Goal: Information Seeking & Learning: Learn about a topic

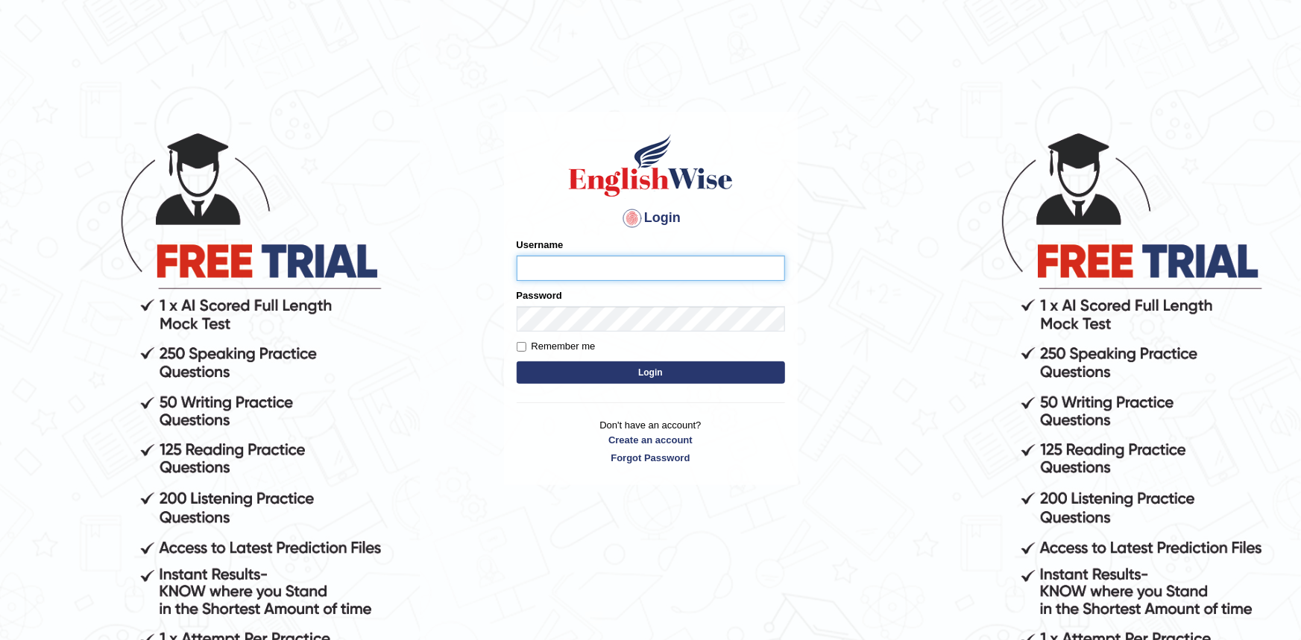
type input "Krzysztof36"
click at [643, 380] on button "Login" at bounding box center [651, 373] width 268 height 22
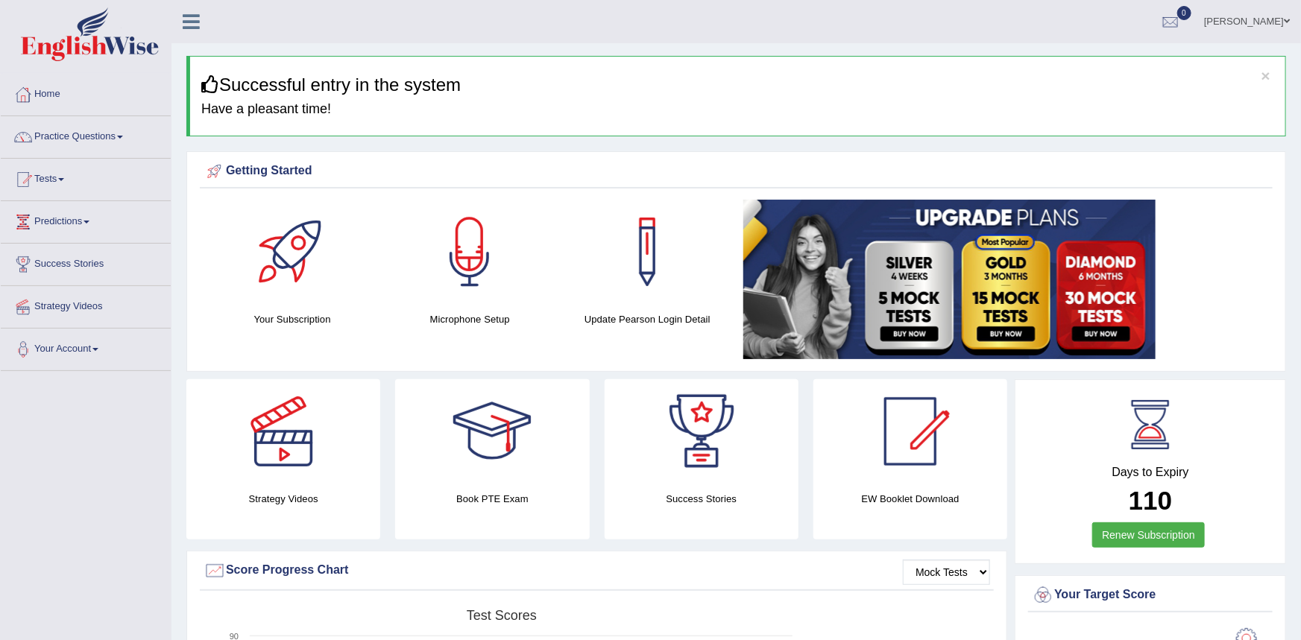
click at [655, 261] on div at bounding box center [647, 252] width 104 height 104
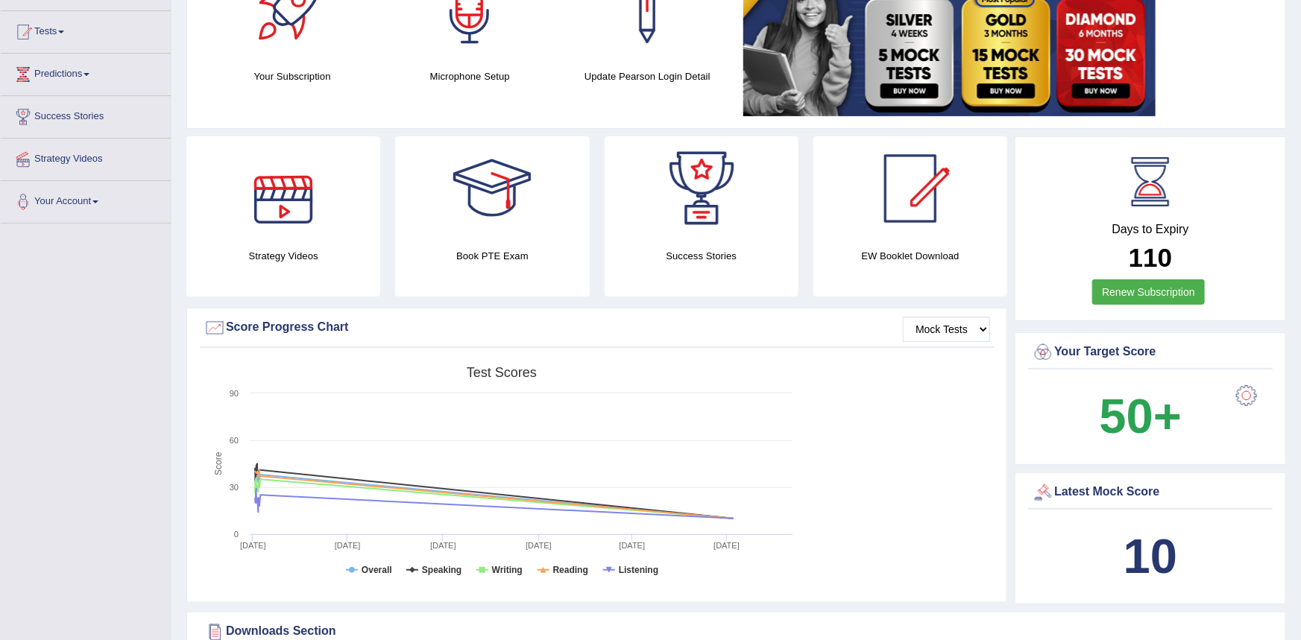
scroll to position [161, 0]
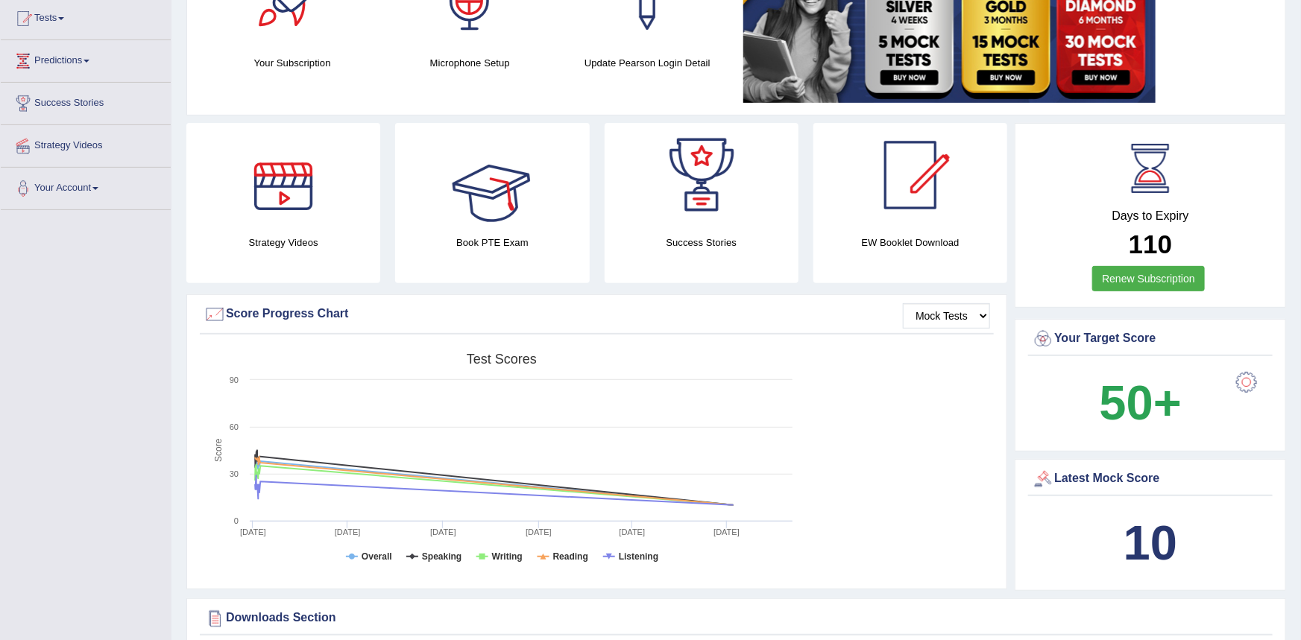
click at [468, 196] on div at bounding box center [492, 175] width 104 height 104
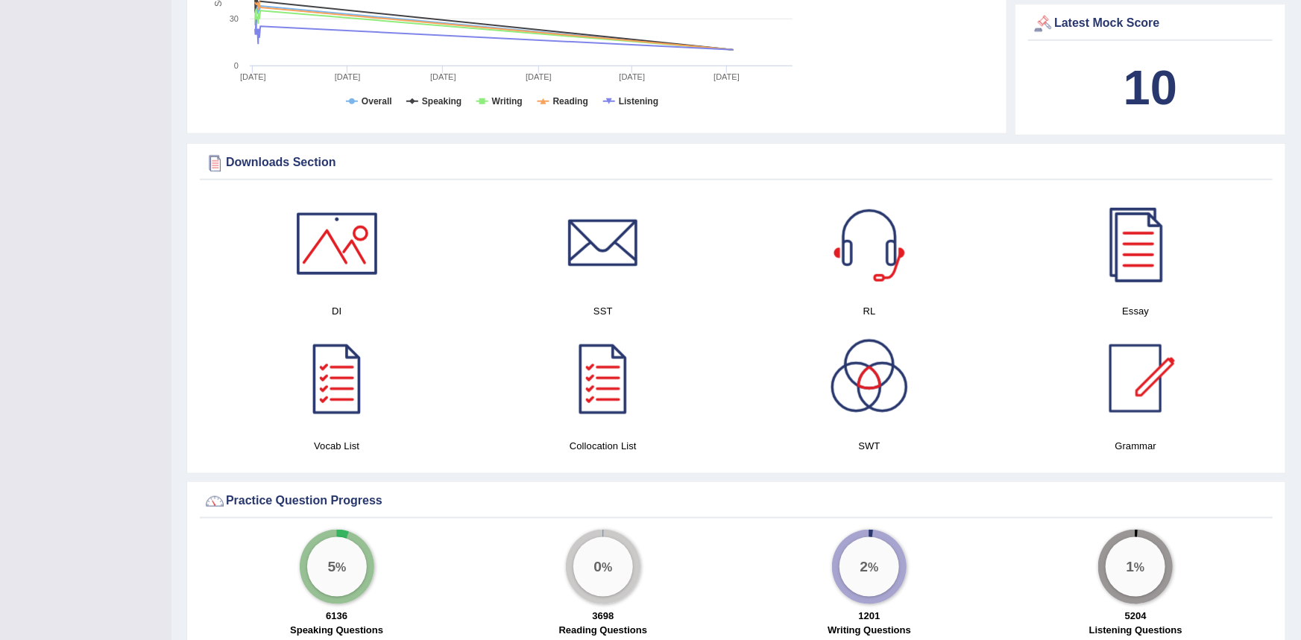
scroll to position [657, 0]
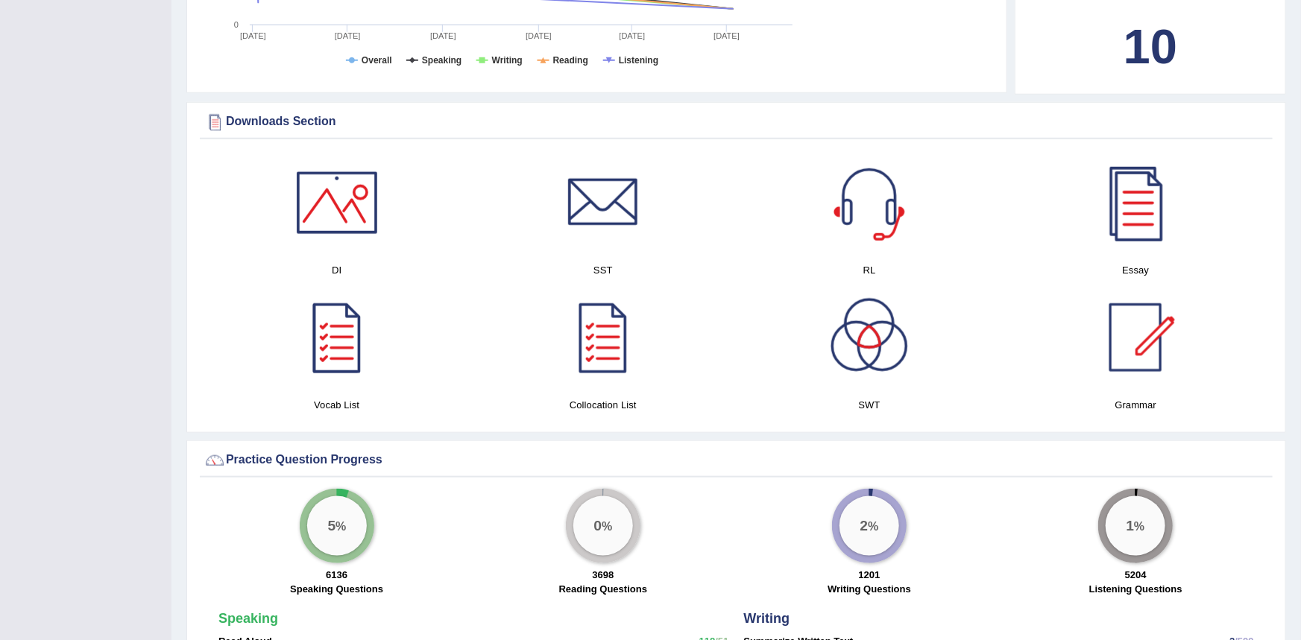
click at [850, 211] on div at bounding box center [869, 203] width 104 height 104
click at [353, 212] on div at bounding box center [337, 203] width 104 height 104
click at [580, 211] on div at bounding box center [603, 203] width 104 height 104
click at [875, 356] on div at bounding box center [869, 337] width 104 height 104
click at [610, 316] on div at bounding box center [603, 337] width 104 height 104
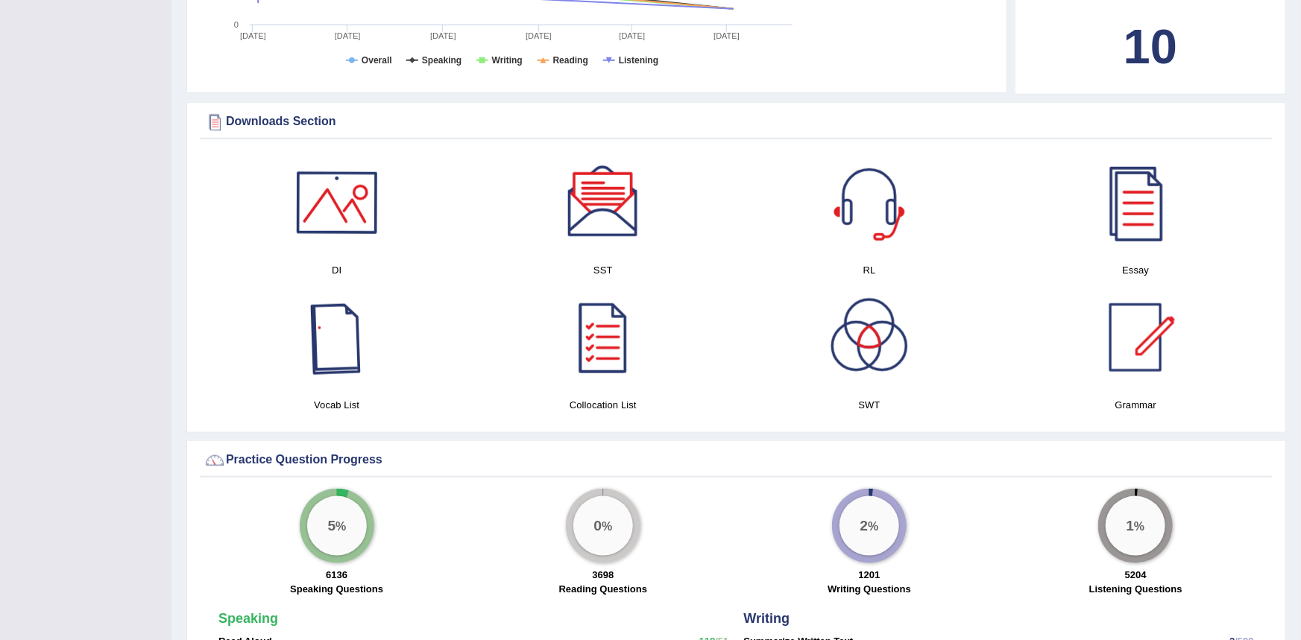
click at [335, 350] on div at bounding box center [337, 337] width 104 height 104
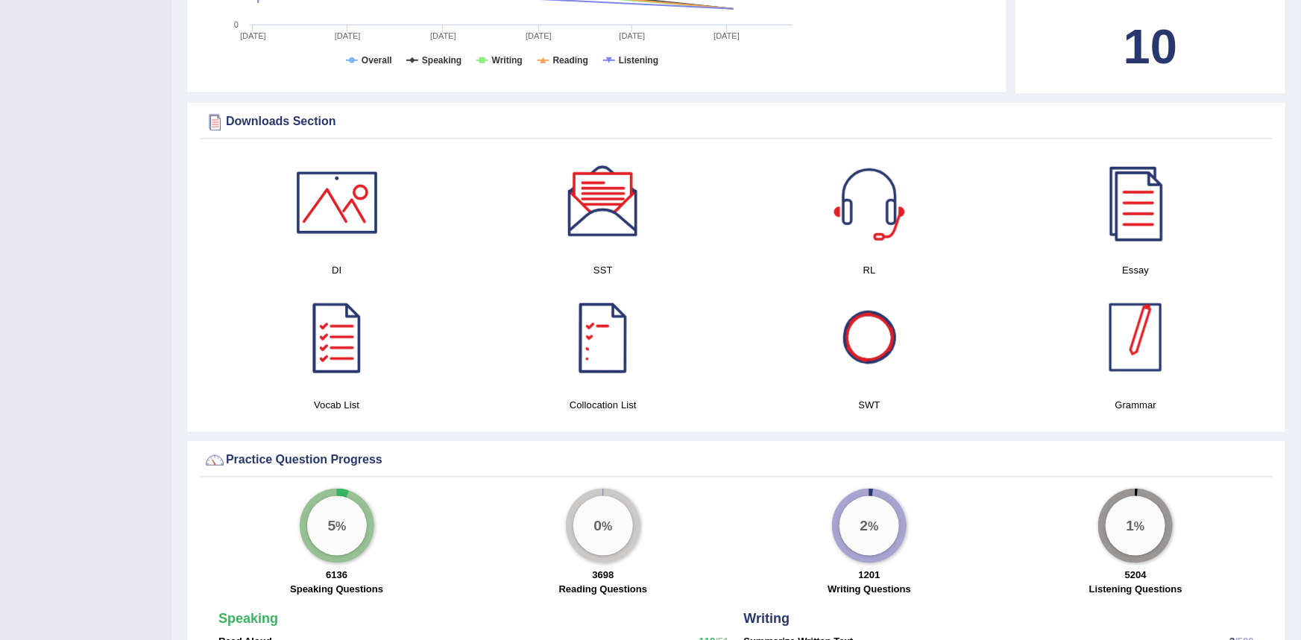
click at [1141, 321] on div at bounding box center [1135, 337] width 104 height 104
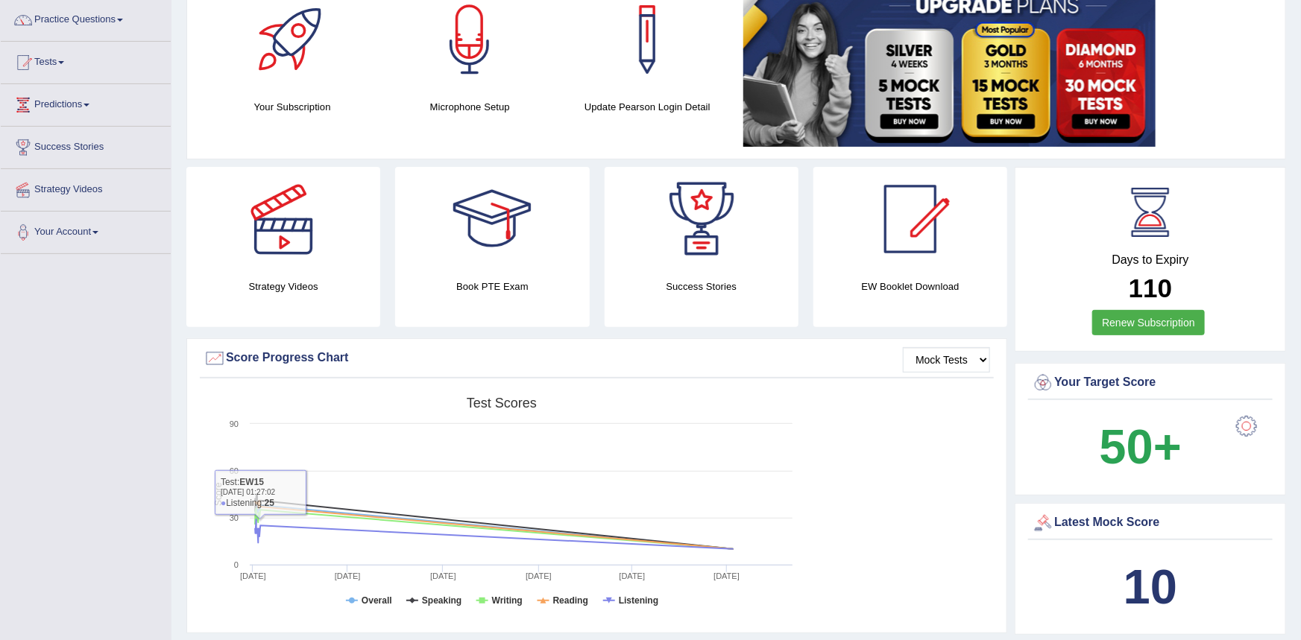
scroll to position [0, 0]
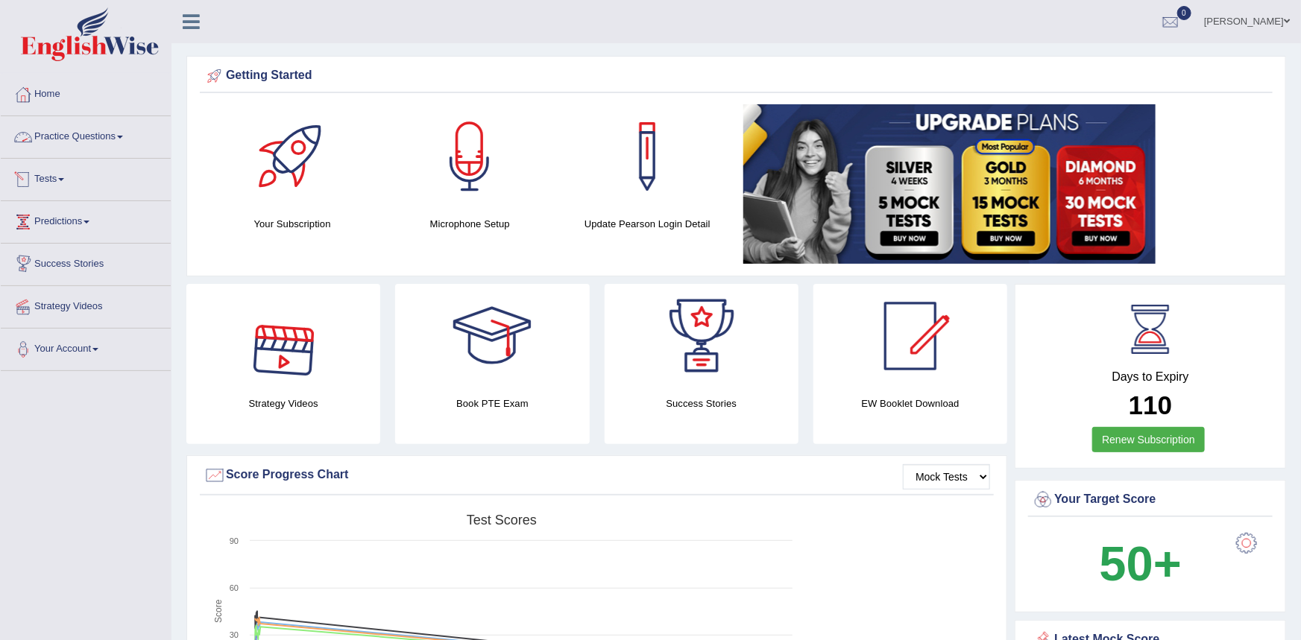
click at [123, 136] on span at bounding box center [120, 137] width 6 height 3
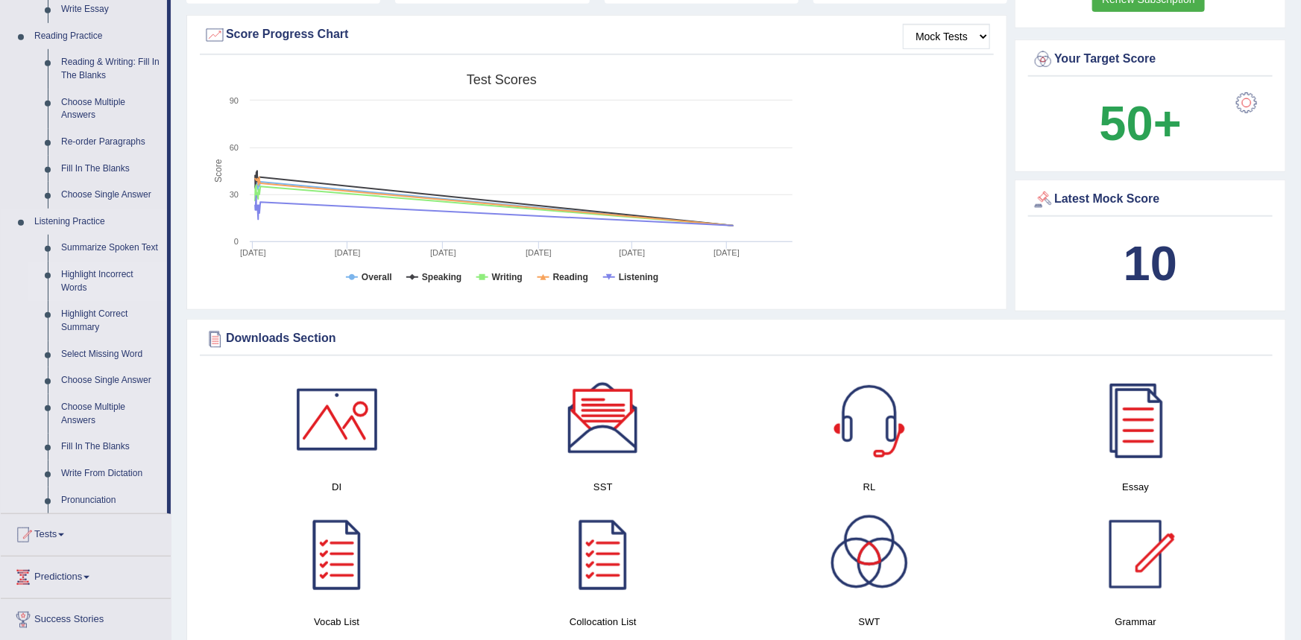
scroll to position [449, 0]
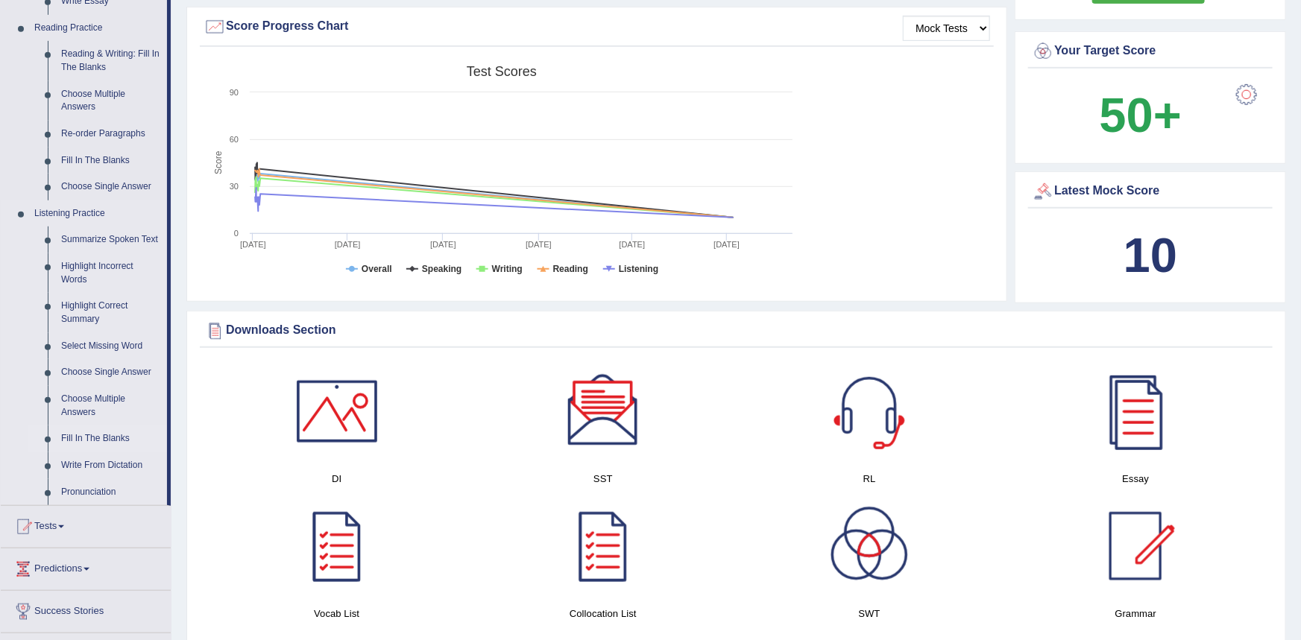
click at [86, 440] on link "Fill In The Blanks" at bounding box center [110, 439] width 113 height 27
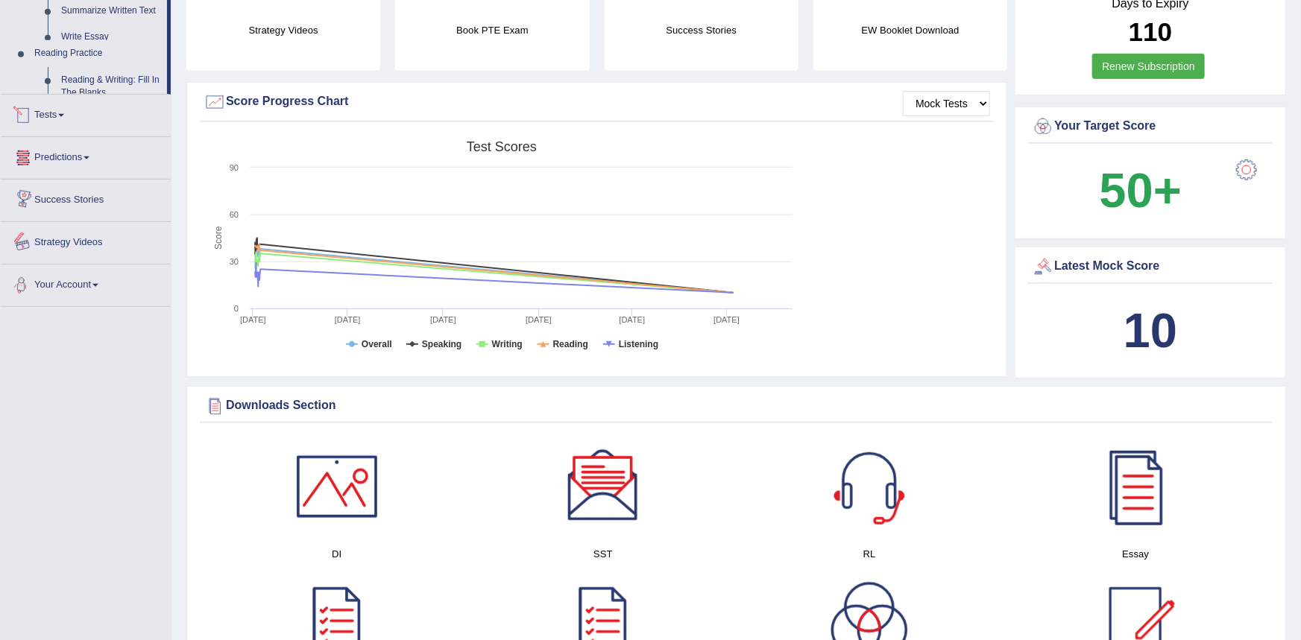
scroll to position [534, 0]
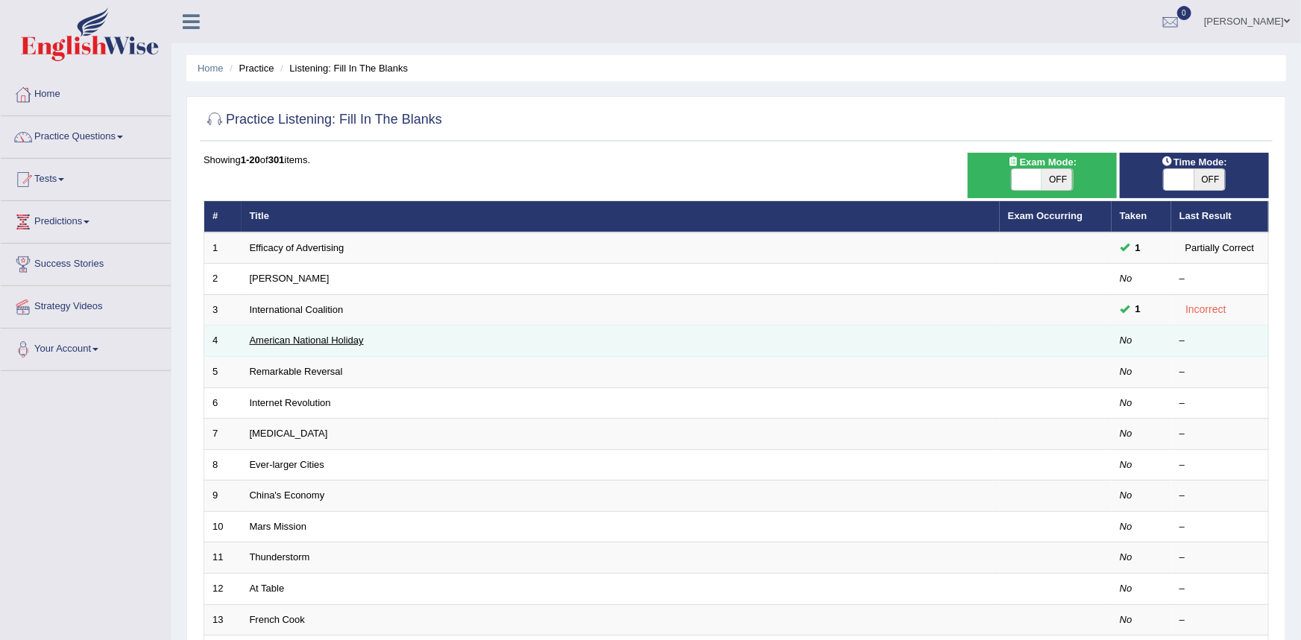
click at [265, 341] on link "American National Holiday" at bounding box center [307, 340] width 114 height 11
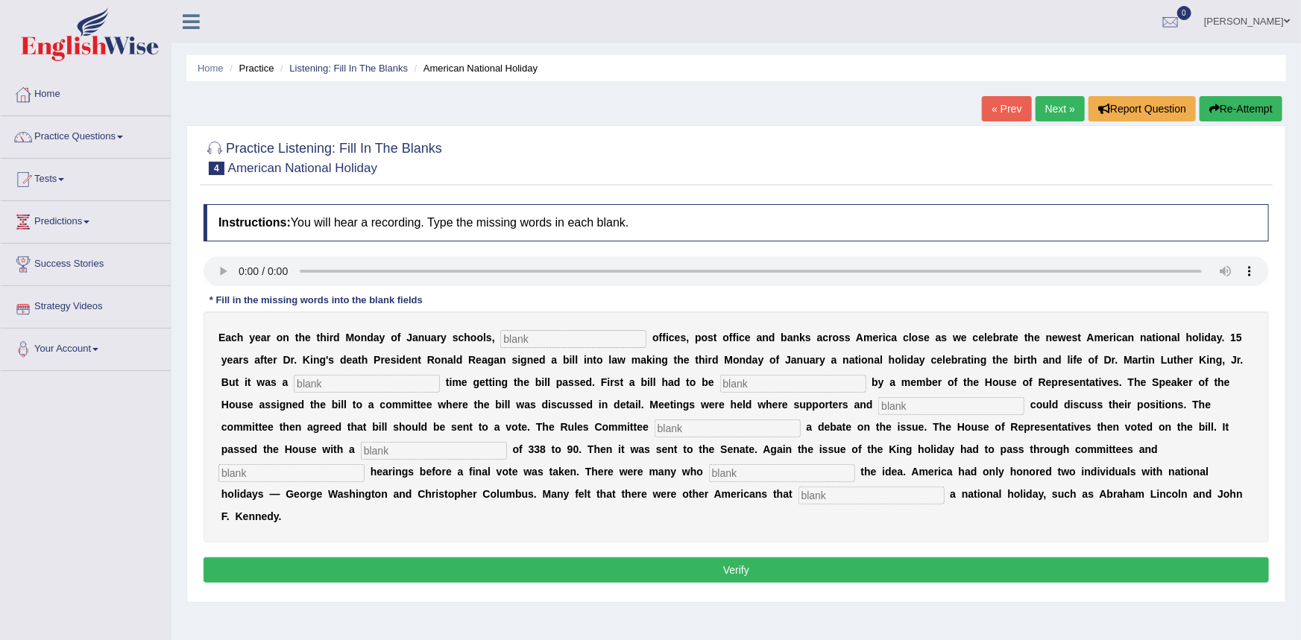
click at [798, 496] on input "text" at bounding box center [871, 496] width 146 height 18
type input "dyzerw"
click at [523, 340] on input "text" at bounding box center [573, 339] width 146 height 18
type input "federal"
click at [799, 558] on button "Verify" at bounding box center [735, 570] width 1065 height 25
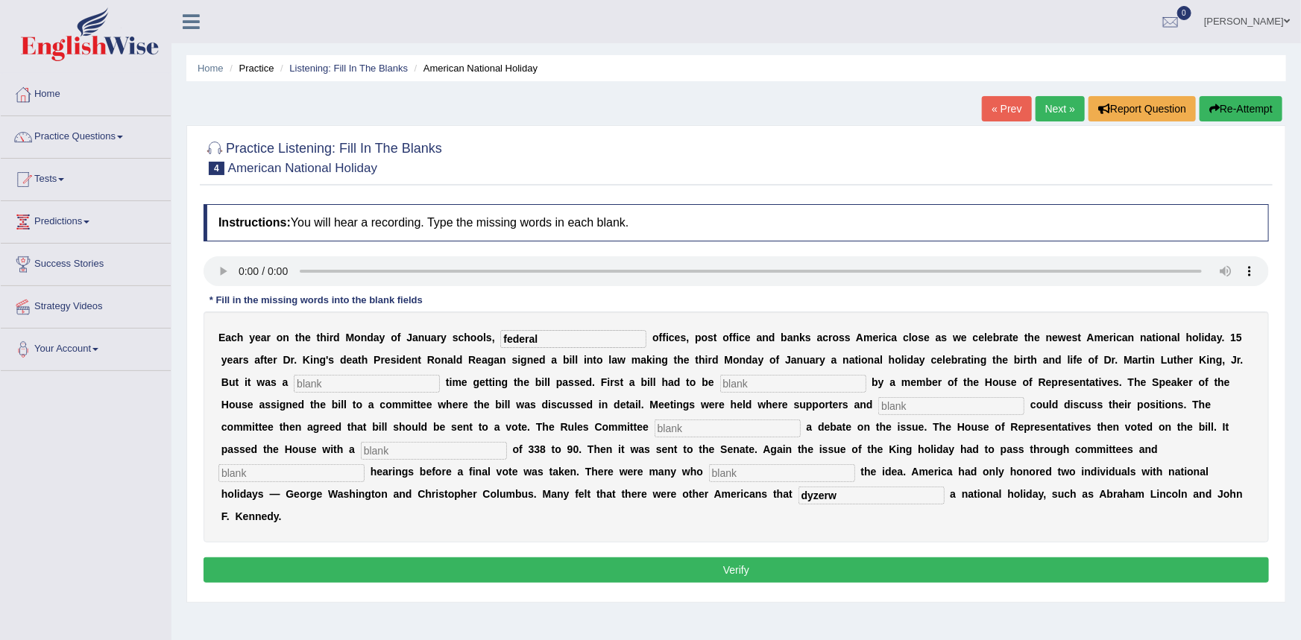
click at [720, 377] on input "text" at bounding box center [793, 384] width 146 height 18
type input "ar"
click at [298, 387] on input "text" at bounding box center [367, 384] width 146 height 18
type input "cv"
drag, startPoint x: 301, startPoint y: 452, endPoint x: 359, endPoint y: 447, distance: 57.6
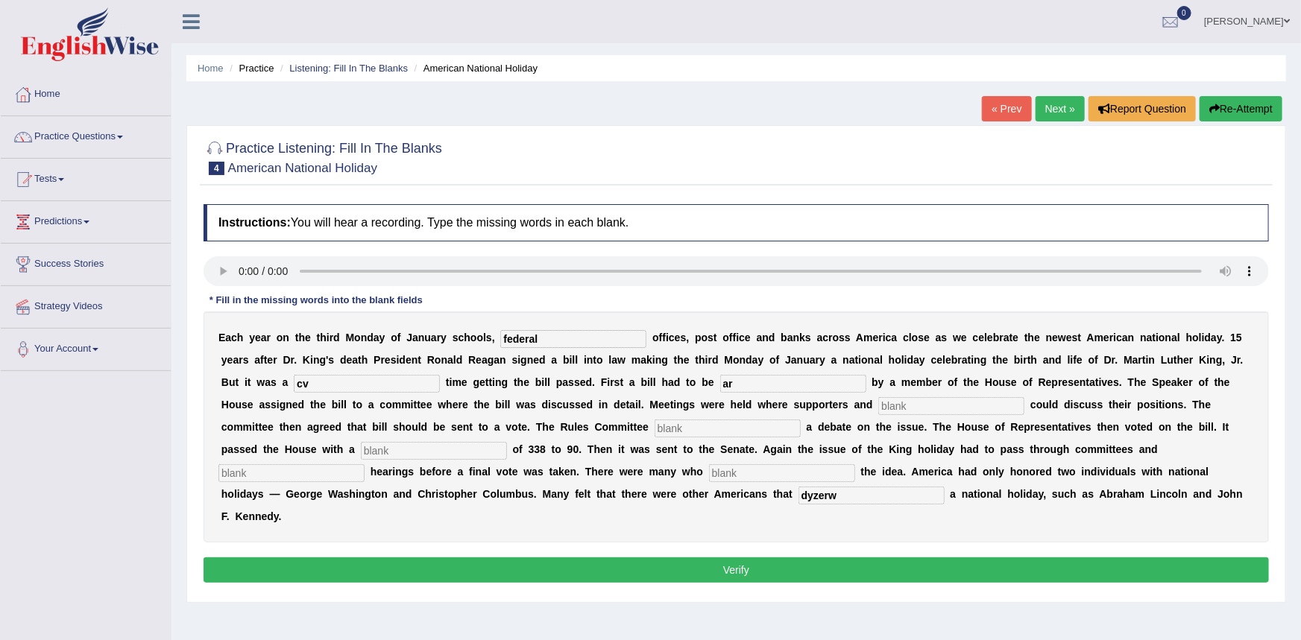
click at [361, 451] on input "text" at bounding box center [434, 451] width 146 height 18
type input "v"
click at [654, 421] on input "text" at bounding box center [727, 429] width 146 height 18
type input "v"
click at [709, 473] on input "text" at bounding box center [782, 473] width 146 height 18
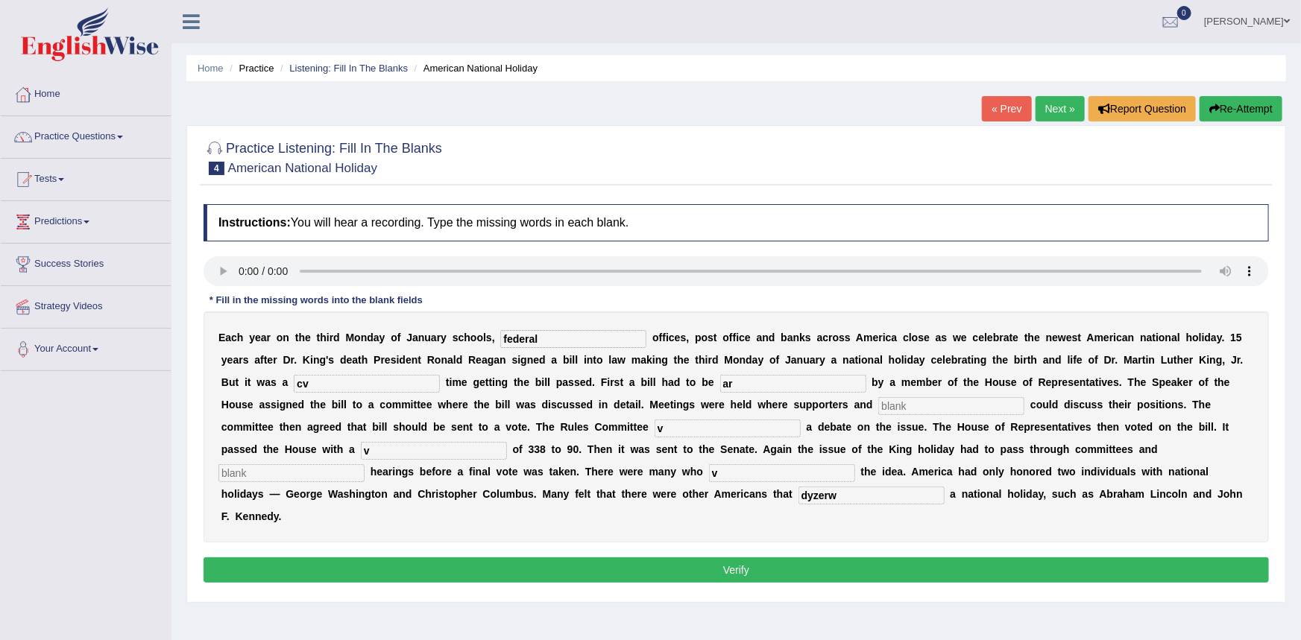
type input "v"
click at [364, 464] on input "text" at bounding box center [291, 473] width 146 height 18
type input "v"
drag, startPoint x: 828, startPoint y: 408, endPoint x: 837, endPoint y: 405, distance: 9.2
click at [878, 406] on input "text" at bounding box center [951, 406] width 146 height 18
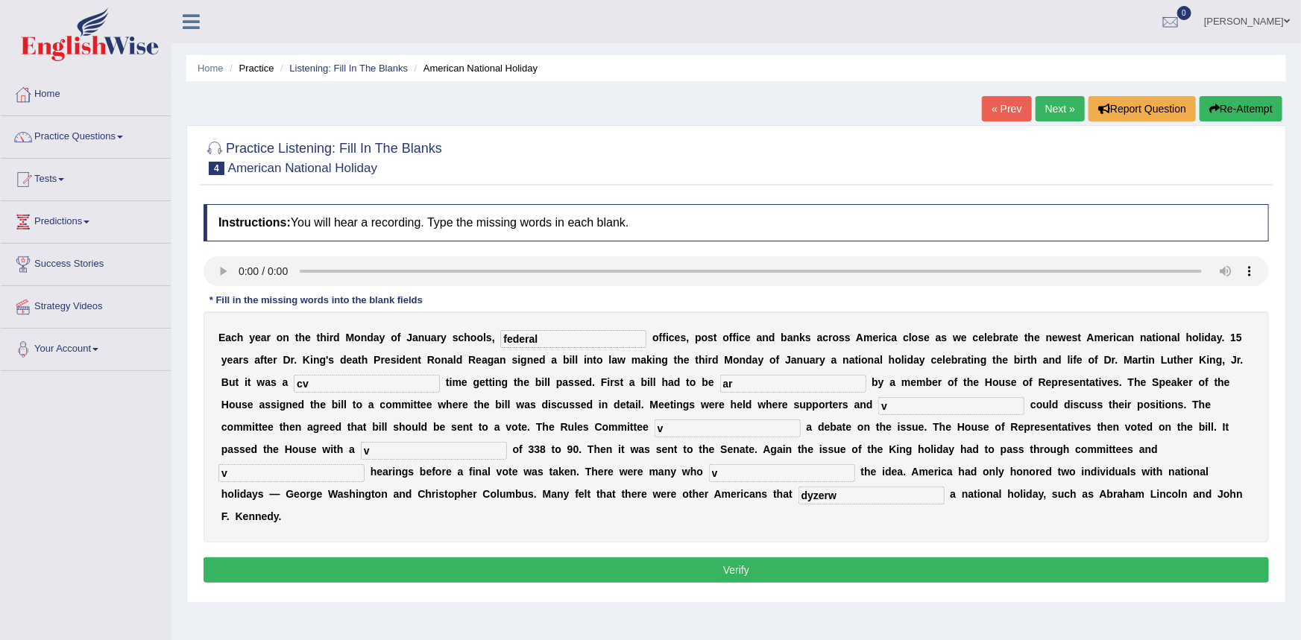
type input "v"
click at [836, 558] on button "Verify" at bounding box center [735, 570] width 1065 height 25
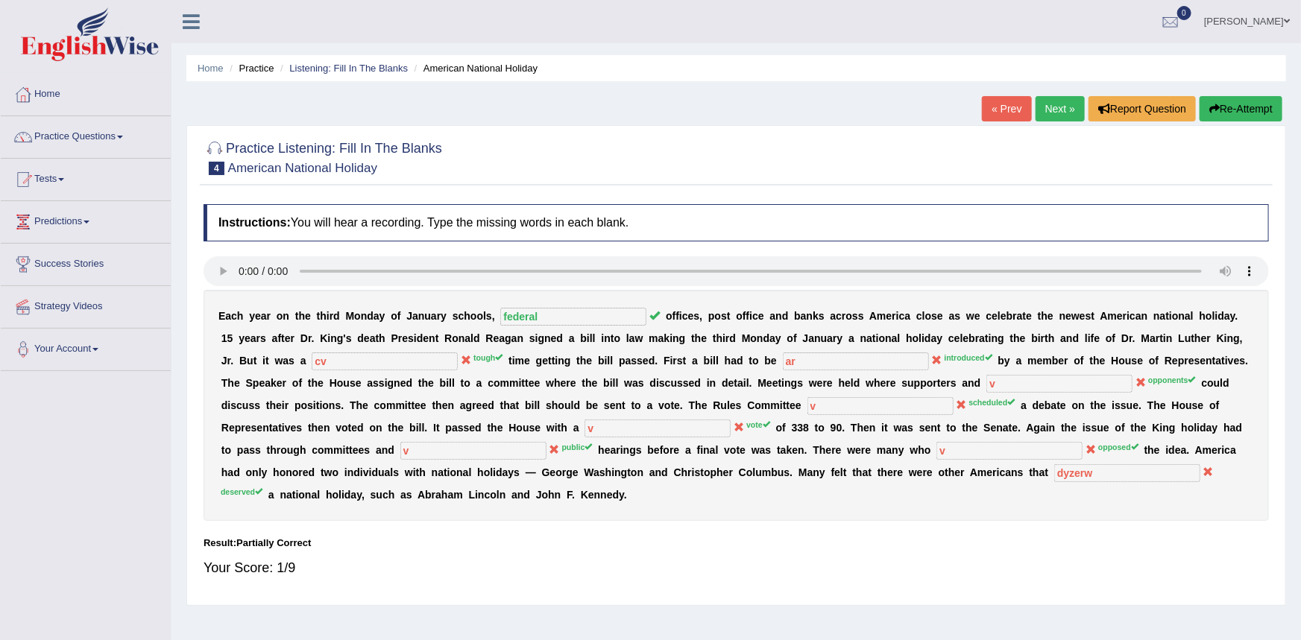
click at [1047, 109] on link "Next »" at bounding box center [1059, 108] width 49 height 25
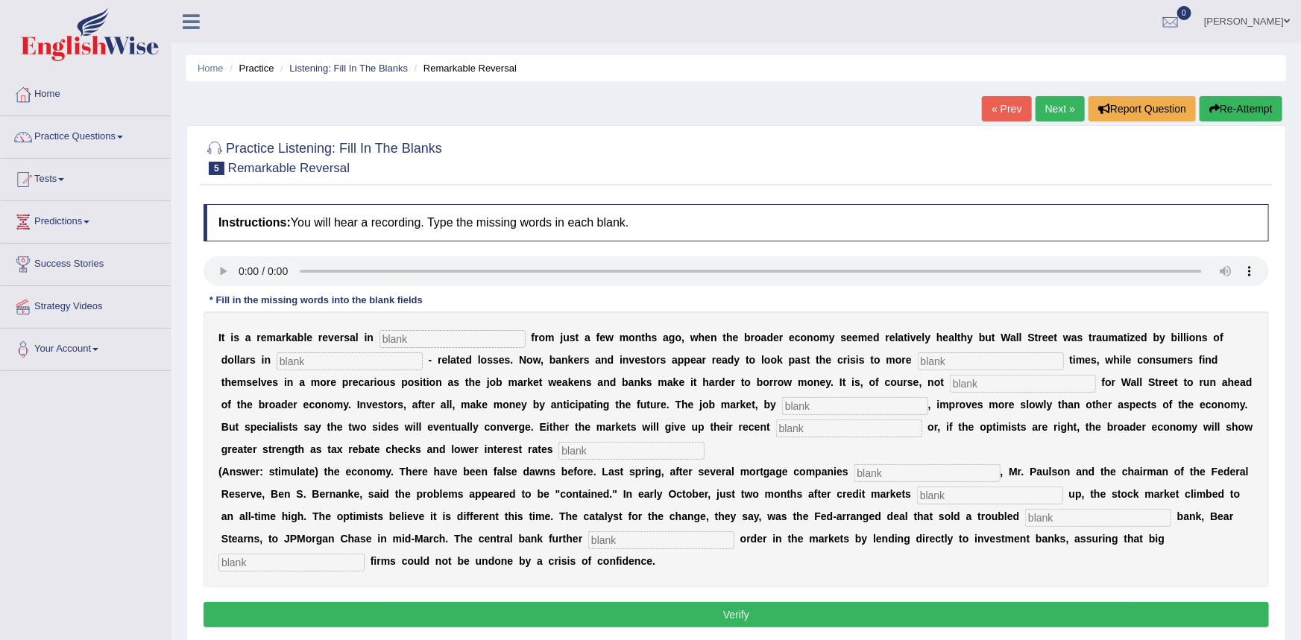
click at [782, 405] on input "text" at bounding box center [855, 406] width 146 height 18
type input "contrast"
click at [776, 428] on input "text" at bounding box center [849, 429] width 146 height 18
type input "games"
click at [558, 449] on input "text" at bounding box center [631, 451] width 146 height 18
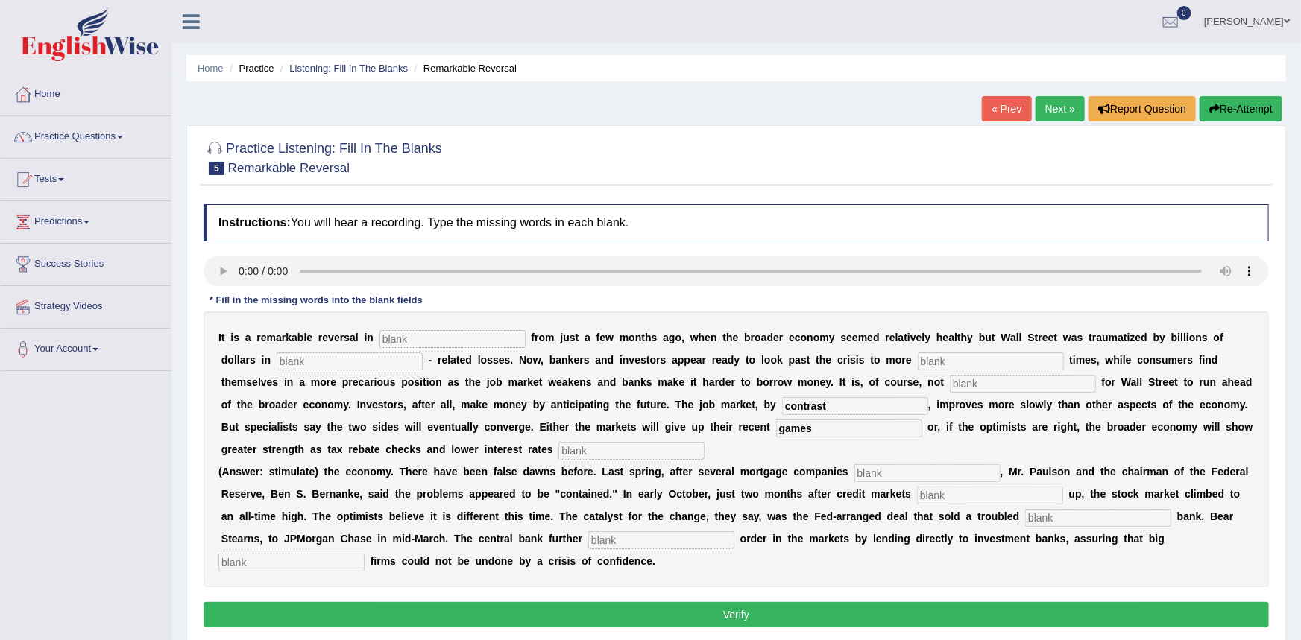
click at [558, 451] on input "text" at bounding box center [631, 451] width 146 height 18
type input "stymulet economy"
click at [917, 496] on input "text" at bounding box center [990, 496] width 146 height 18
type input "froses"
click at [1025, 523] on input "text" at bounding box center [1098, 518] width 146 height 18
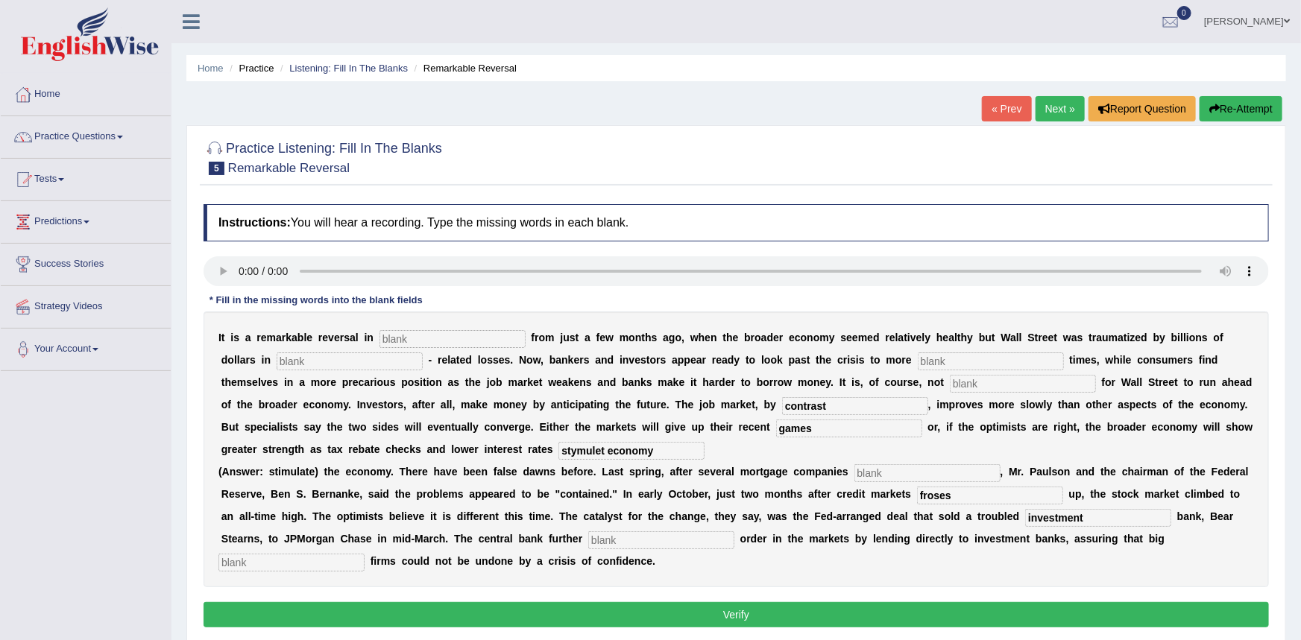
type input "investment"
click at [588, 541] on input "text" at bounding box center [661, 540] width 146 height 18
type input "restor"
click at [364, 554] on input "text" at bounding box center [291, 563] width 146 height 18
type input "securyti"
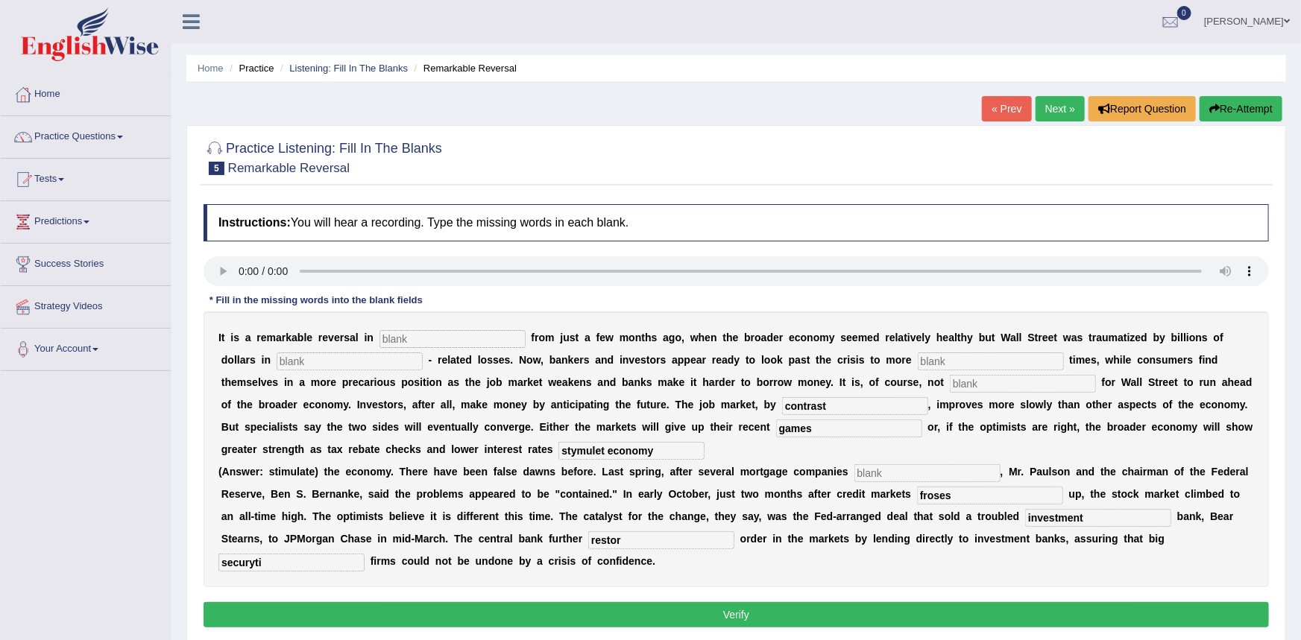
click at [558, 446] on input "stymulet economy" at bounding box center [631, 451] width 146 height 18
drag, startPoint x: 382, startPoint y: 450, endPoint x: 390, endPoint y: 467, distance: 18.3
click at [558, 451] on input "stimulet economy" at bounding box center [631, 451] width 146 height 18
click at [558, 449] on input "stimulat economy" at bounding box center [631, 451] width 146 height 18
type input "stimulate the economy"
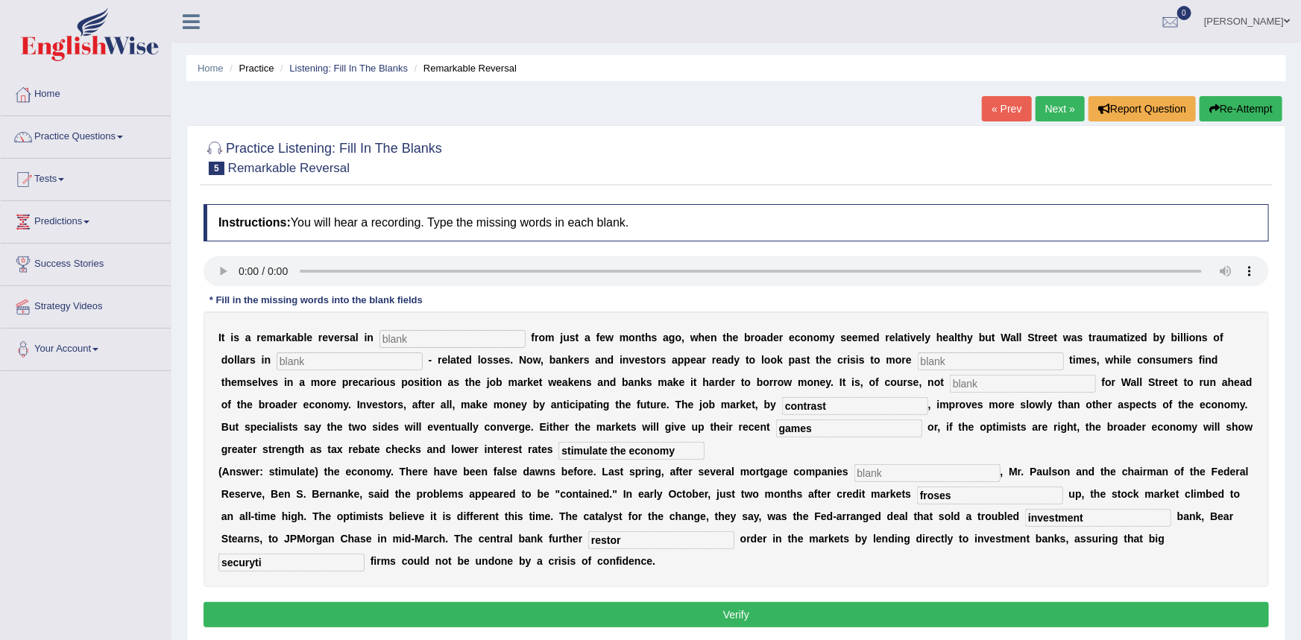
click at [461, 338] on input "text" at bounding box center [452, 339] width 146 height 18
type input "ee"
click at [329, 362] on input "text" at bounding box center [350, 362] width 146 height 18
type input "e"
click at [968, 357] on input "text" at bounding box center [991, 362] width 146 height 18
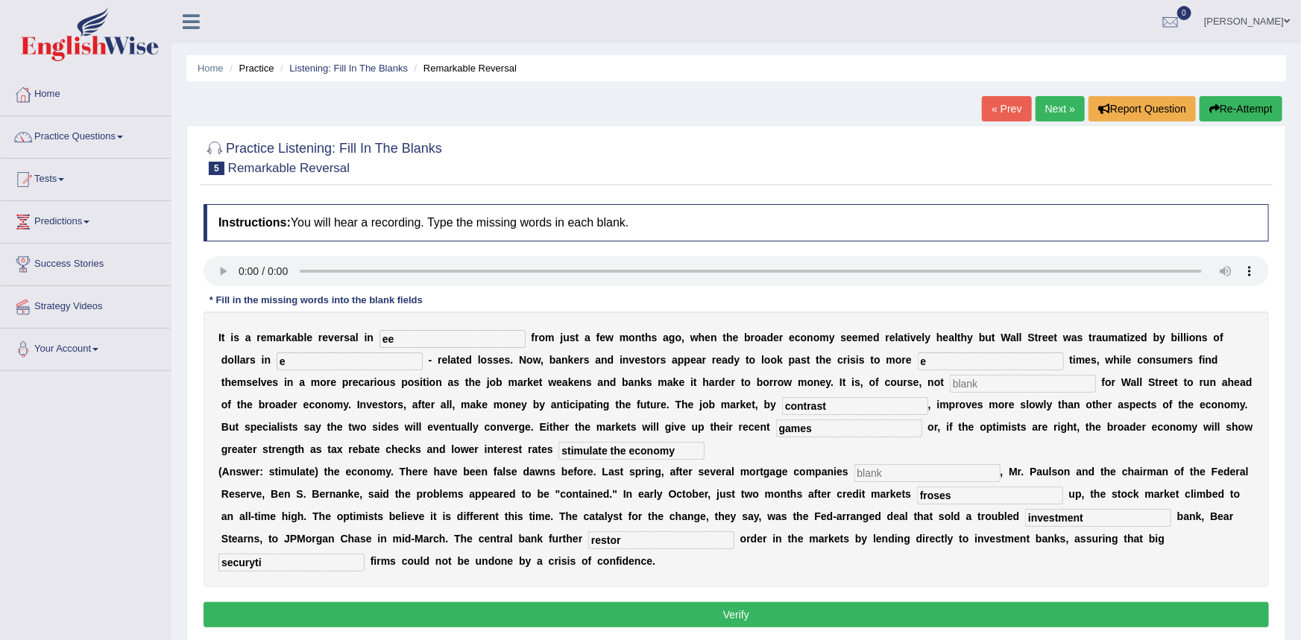
type input "e"
click at [950, 385] on input "text" at bounding box center [1023, 384] width 146 height 18
type input "e"
drag, startPoint x: 832, startPoint y: 473, endPoint x: 839, endPoint y: 476, distance: 8.0
click at [854, 473] on input "text" at bounding box center [927, 473] width 146 height 18
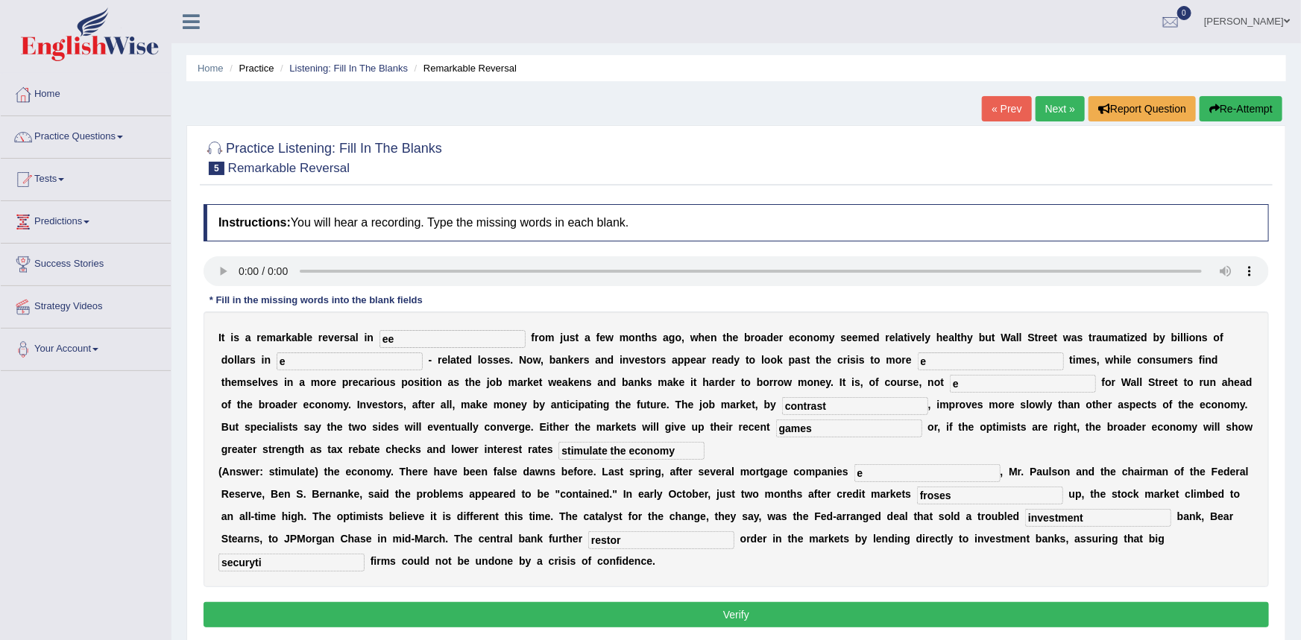
type input "e"
click at [788, 618] on button "Verify" at bounding box center [735, 614] width 1065 height 25
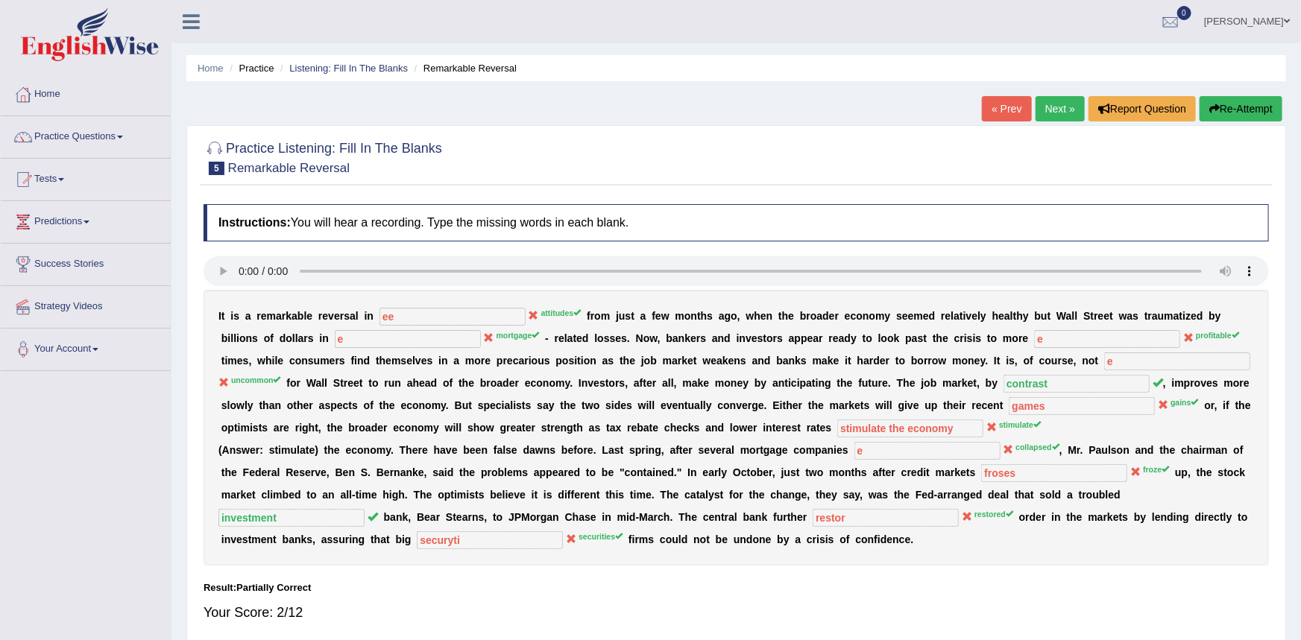
click at [1056, 110] on link "Next »" at bounding box center [1059, 108] width 49 height 25
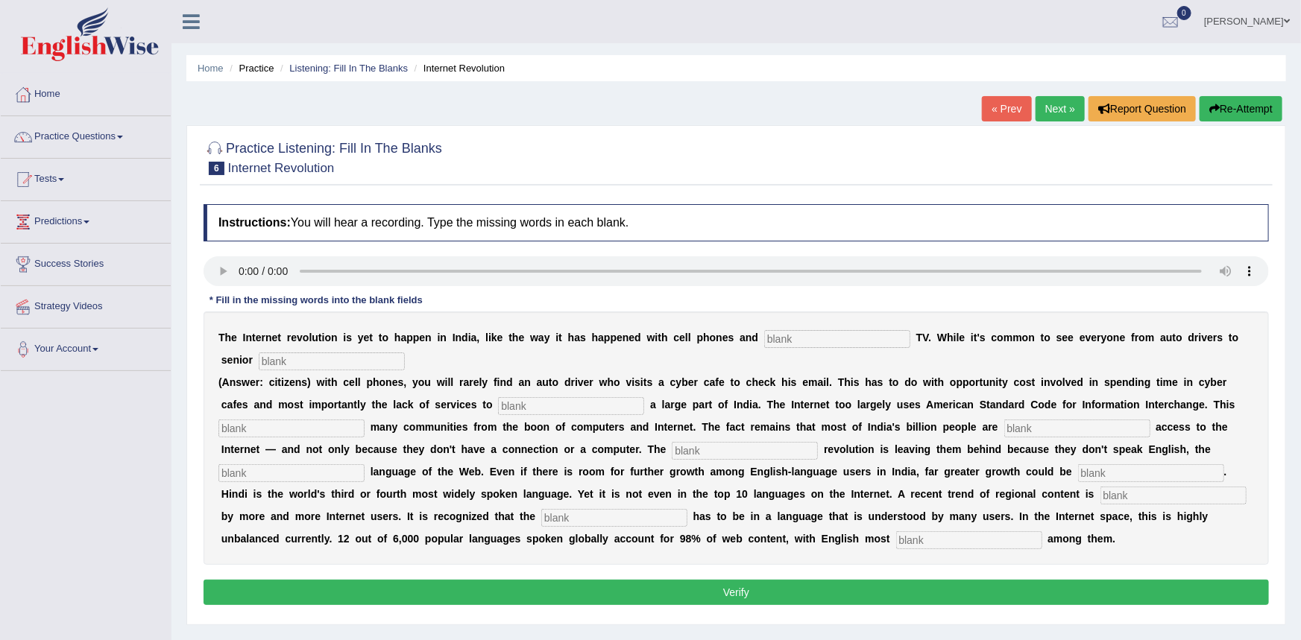
click at [766, 337] on input "text" at bounding box center [837, 339] width 146 height 18
type input "cabol"
click at [259, 356] on input "text" at bounding box center [332, 362] width 146 height 18
type input "citizens"
click at [498, 400] on input "text" at bounding box center [571, 406] width 146 height 18
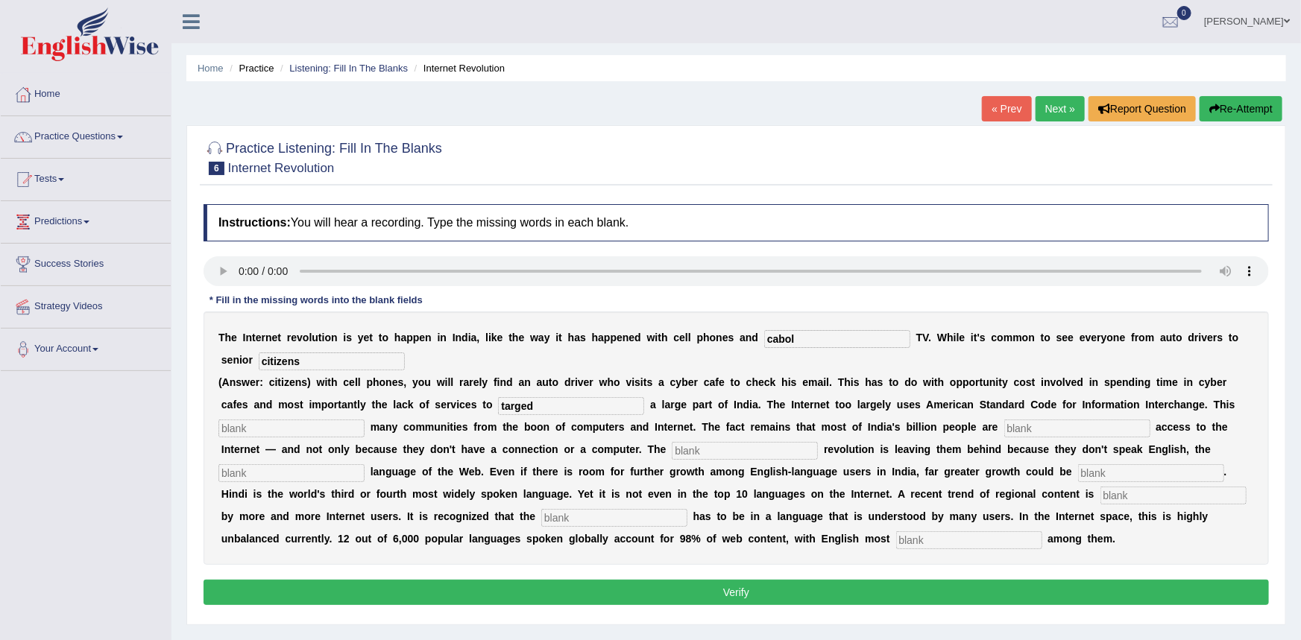
type input "targed"
click at [253, 424] on input "text" at bounding box center [291, 429] width 146 height 18
type input "eliens"
click at [1029, 433] on input "text" at bounding box center [1077, 429] width 146 height 18
type input "dynaith"
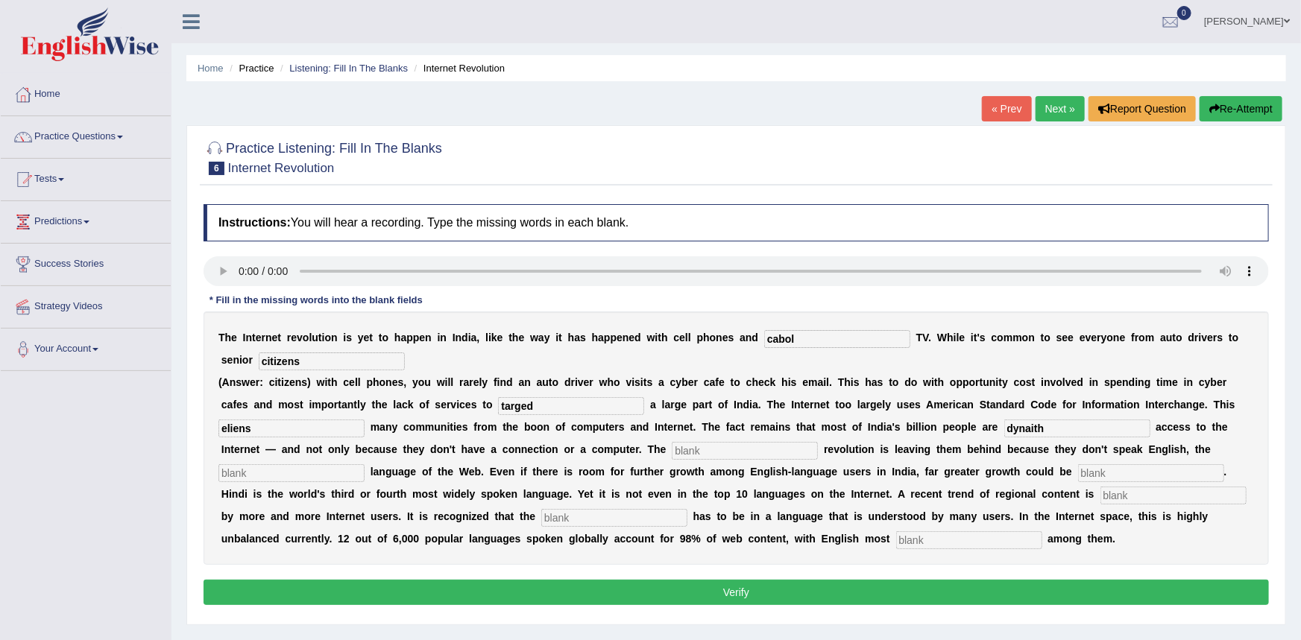
click at [672, 453] on input "text" at bounding box center [745, 451] width 146 height 18
type input "digital"
click at [227, 472] on input "text" at bounding box center [291, 473] width 146 height 18
click at [256, 472] on input "text" at bounding box center [291, 473] width 146 height 18
type input "domend"
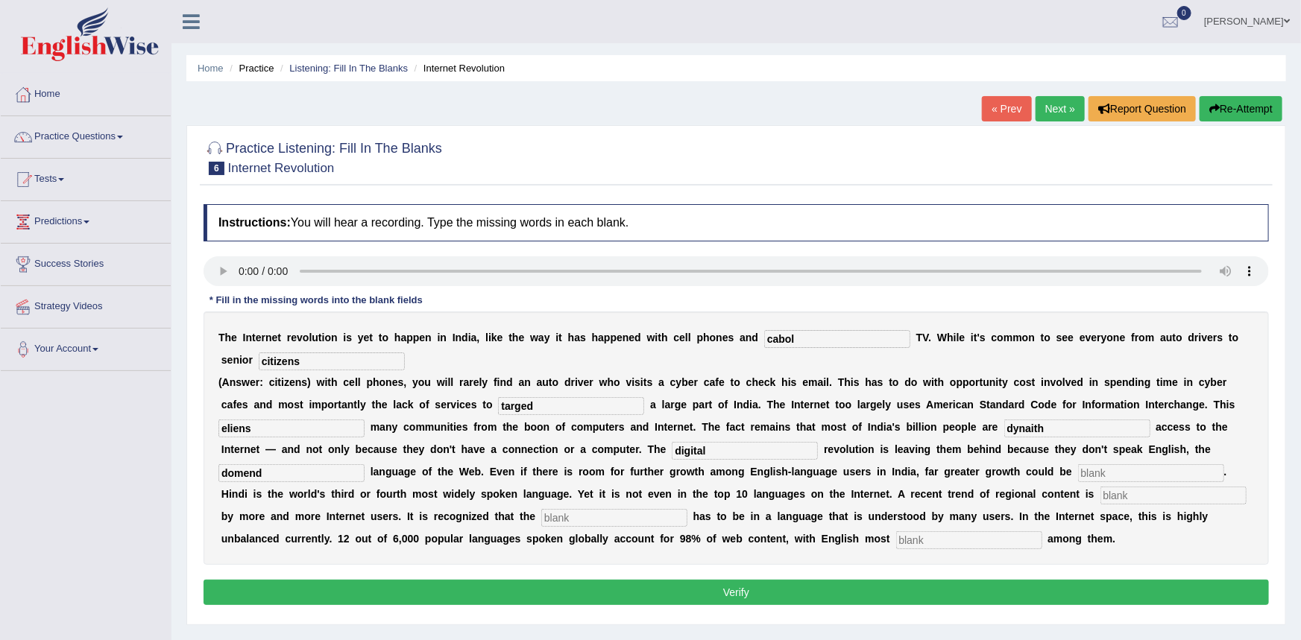
click at [1078, 471] on input "text" at bounding box center [1151, 473] width 146 height 18
type input "anlisht"
click at [541, 520] on input "text" at bounding box center [614, 518] width 146 height 18
type input "contect"
click at [896, 537] on input "text" at bounding box center [969, 540] width 146 height 18
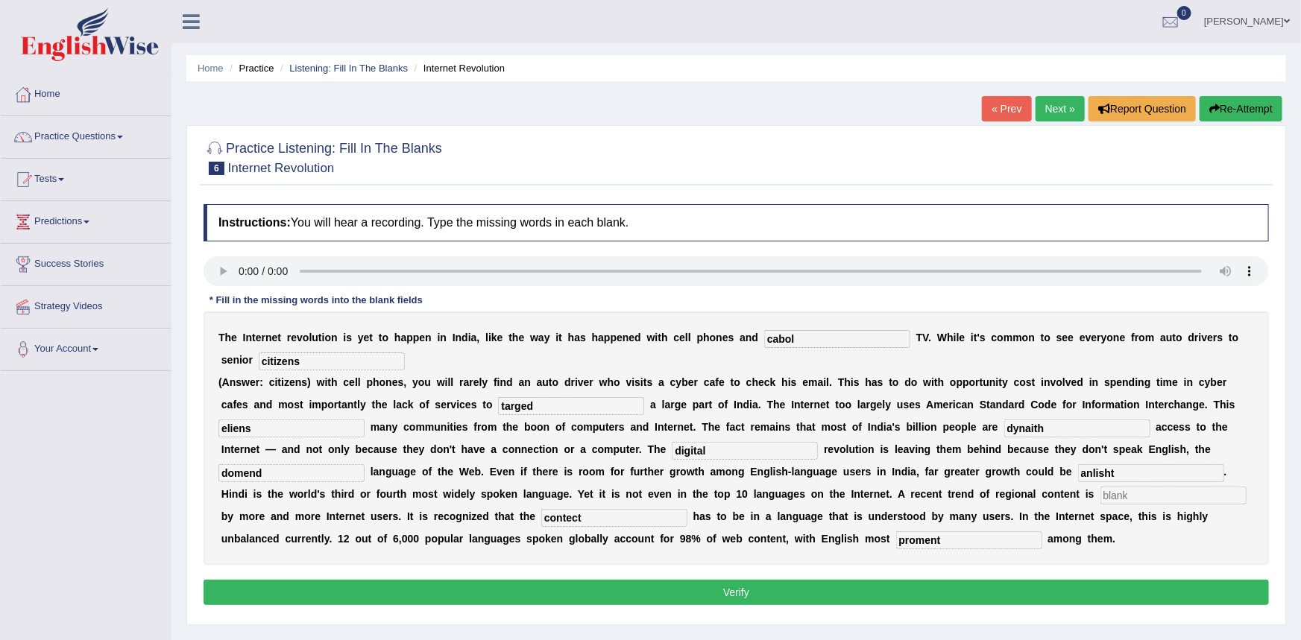
type input "proment"
click at [1100, 490] on input "text" at bounding box center [1173, 496] width 146 height 18
type input "ad"
click at [968, 596] on button "Verify" at bounding box center [735, 592] width 1065 height 25
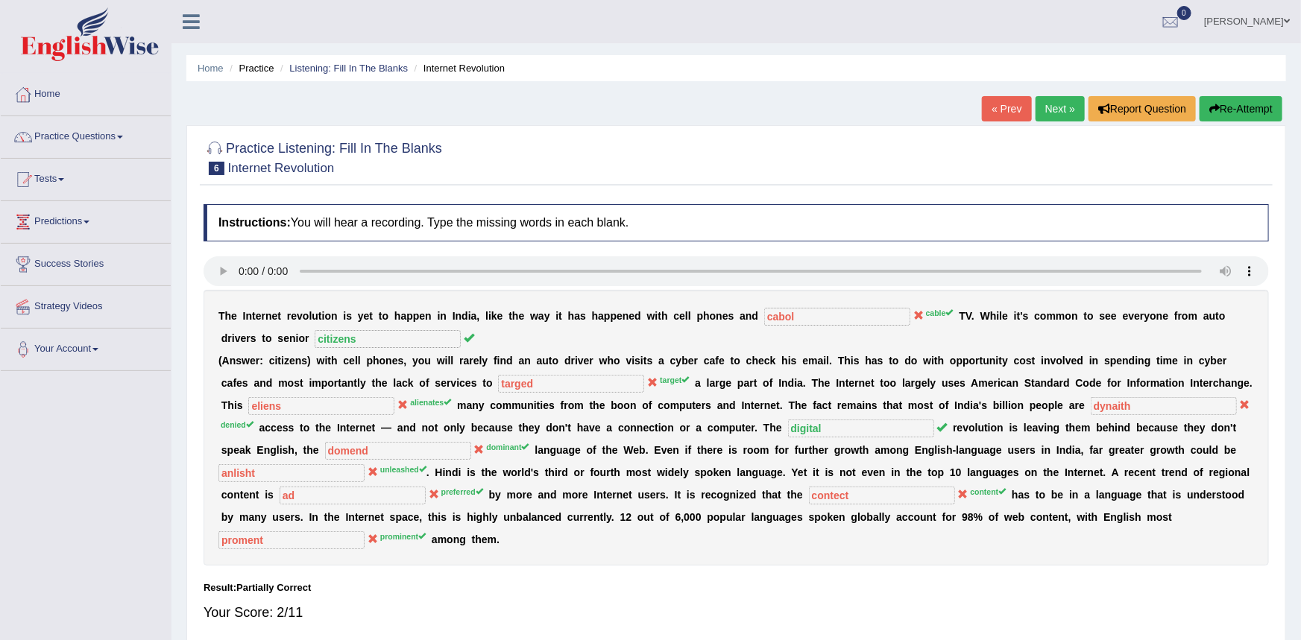
click at [1066, 107] on link "Next »" at bounding box center [1059, 108] width 49 height 25
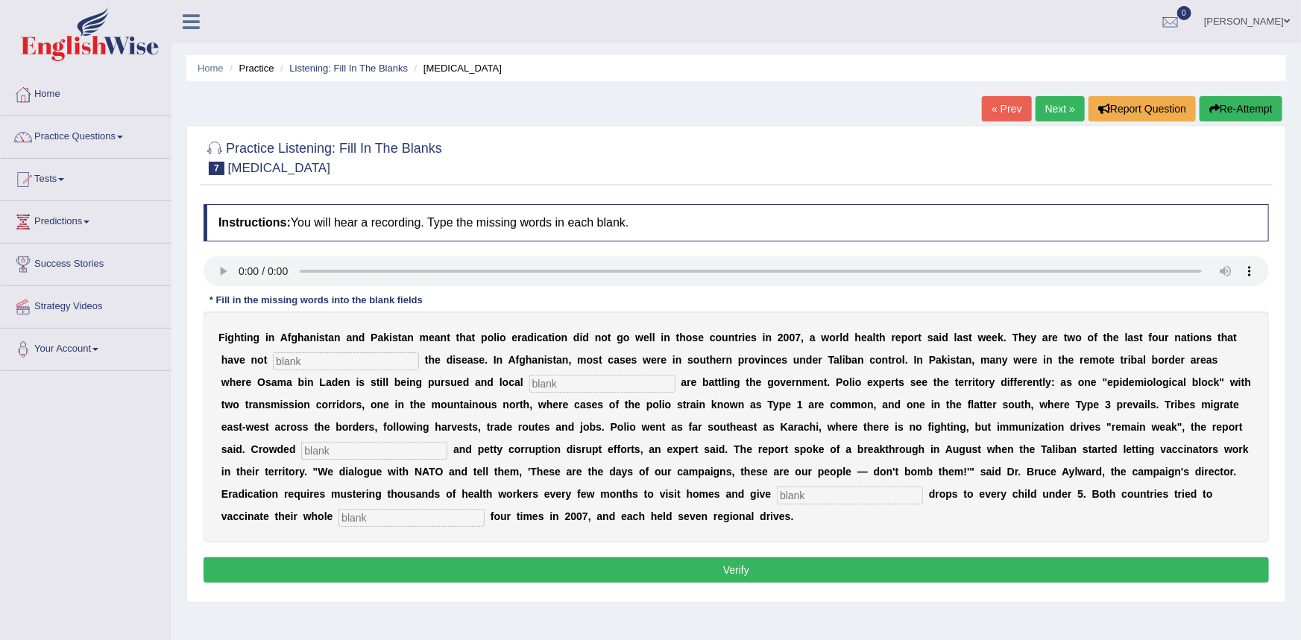
click at [280, 358] on input "text" at bounding box center [346, 362] width 146 height 18
type input "elimentet"
click at [529, 385] on input "text" at bounding box center [602, 384] width 146 height 18
type input "militent"
click at [447, 442] on input "text" at bounding box center [374, 451] width 146 height 18
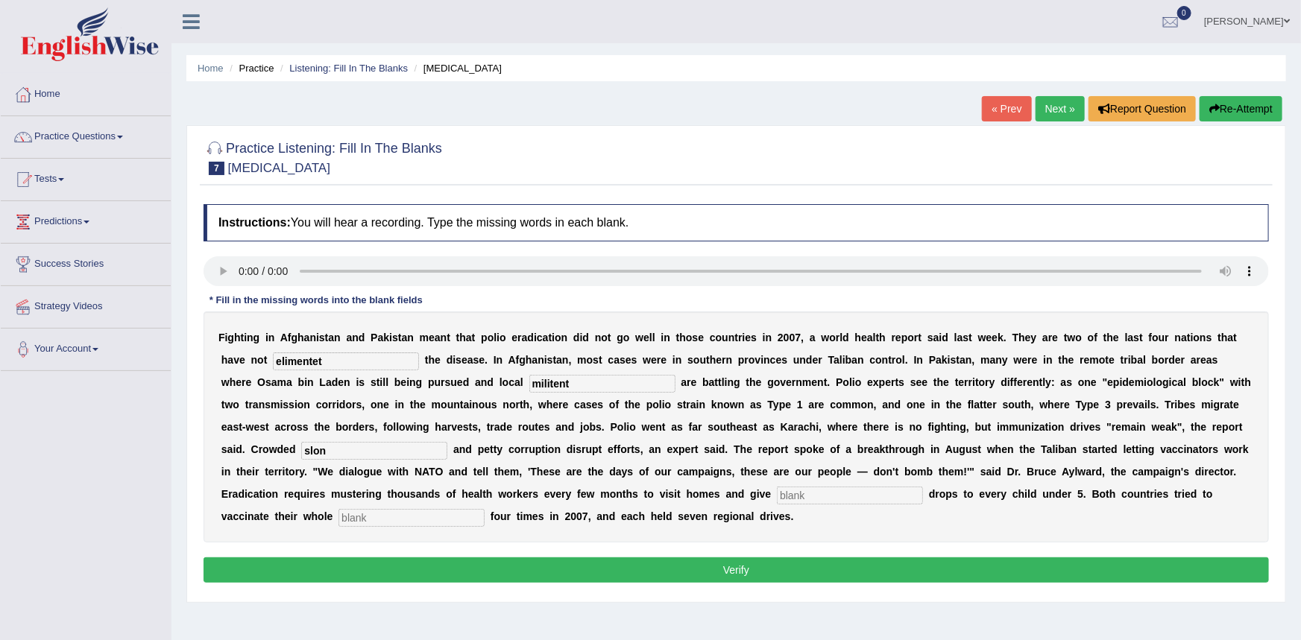
type input "slon"
click at [777, 496] on input "text" at bounding box center [850, 496] width 146 height 18
type input "vac"
click at [484, 509] on input "text" at bounding box center [411, 518] width 146 height 18
type input "populationsh"
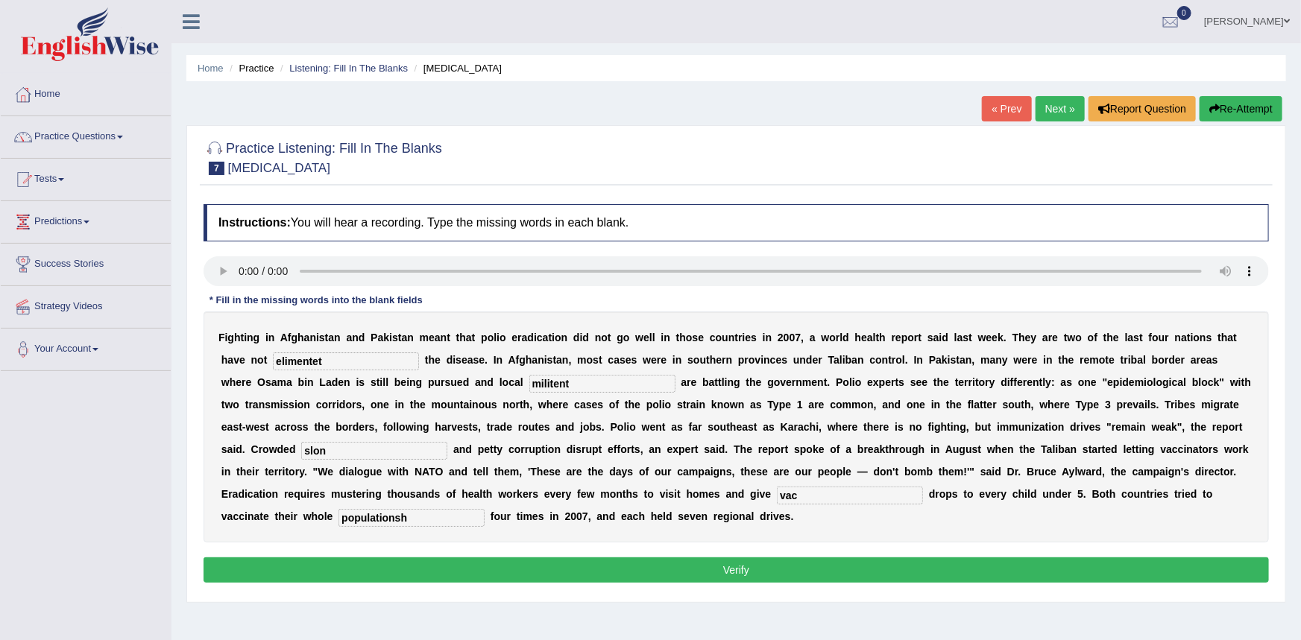
click at [777, 487] on input "vac" at bounding box center [850, 496] width 146 height 18
type input "vaccine"
click at [758, 577] on button "Verify" at bounding box center [735, 570] width 1065 height 25
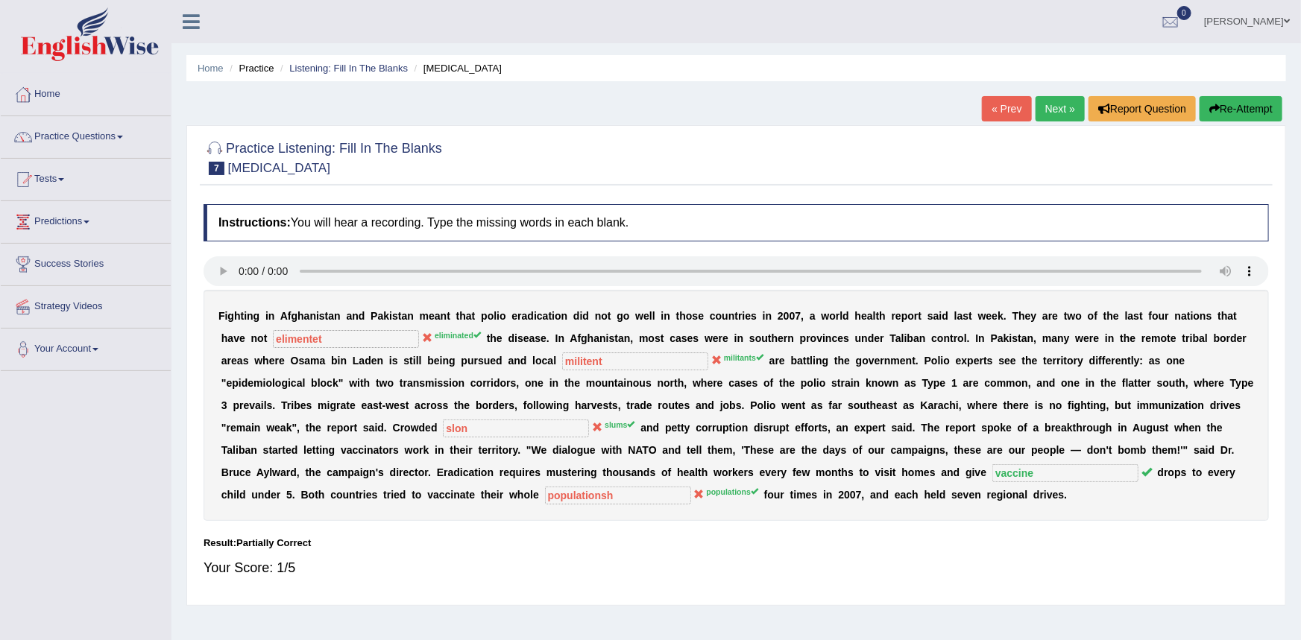
click at [1066, 113] on link "Next »" at bounding box center [1059, 108] width 49 height 25
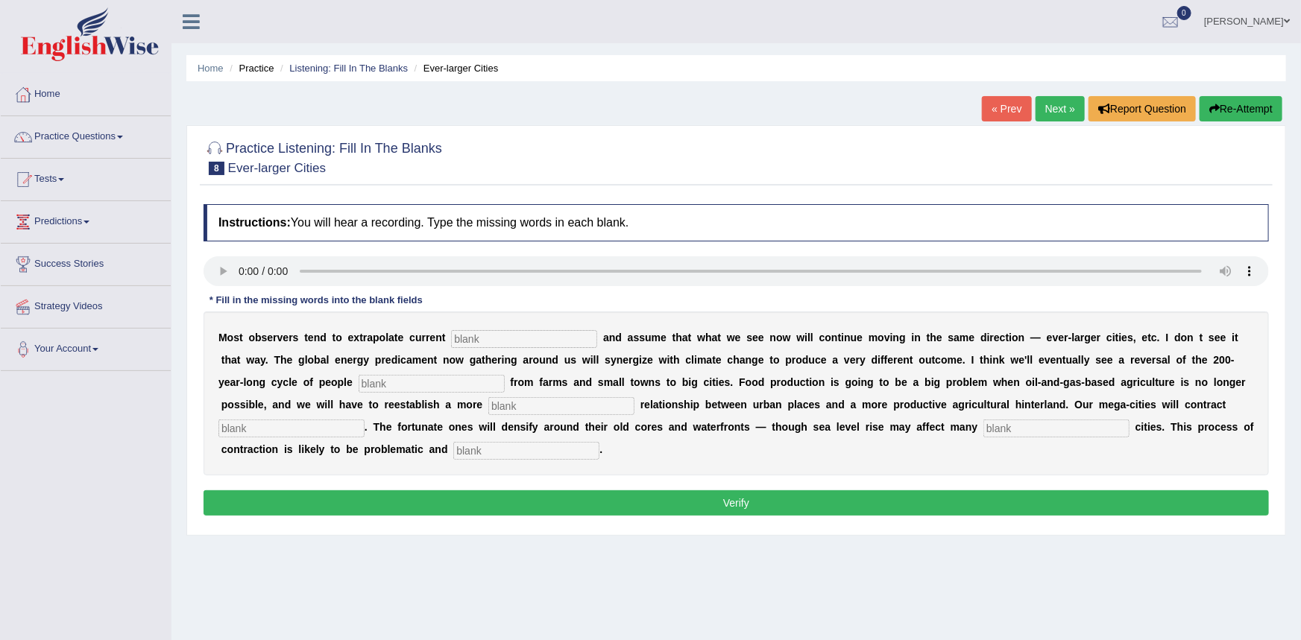
click at [451, 335] on input "text" at bounding box center [524, 339] width 146 height 18
type input "trends"
click at [359, 386] on input "text" at bounding box center [432, 384] width 146 height 18
type input "moving"
click at [488, 405] on input "text" at bounding box center [561, 406] width 146 height 18
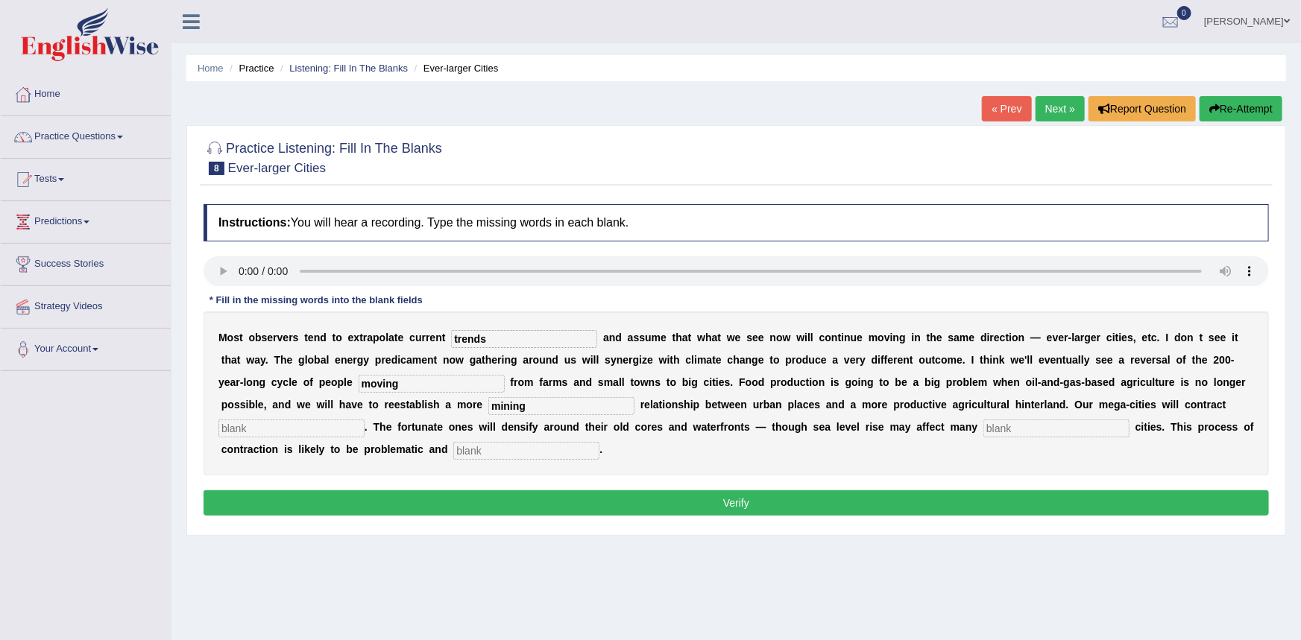
type input "mining"
click at [364, 420] on input "text" at bounding box center [291, 429] width 146 height 18
type input "substentshali"
click at [983, 422] on input "text" at bounding box center [1056, 429] width 146 height 18
type input "harvord"
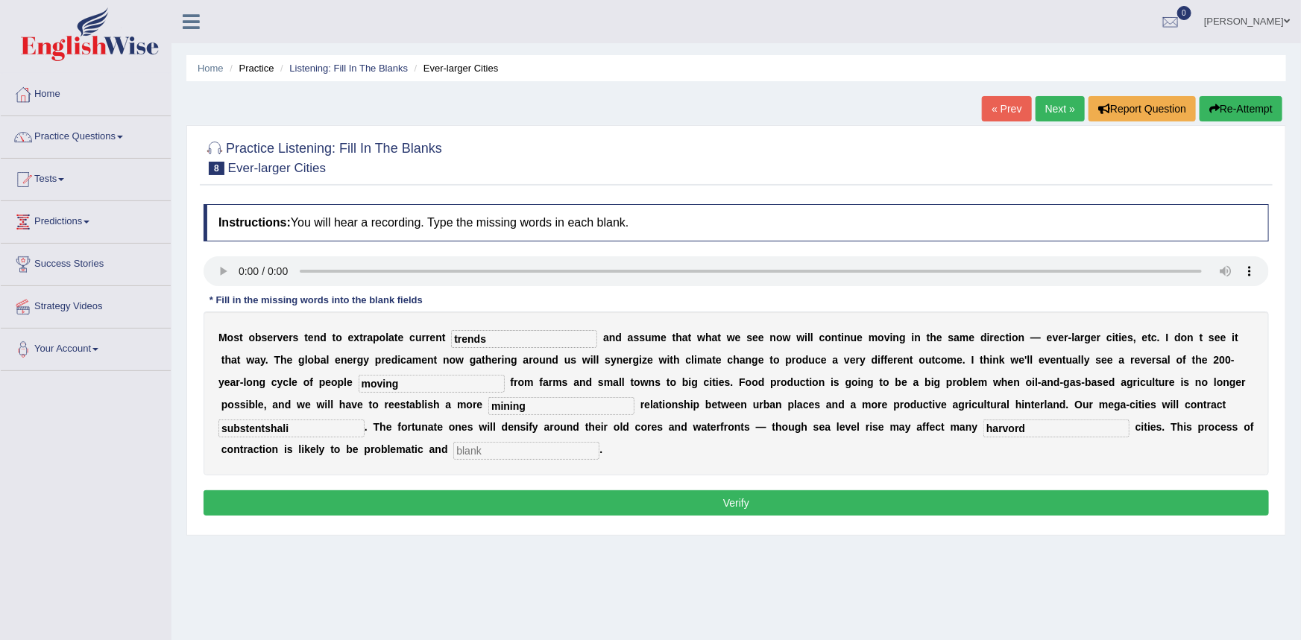
click at [453, 454] on input "text" at bounding box center [526, 451] width 146 height 18
type input "dysorli"
click at [502, 499] on button "Verify" at bounding box center [735, 502] width 1065 height 25
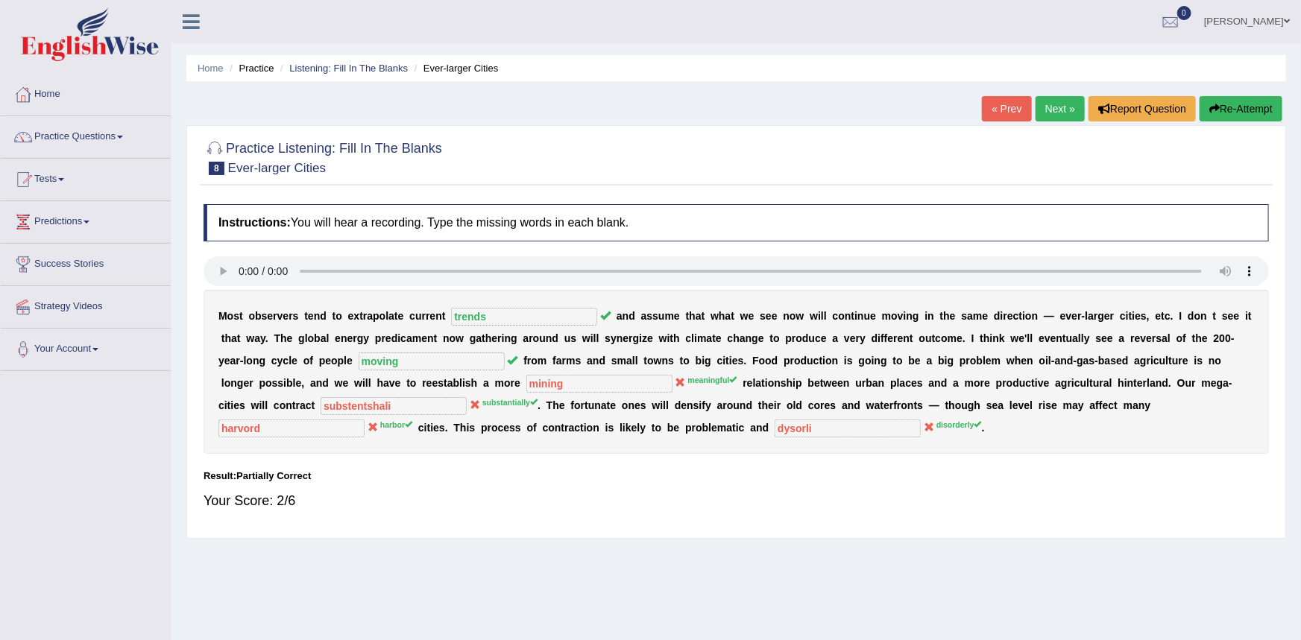
click at [1044, 114] on link "Next »" at bounding box center [1059, 108] width 49 height 25
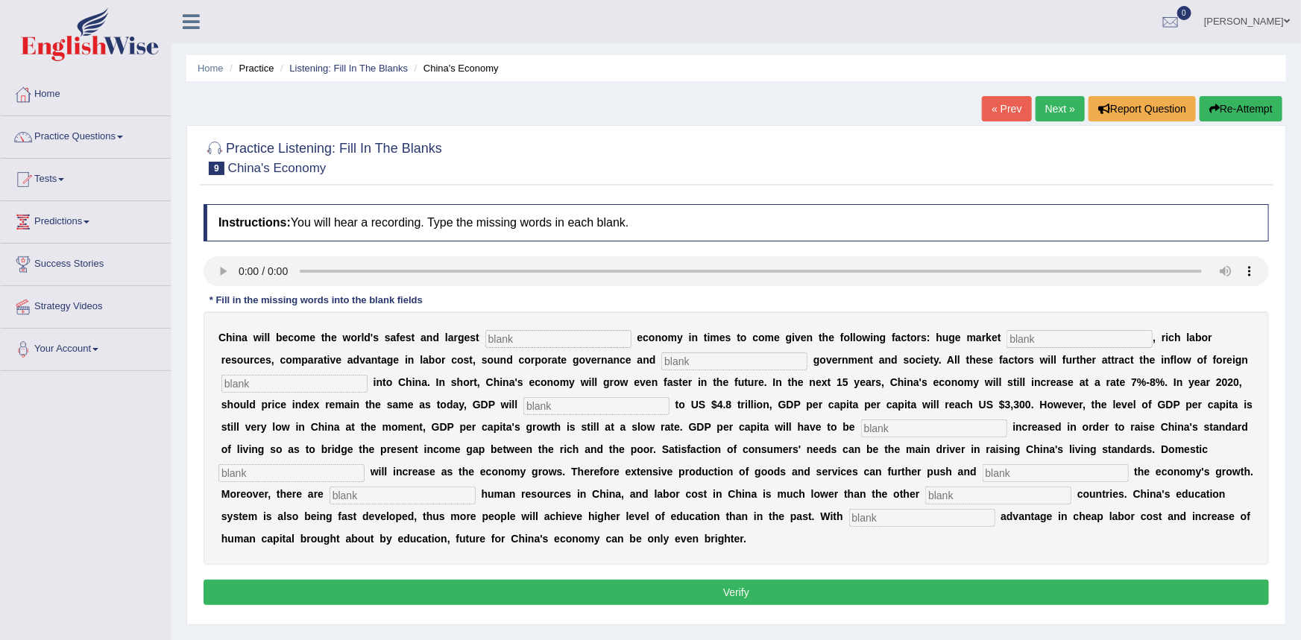
click at [490, 341] on input "text" at bounding box center [558, 339] width 146 height 18
type input "investment"
click at [1009, 338] on input "text" at bounding box center [1079, 339] width 146 height 18
type input "potenshal"
click at [661, 359] on input "text" at bounding box center [734, 362] width 146 height 18
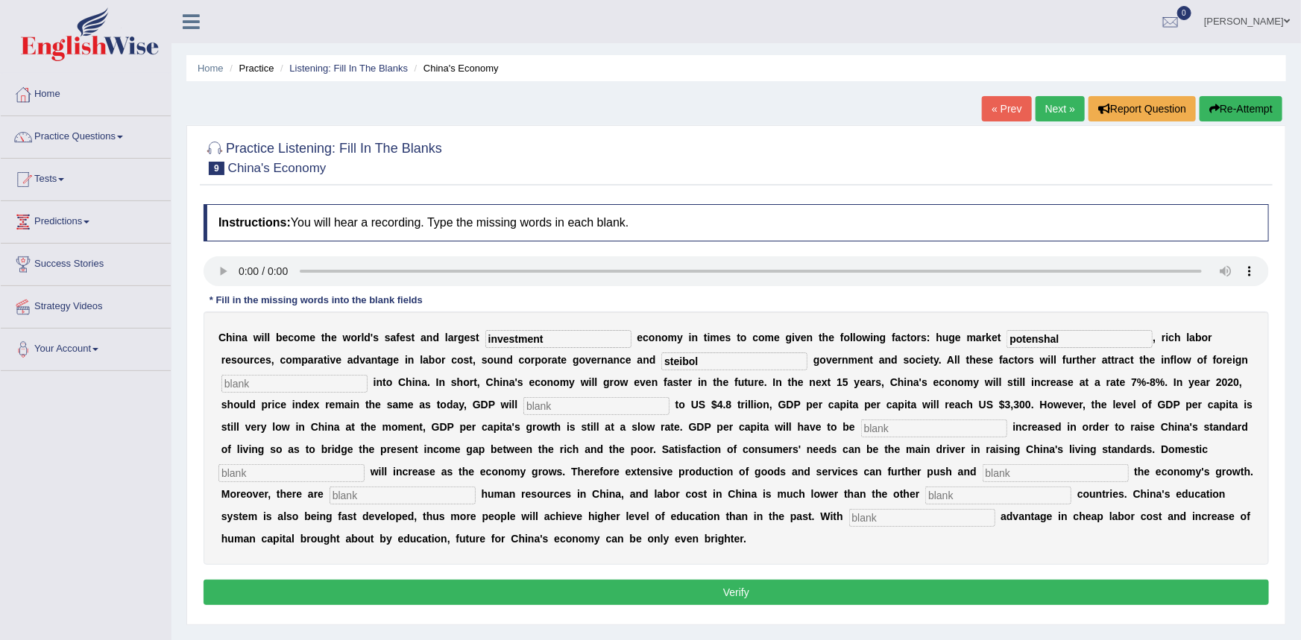
type input "steibol"
click at [287, 386] on input "text" at bounding box center [294, 384] width 146 height 18
type input "capitol"
click at [523, 405] on input "text" at bounding box center [596, 406] width 146 height 18
type input "emonts"
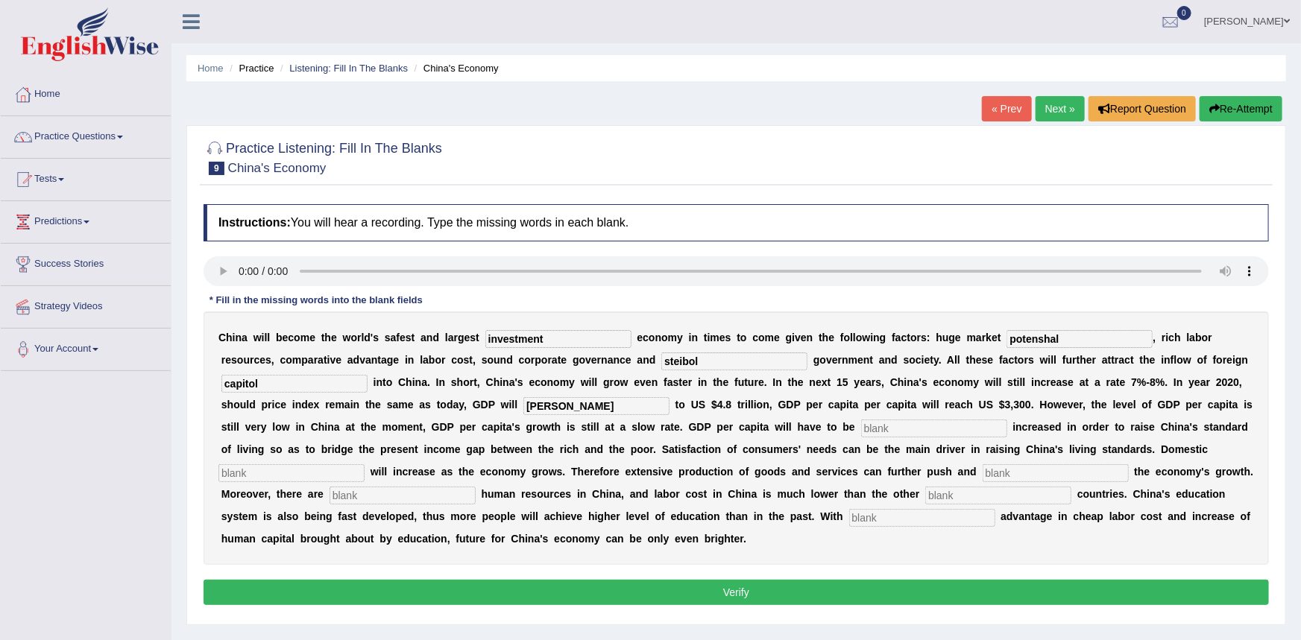
click at [861, 430] on input "text" at bounding box center [934, 429] width 146 height 18
type input "futhermor"
click at [982, 474] on input "text" at bounding box center [1055, 473] width 146 height 18
type input "susteim"
click at [329, 499] on input "text" at bounding box center [402, 496] width 146 height 18
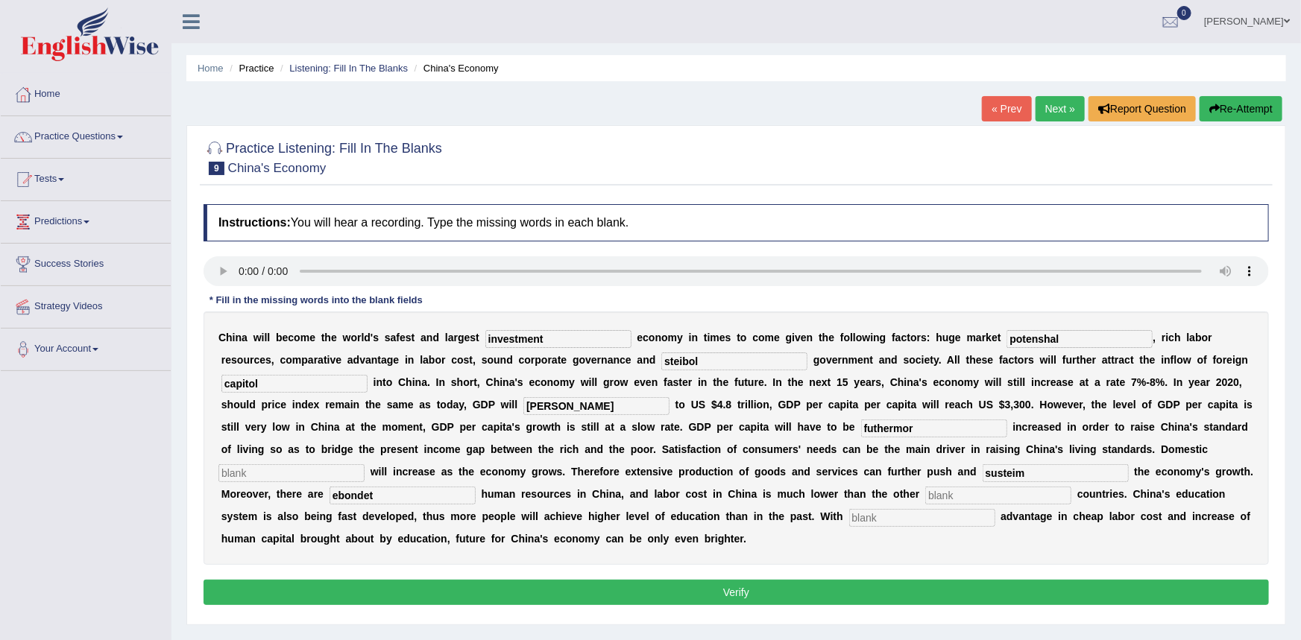
type input "ebondet"
click at [925, 496] on input "text" at bounding box center [998, 496] width 146 height 18
type input "indastry"
click at [849, 517] on input "text" at bounding box center [922, 518] width 146 height 18
type input "comparetivy"
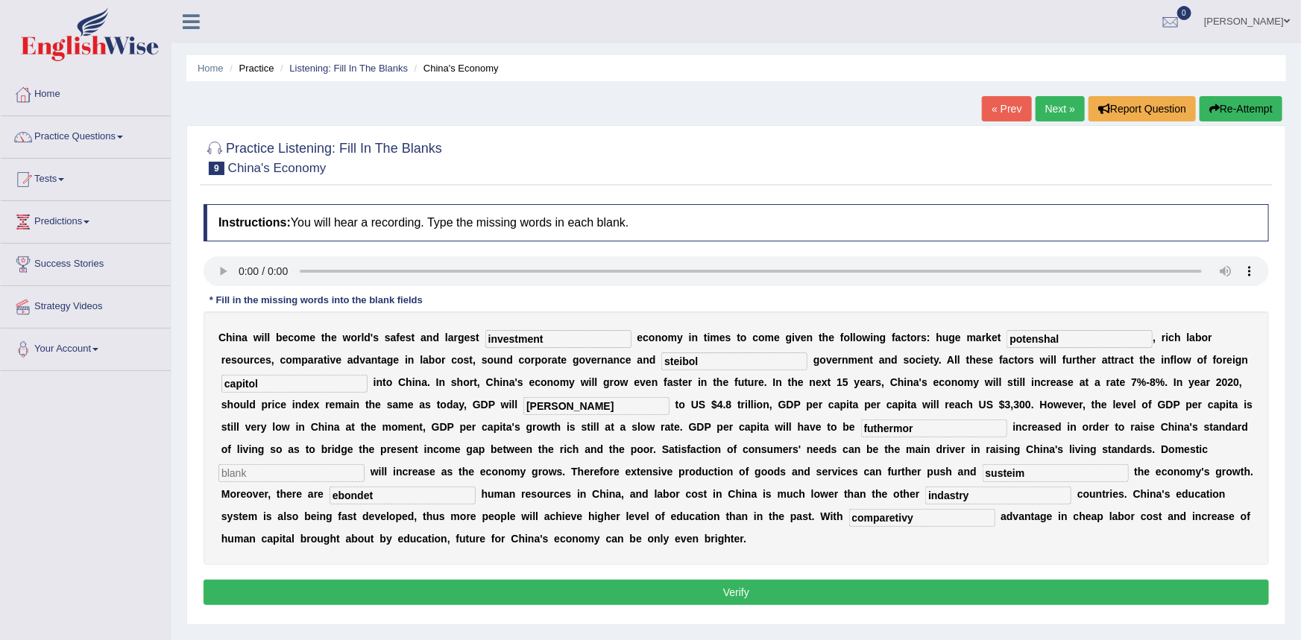
click at [820, 584] on button "Verify" at bounding box center [735, 592] width 1065 height 25
click at [364, 464] on input "text" at bounding box center [291, 473] width 146 height 18
type input "dx"
click at [1082, 583] on button "Verify" at bounding box center [735, 592] width 1065 height 25
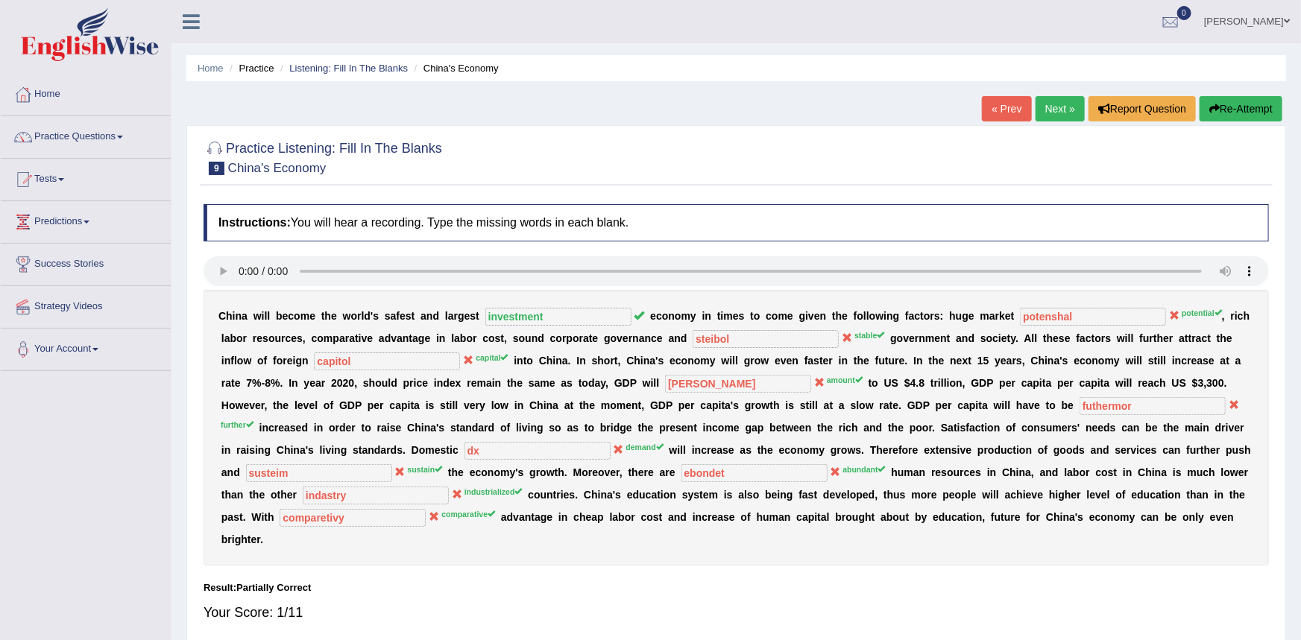
click at [1046, 110] on link "Next »" at bounding box center [1059, 108] width 49 height 25
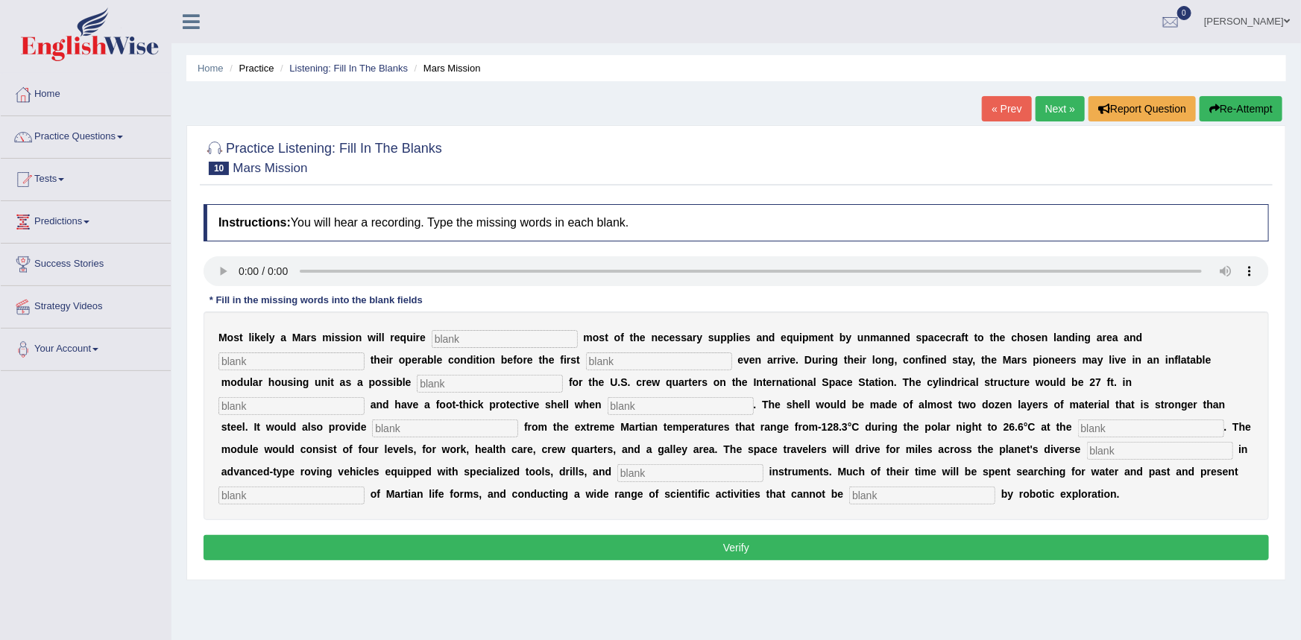
click at [444, 336] on input "text" at bounding box center [505, 339] width 146 height 18
type input "transporting"
click at [254, 356] on input "text" at bounding box center [291, 362] width 146 height 18
type input "conforming"
click at [604, 362] on input "text" at bounding box center [659, 362] width 146 height 18
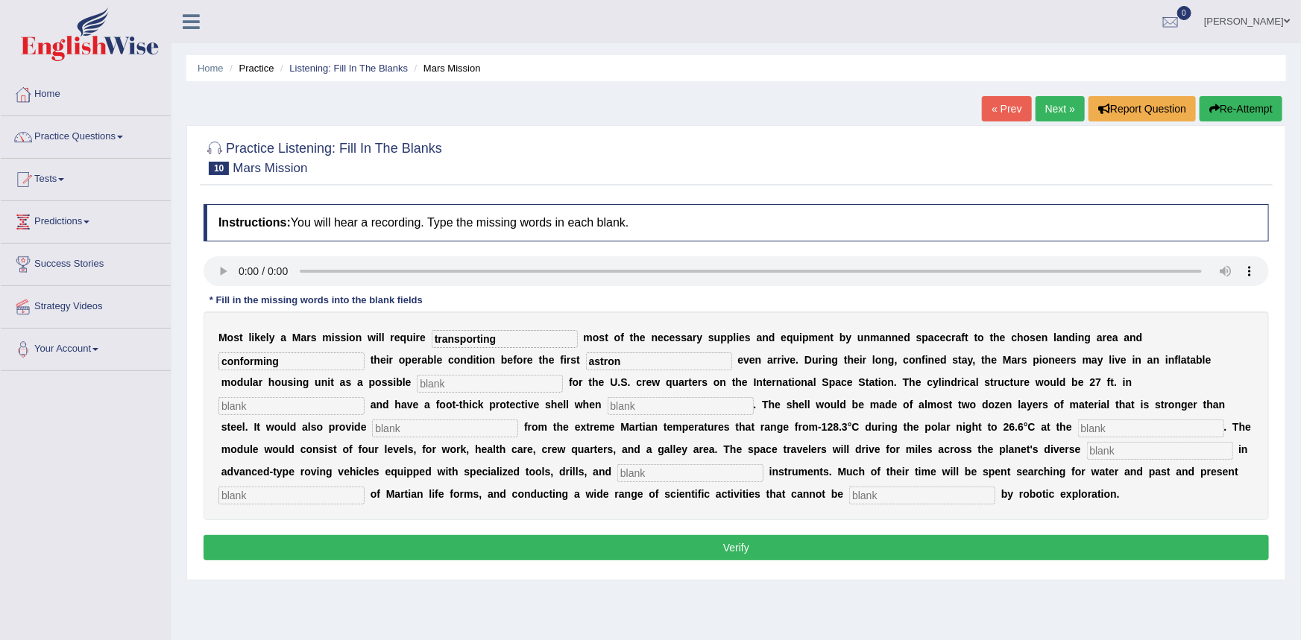
type input "astron"
click at [637, 363] on input "astron" at bounding box center [659, 362] width 146 height 18
type input "astronats"
click at [417, 383] on input "text" at bounding box center [490, 384] width 146 height 18
type input "repleisments"
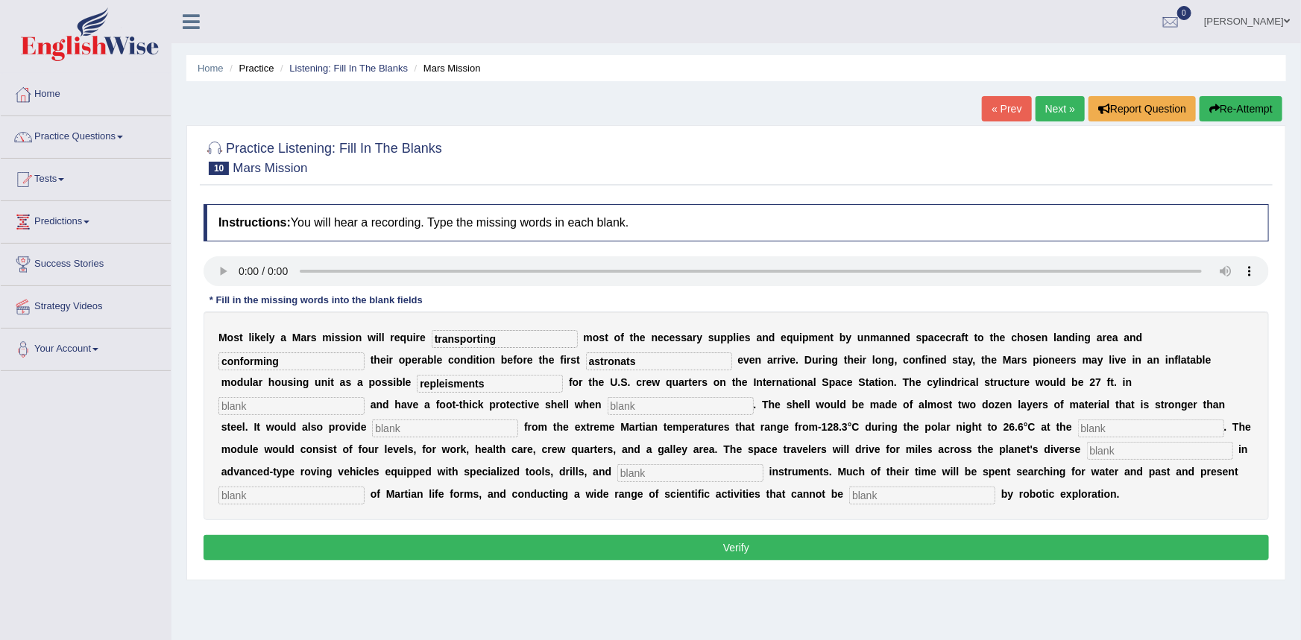
click at [364, 397] on input "text" at bounding box center [291, 406] width 146 height 18
type input "deiamiter"
click at [607, 403] on input "text" at bounding box center [680, 406] width 146 height 18
type input "infleidet"
click at [372, 429] on input "text" at bounding box center [445, 429] width 146 height 18
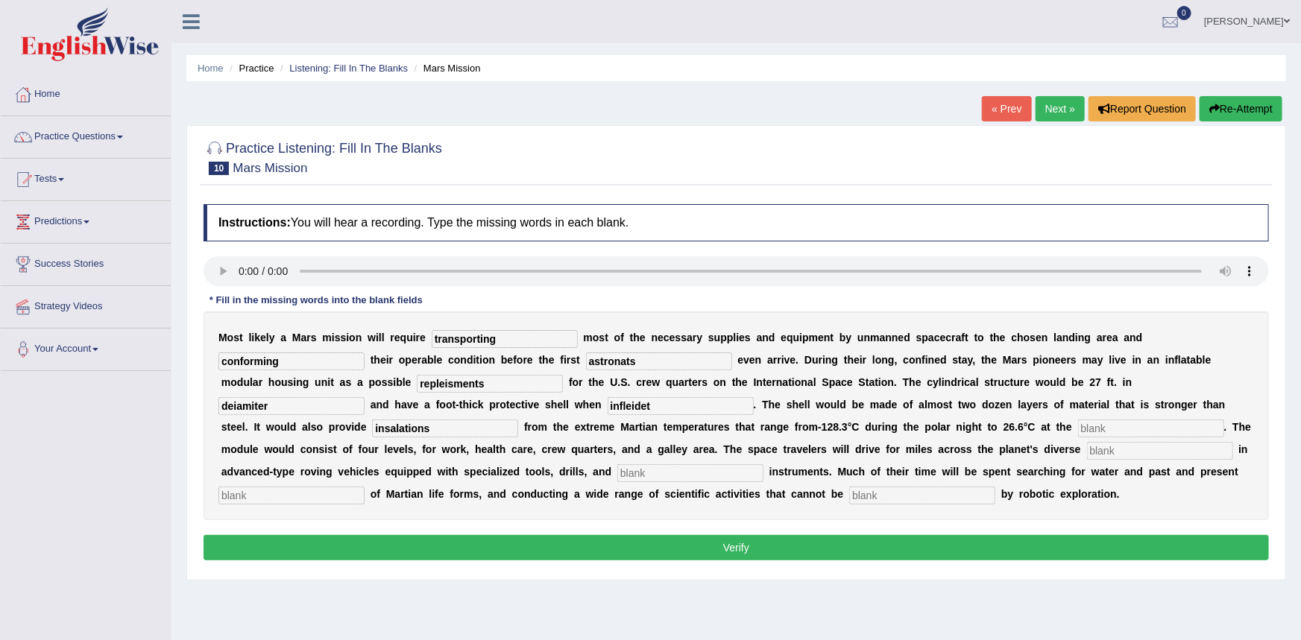
type input "insalations"
click at [1078, 429] on input "text" at bounding box center [1151, 429] width 146 height 18
type input "ecwiter"
click at [1087, 455] on input "text" at bounding box center [1160, 451] width 146 height 18
type input "rein"
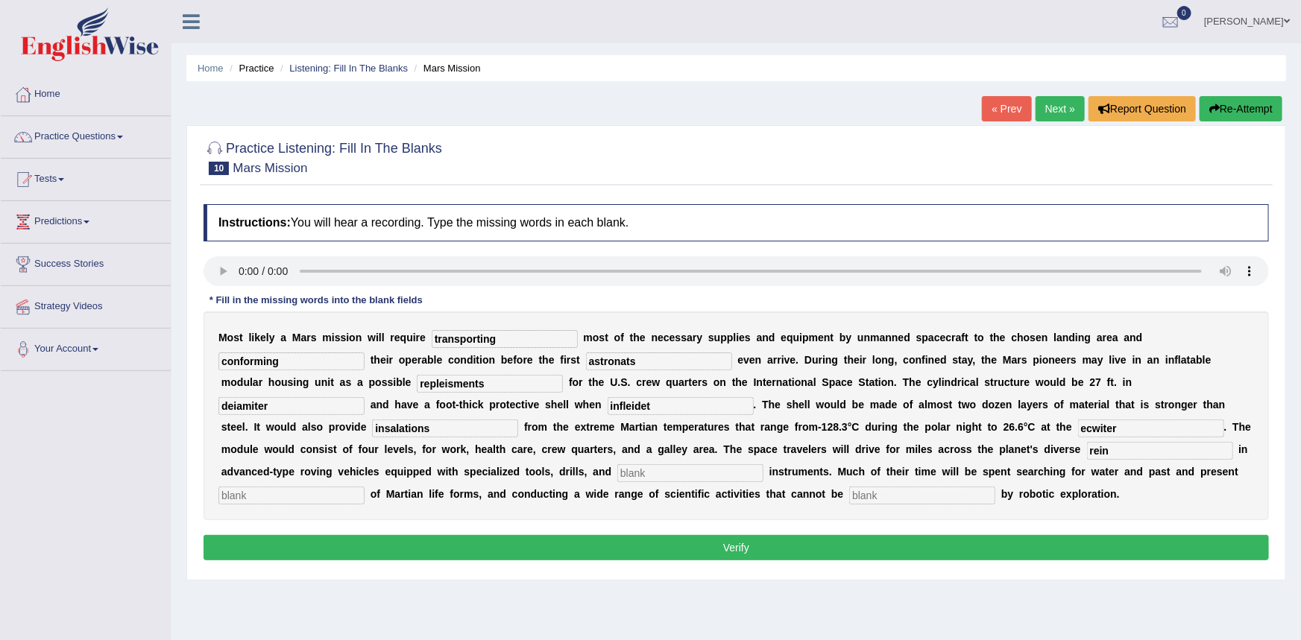
click at [617, 476] on input "text" at bounding box center [690, 473] width 146 height 18
type input "analitycol"
click at [364, 487] on input "text" at bounding box center [291, 496] width 146 height 18
drag, startPoint x: 1059, startPoint y: 469, endPoint x: 1052, endPoint y: 464, distance: 9.1
type input "evidents"
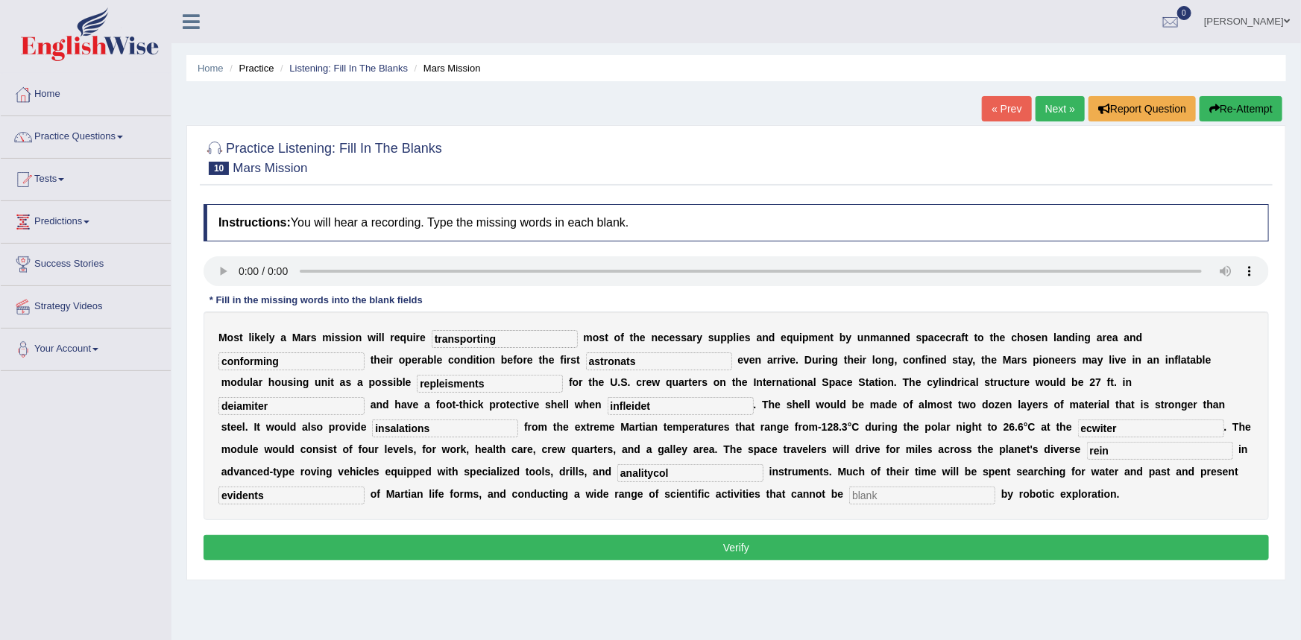
click at [849, 496] on input "text" at bounding box center [922, 496] width 146 height 18
type input "eclopitid"
click at [715, 547] on button "Verify" at bounding box center [735, 547] width 1065 height 25
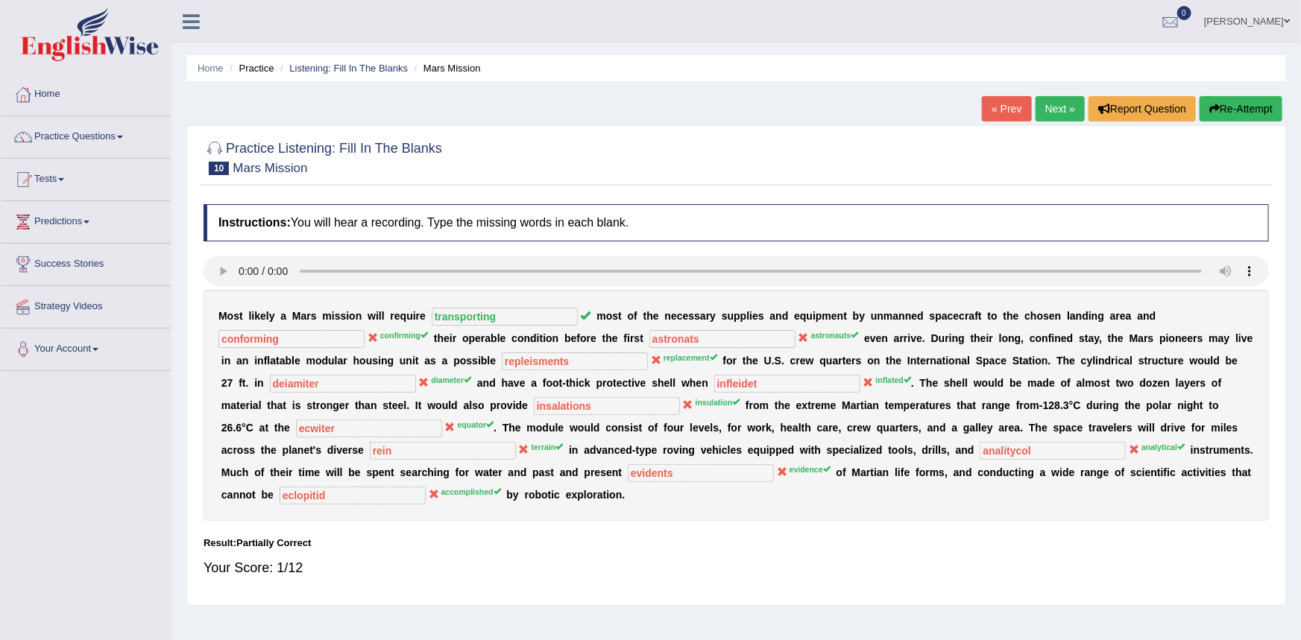
drag, startPoint x: 1052, startPoint y: 105, endPoint x: 1042, endPoint y: 115, distance: 14.2
click at [1052, 106] on link "Next »" at bounding box center [1059, 108] width 49 height 25
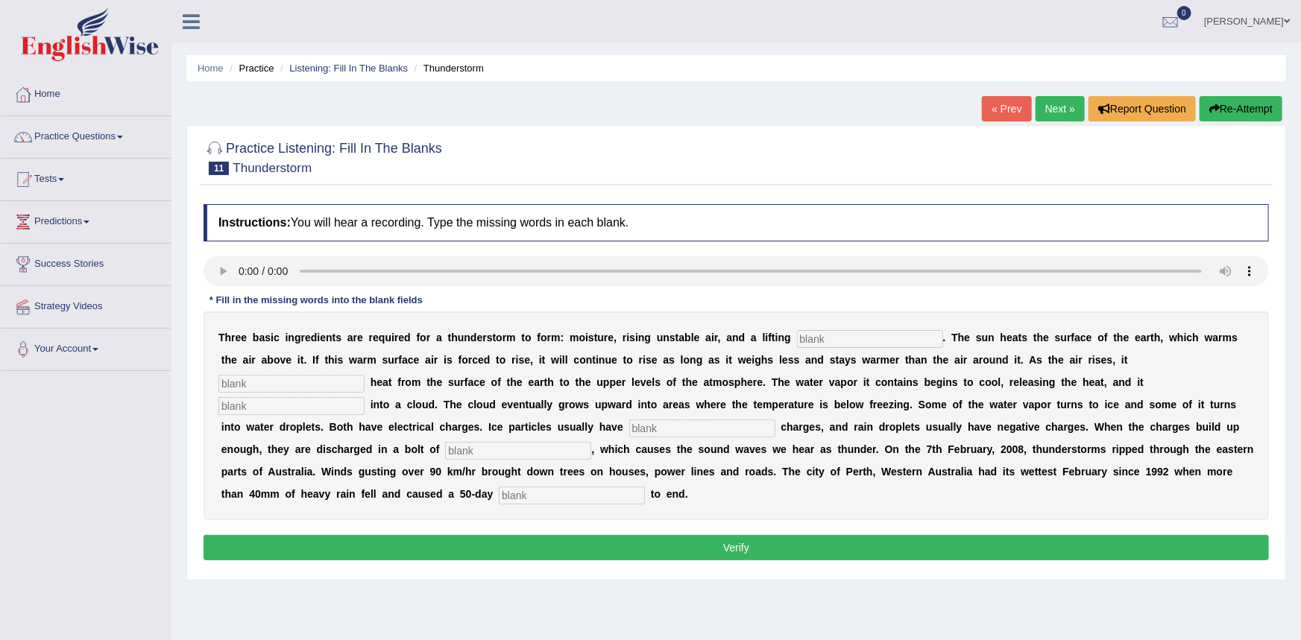
click at [797, 335] on input "text" at bounding box center [870, 339] width 146 height 18
type input "macanizam"
click at [364, 375] on input "text" at bounding box center [291, 384] width 146 height 18
type input "transfer"
click at [364, 397] on input "text" at bounding box center [291, 406] width 146 height 18
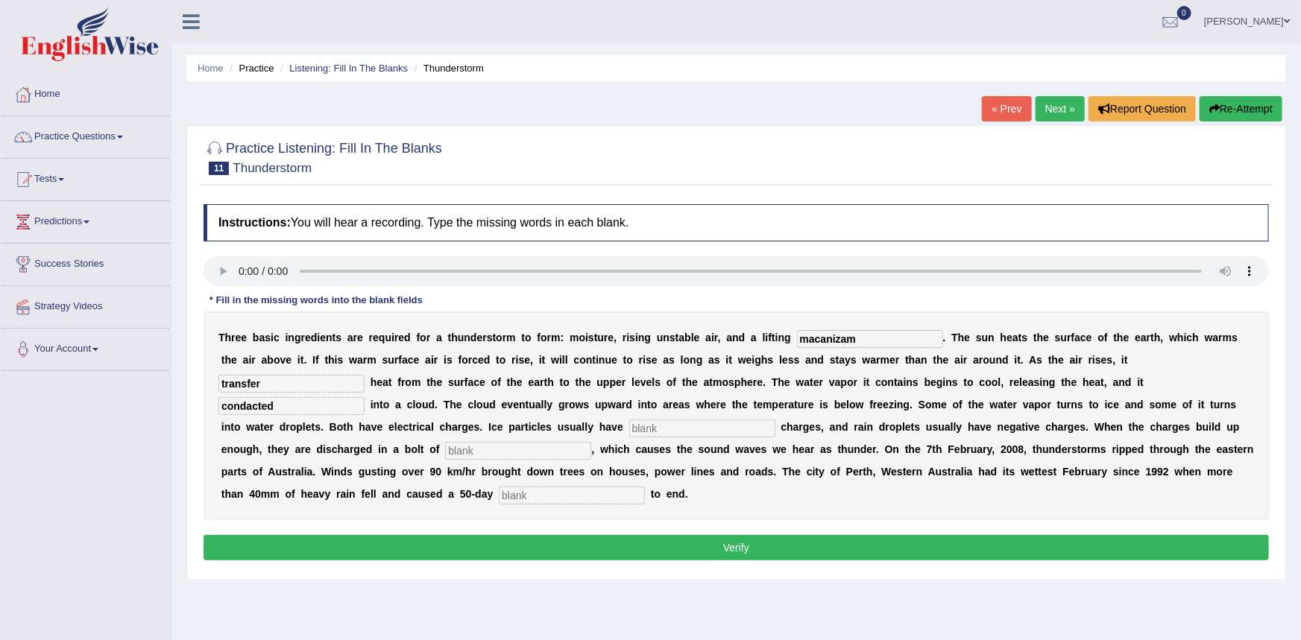
type input "condacted"
click at [629, 430] on input "text" at bounding box center [702, 429] width 146 height 18
type input "pozitive"
click at [591, 442] on input "text" at bounding box center [518, 451] width 146 height 18
type input "a"
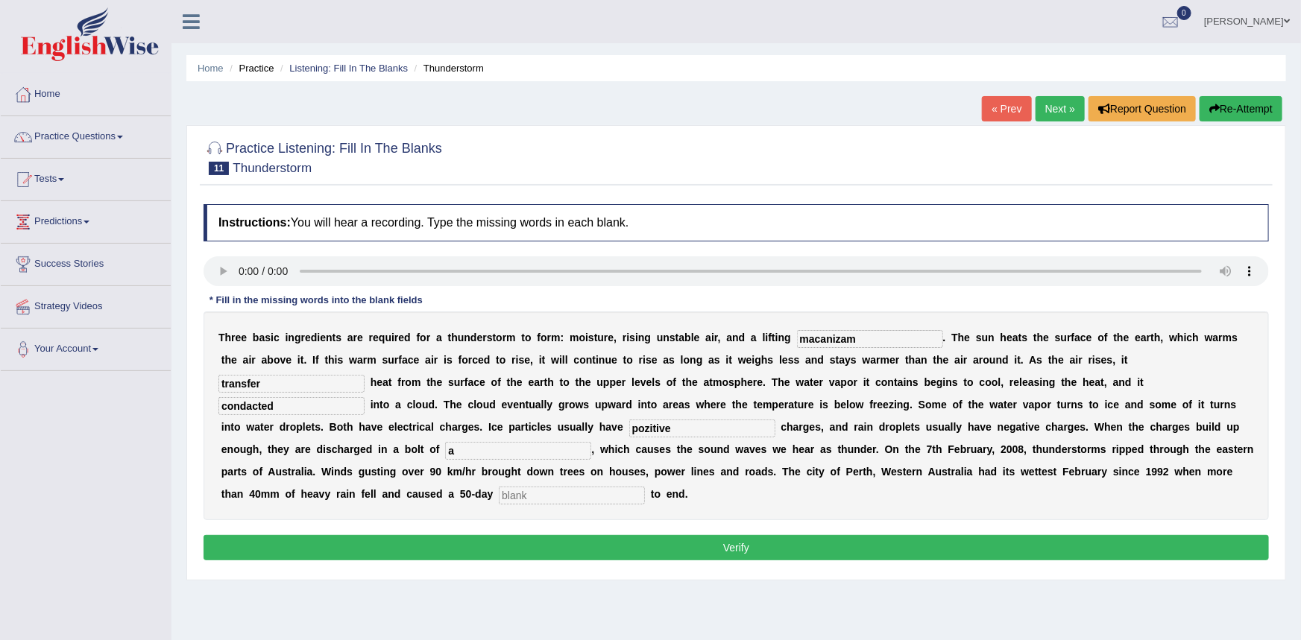
click at [645, 487] on input "text" at bounding box center [572, 496] width 146 height 18
type input "deauts"
click at [1015, 535] on button "Verify" at bounding box center [735, 547] width 1065 height 25
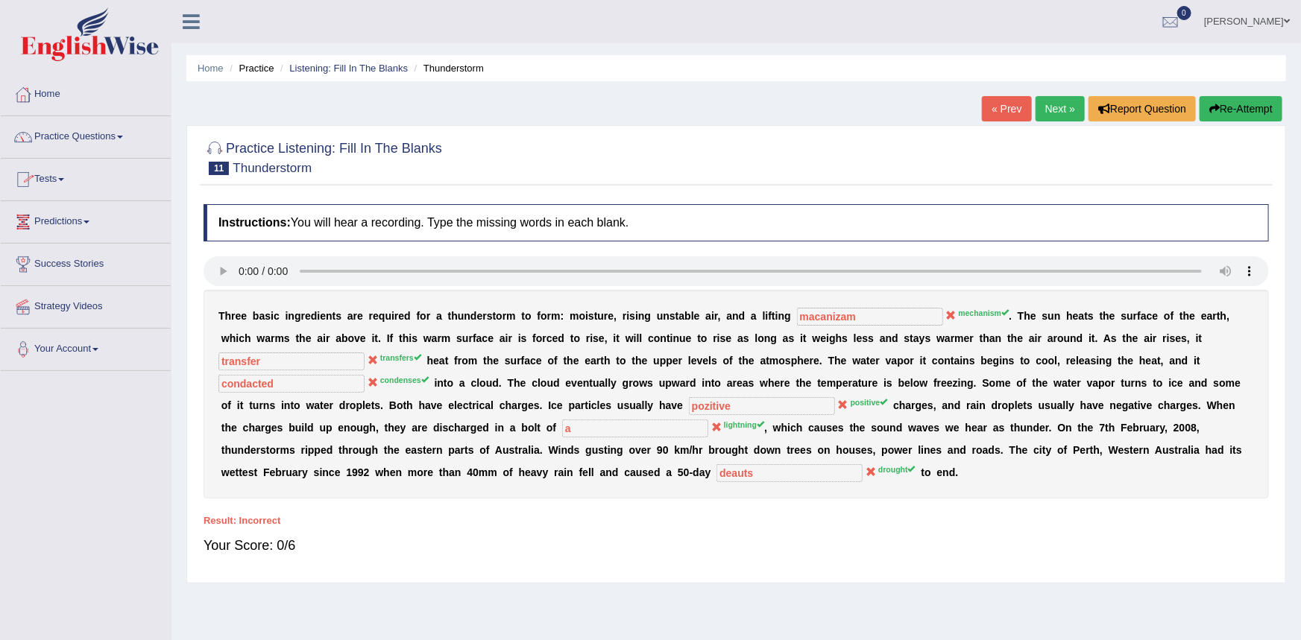
click at [99, 130] on link "Practice Questions" at bounding box center [86, 134] width 170 height 37
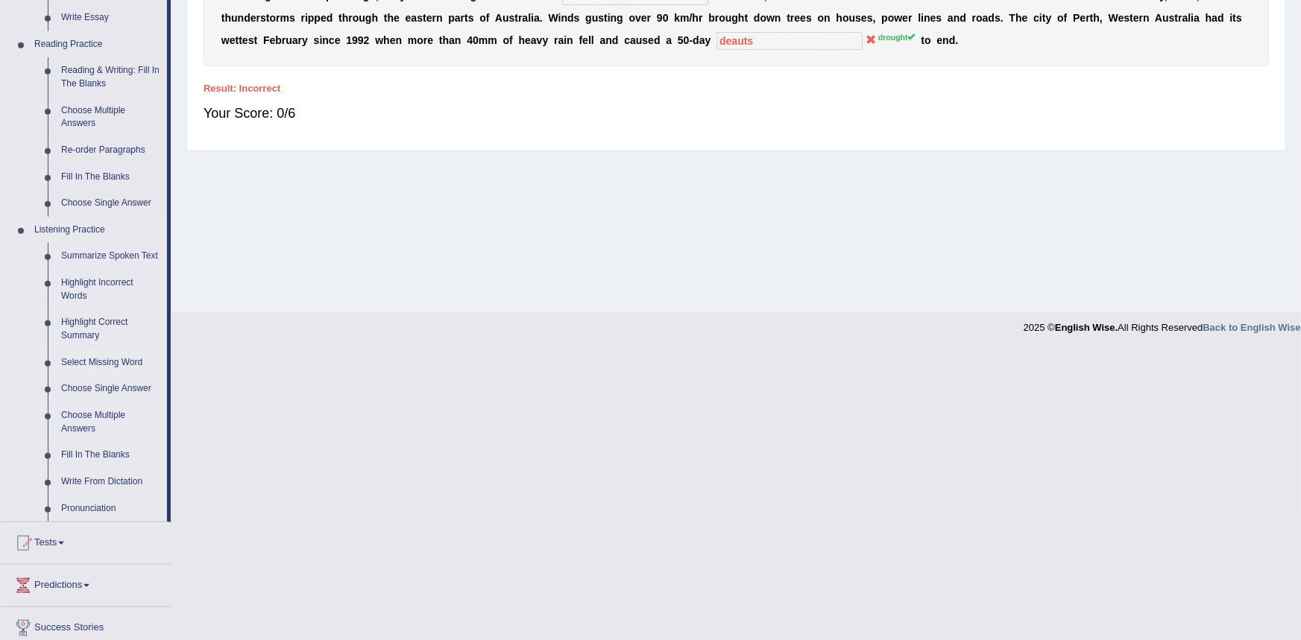
scroll to position [455, 0]
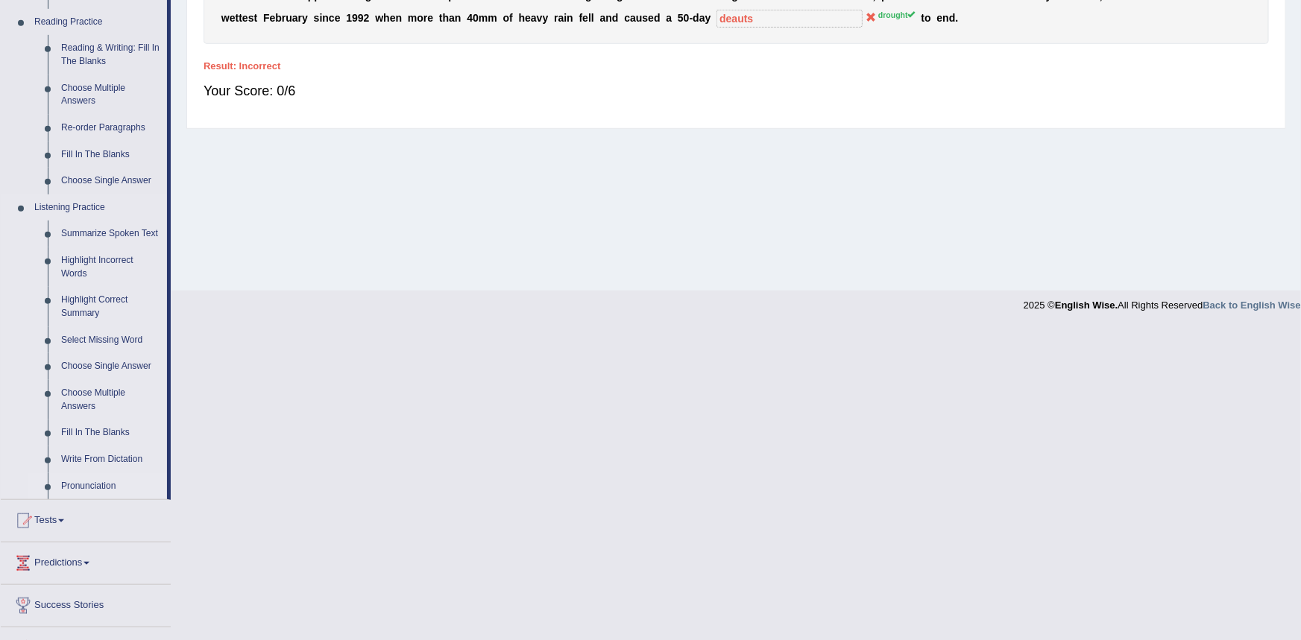
click at [101, 484] on link "Pronunciation" at bounding box center [110, 486] width 113 height 27
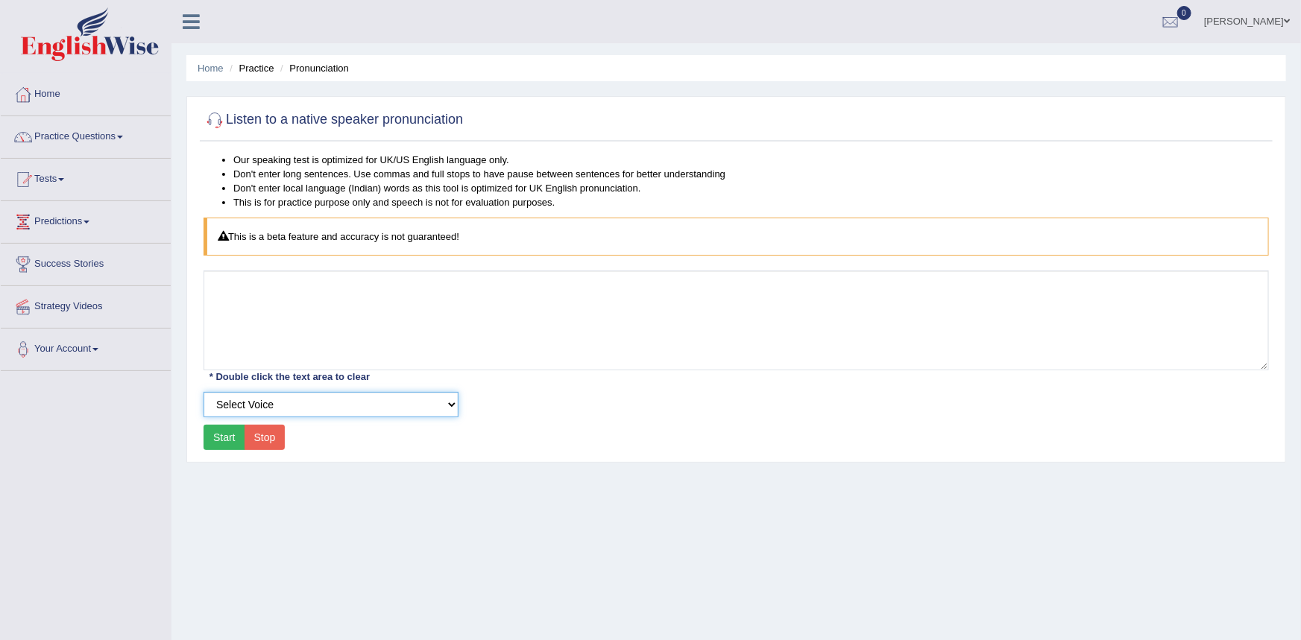
click at [455, 401] on select "Select Voice" at bounding box center [330, 404] width 255 height 25
click at [208, 442] on button "Start" at bounding box center [224, 437] width 42 height 25
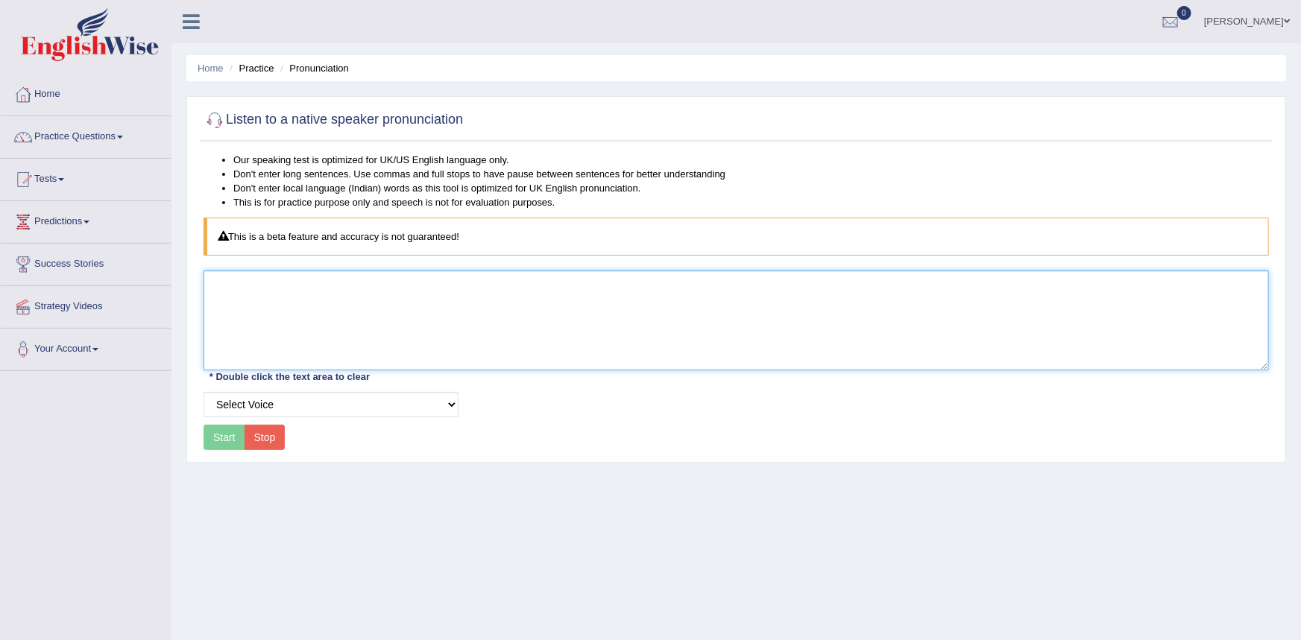
click at [301, 291] on textarea at bounding box center [735, 321] width 1065 height 100
type textarea "98ouoioilioloi"
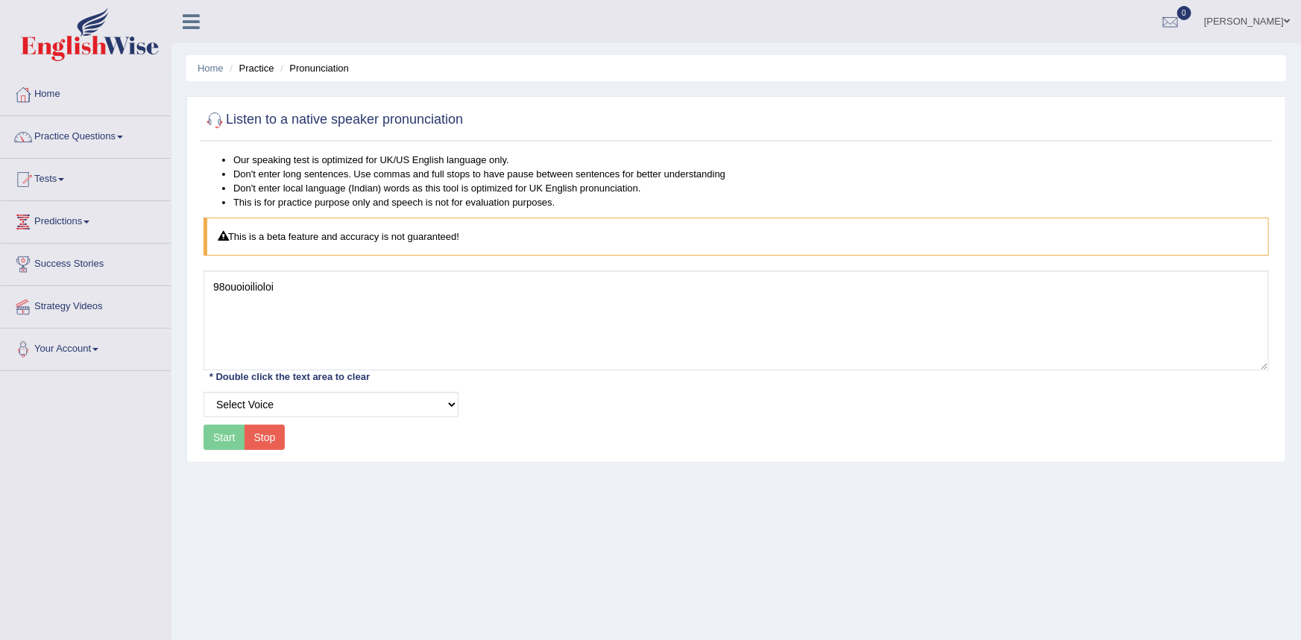
click at [225, 442] on div "Start Stop" at bounding box center [243, 437] width 81 height 25
click at [267, 438] on button "Stop" at bounding box center [264, 437] width 41 height 25
click at [225, 438] on div "Start Stop" at bounding box center [243, 437] width 81 height 25
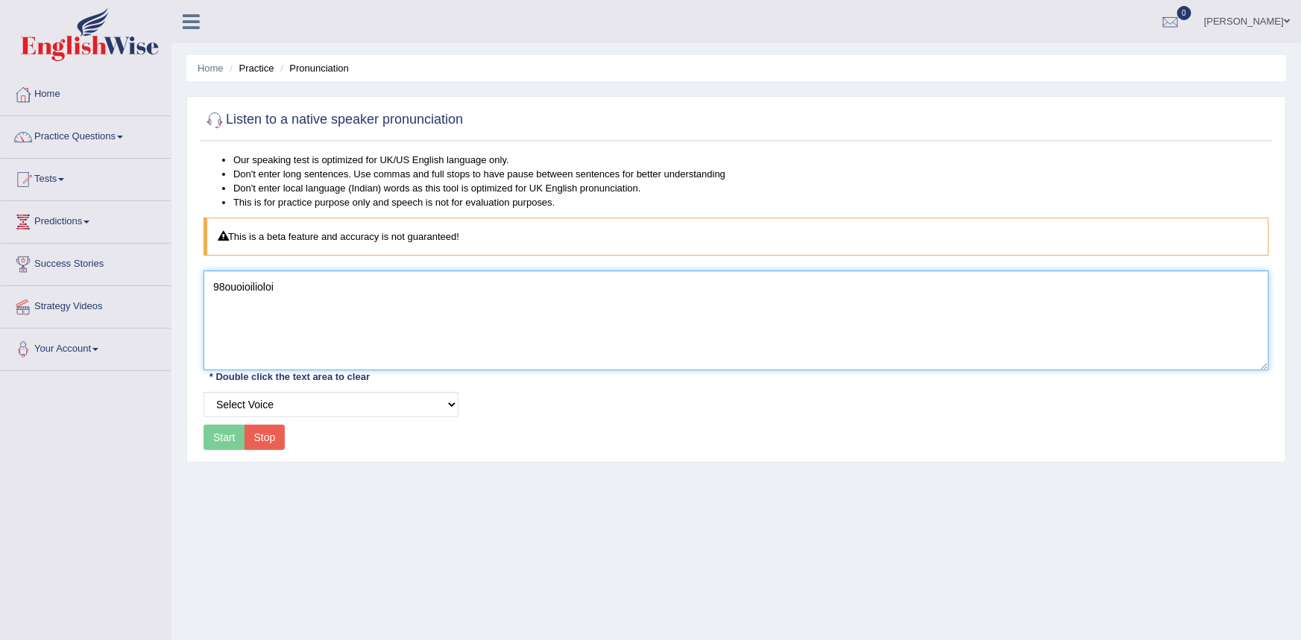
click at [296, 296] on textarea "98ouoioilioloi" at bounding box center [735, 321] width 1065 height 100
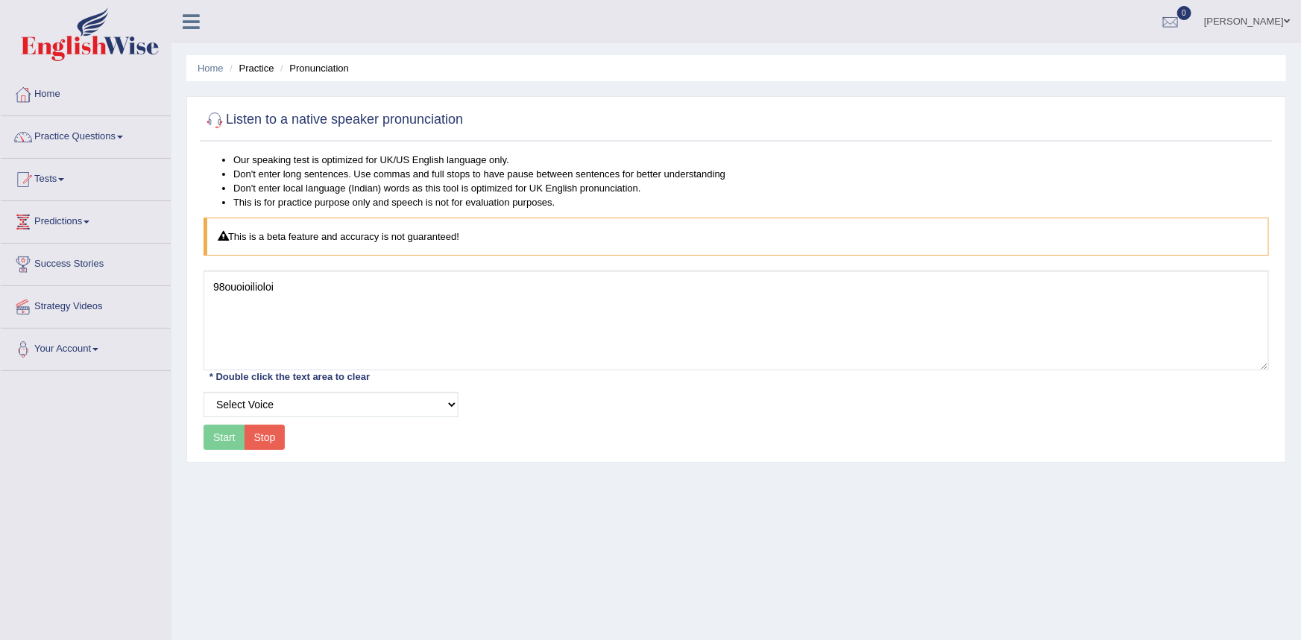
click at [225, 426] on div "Start Stop" at bounding box center [243, 437] width 81 height 25
click at [433, 405] on select "Select Voice" at bounding box center [330, 404] width 255 height 25
click at [203, 392] on select "Select Voice" at bounding box center [330, 404] width 255 height 25
click at [265, 438] on button "Stop" at bounding box center [264, 437] width 41 height 25
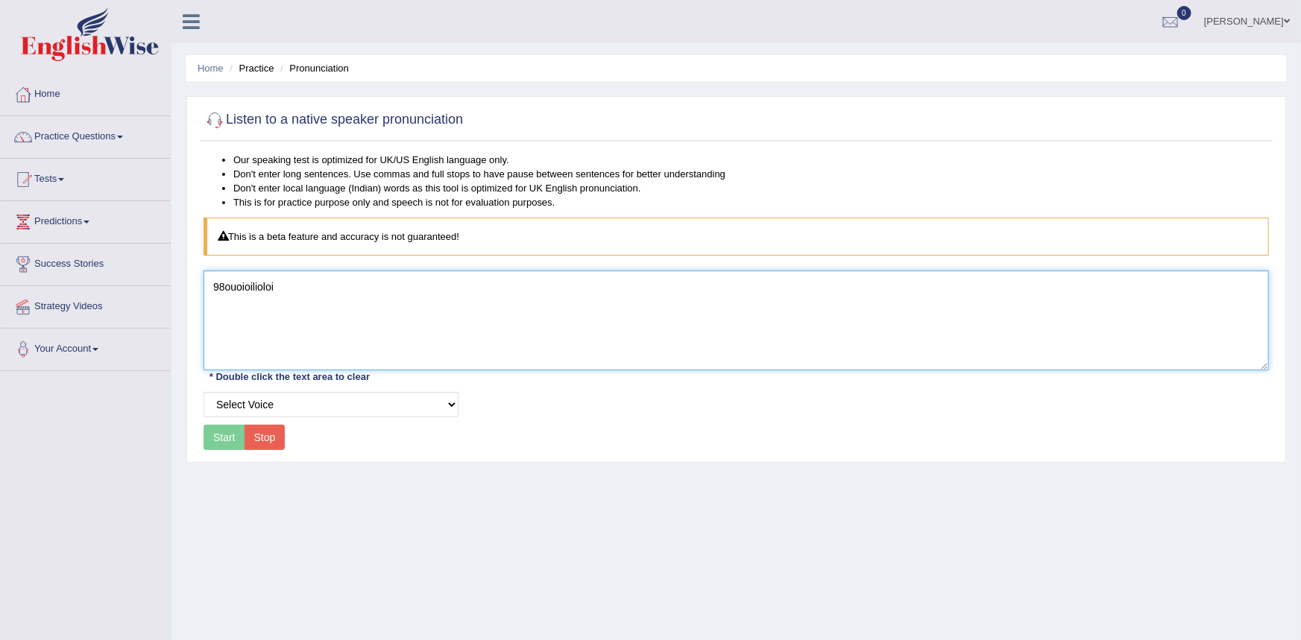
drag, startPoint x: 309, startPoint y: 286, endPoint x: 202, endPoint y: 287, distance: 107.3
click at [202, 287] on div "Our speaking test is optimized for UK/US English language only. Don't enter lon…" at bounding box center [736, 304] width 1073 height 302
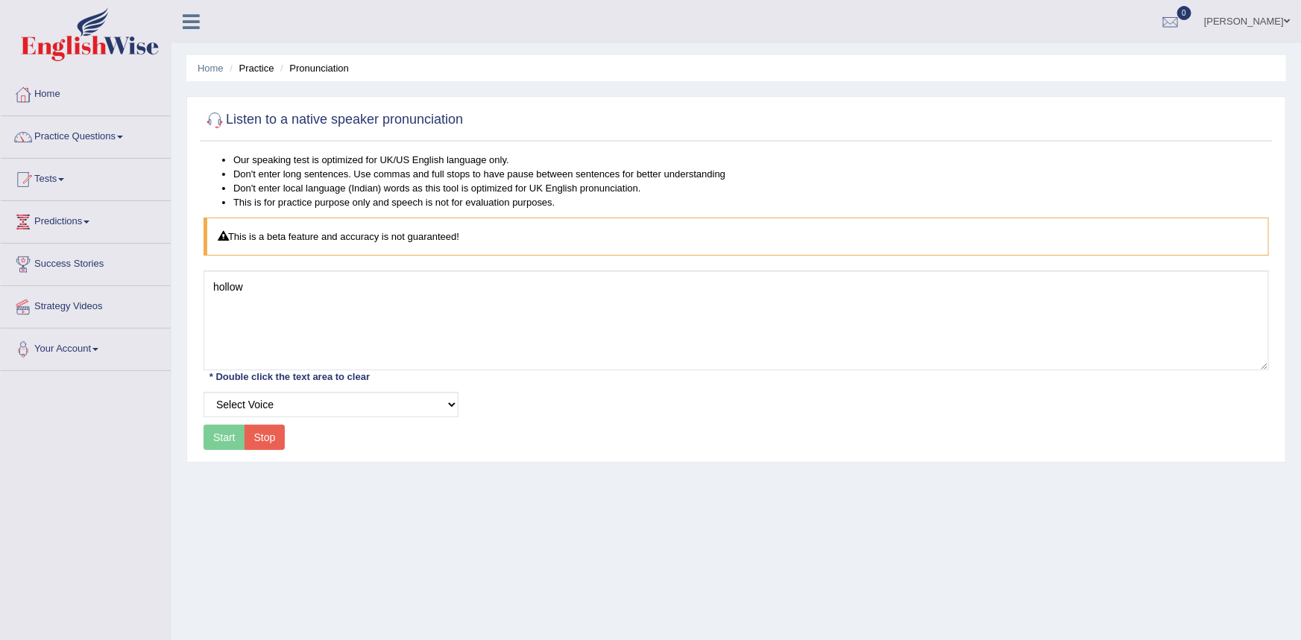
click at [228, 436] on div "Start Stop" at bounding box center [243, 437] width 81 height 25
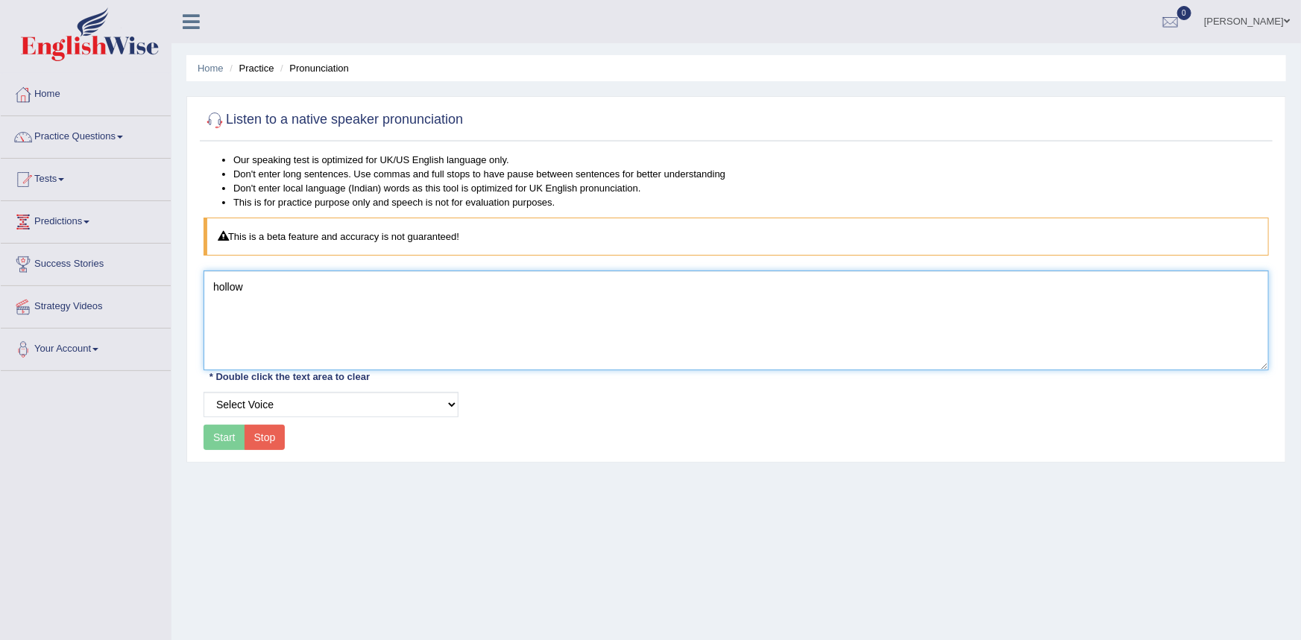
click at [269, 297] on textarea "hollow" at bounding box center [735, 321] width 1065 height 100
type textarea "hollow788 787 788"
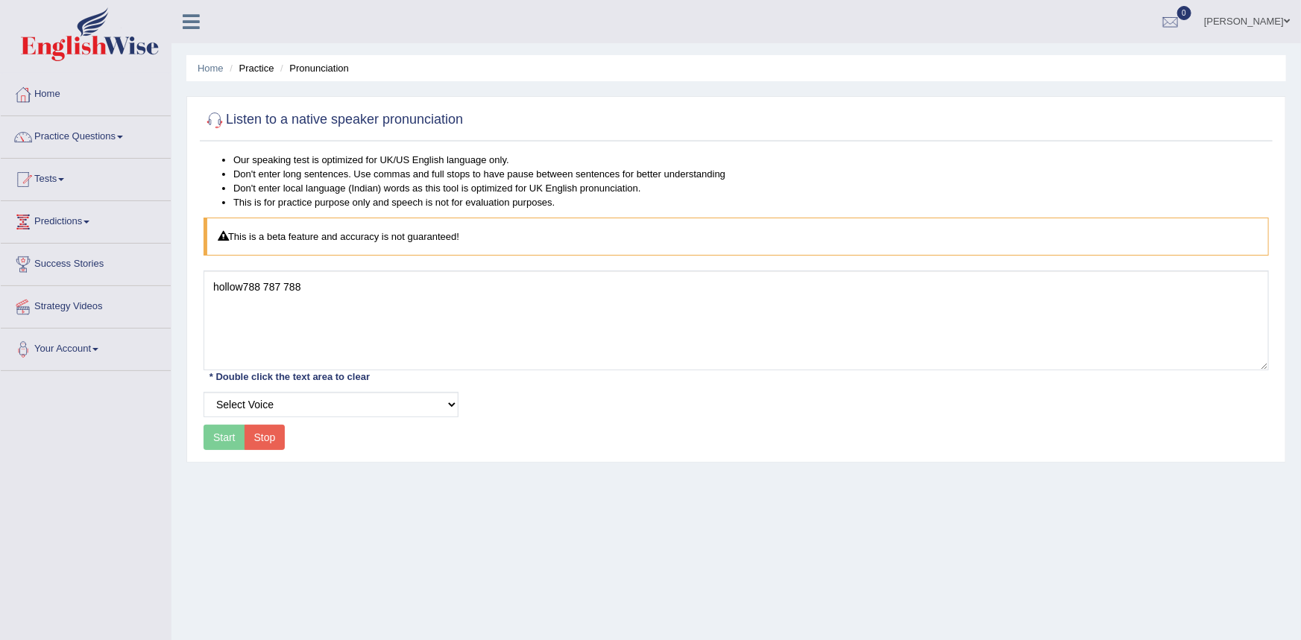
click at [231, 441] on div "Start Stop" at bounding box center [243, 437] width 81 height 25
click at [271, 438] on button "Stop" at bounding box center [264, 437] width 41 height 25
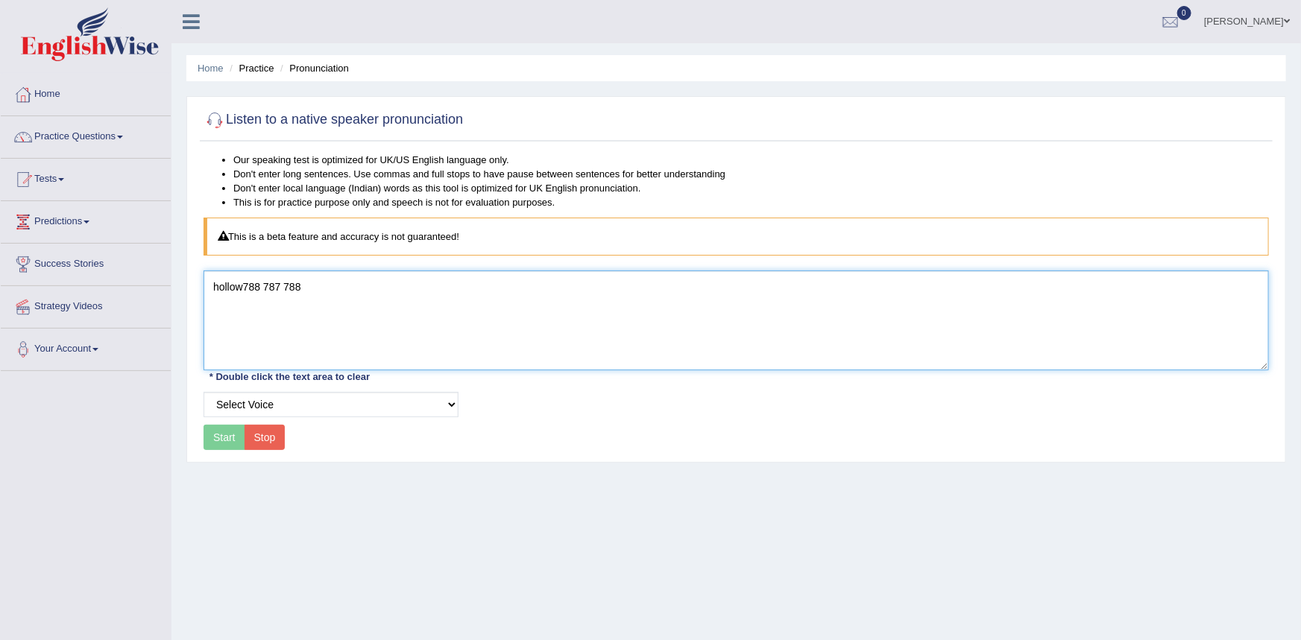
drag, startPoint x: 293, startPoint y: 281, endPoint x: 189, endPoint y: 295, distance: 104.6
click at [189, 295] on div "Listen to a native speaker pronunciation Our speaking test is optimized for UK/…" at bounding box center [735, 279] width 1099 height 367
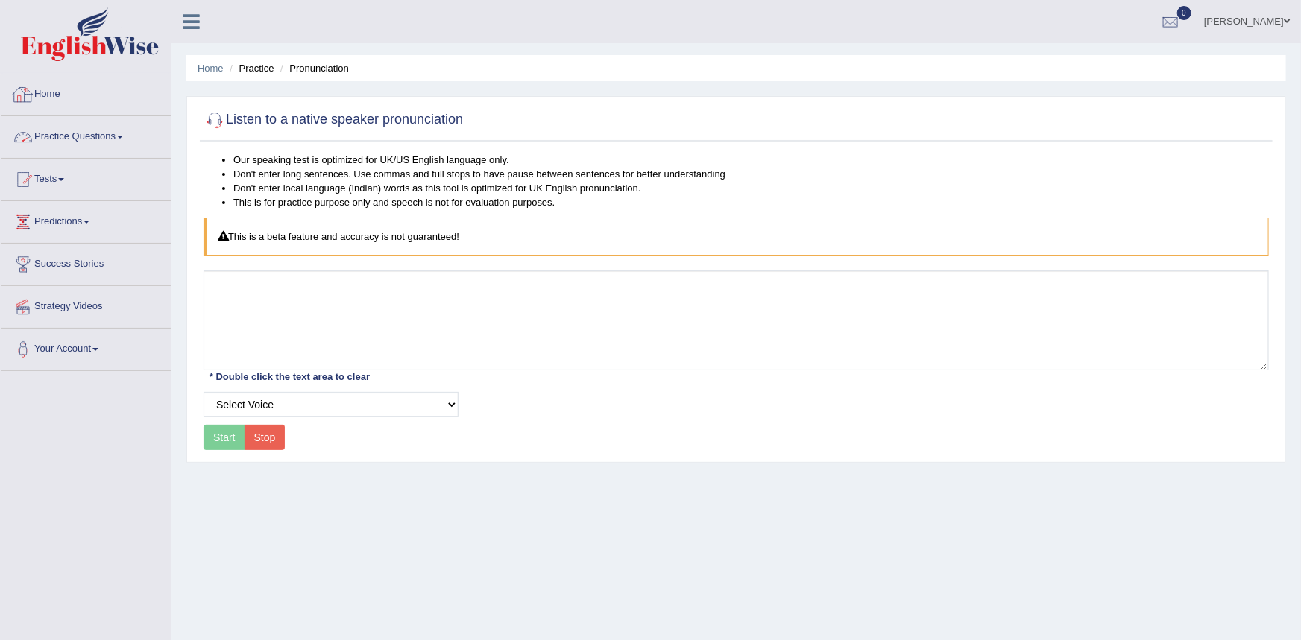
click at [63, 92] on link "Home" at bounding box center [86, 92] width 170 height 37
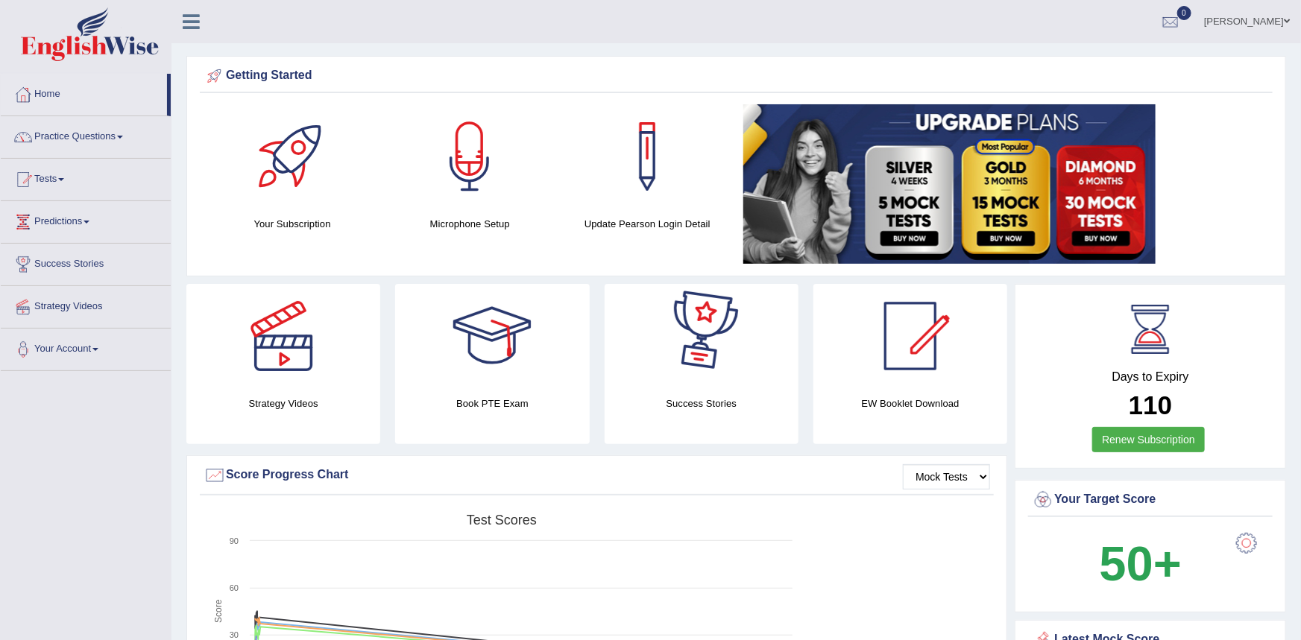
click at [707, 353] on div at bounding box center [701, 336] width 104 height 104
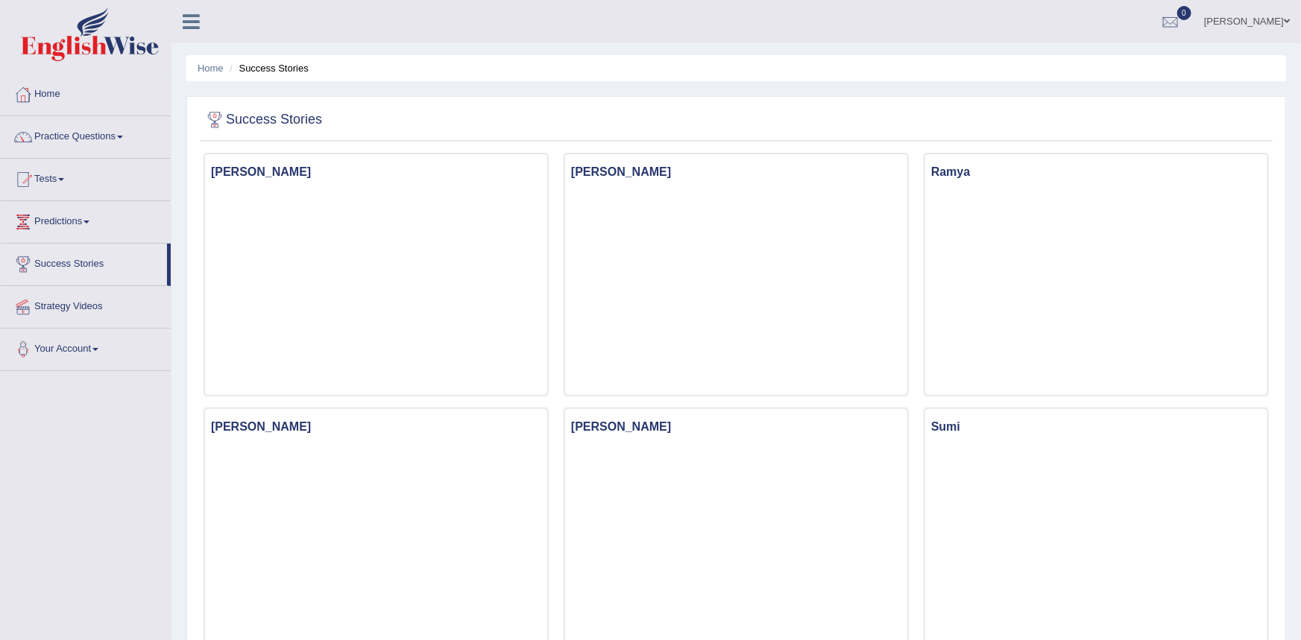
click at [63, 94] on link "Home" at bounding box center [86, 92] width 170 height 37
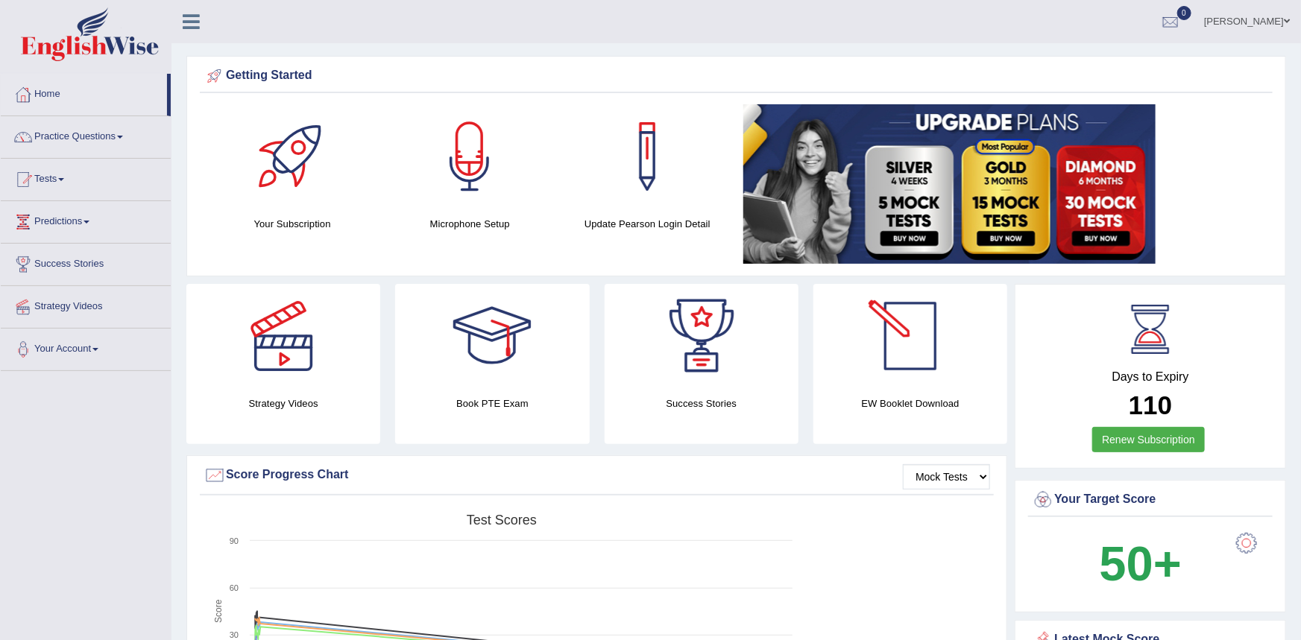
click at [888, 367] on div at bounding box center [910, 336] width 104 height 104
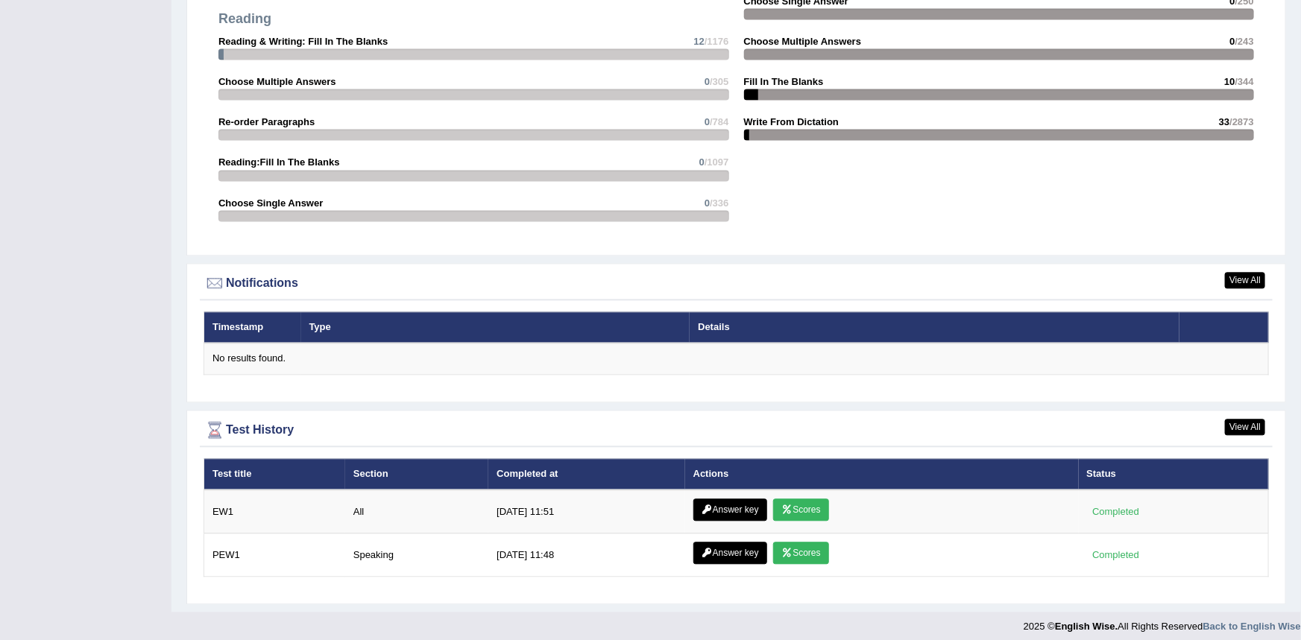
scroll to position [1568, 0]
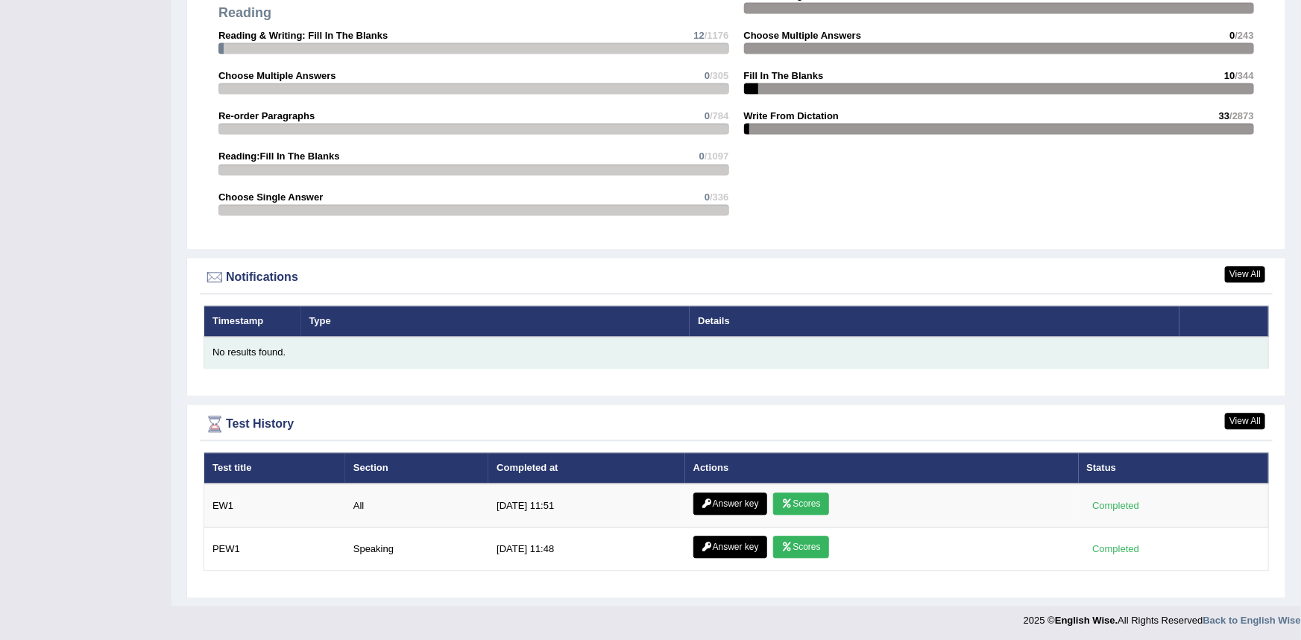
click at [599, 337] on td "No results found." at bounding box center [736, 352] width 1064 height 31
click at [587, 349] on div "No results found." at bounding box center [735, 353] width 1047 height 14
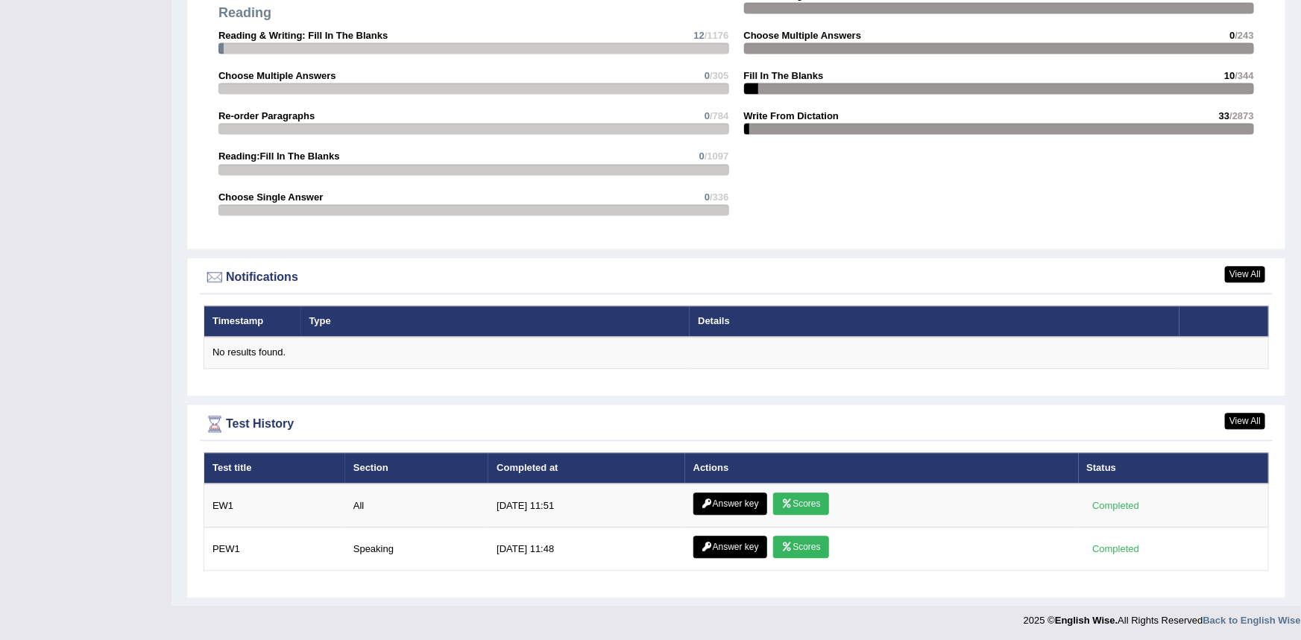
drag, startPoint x: 446, startPoint y: 351, endPoint x: 408, endPoint y: 367, distance: 41.4
click at [446, 351] on div "No results found." at bounding box center [735, 353] width 1047 height 14
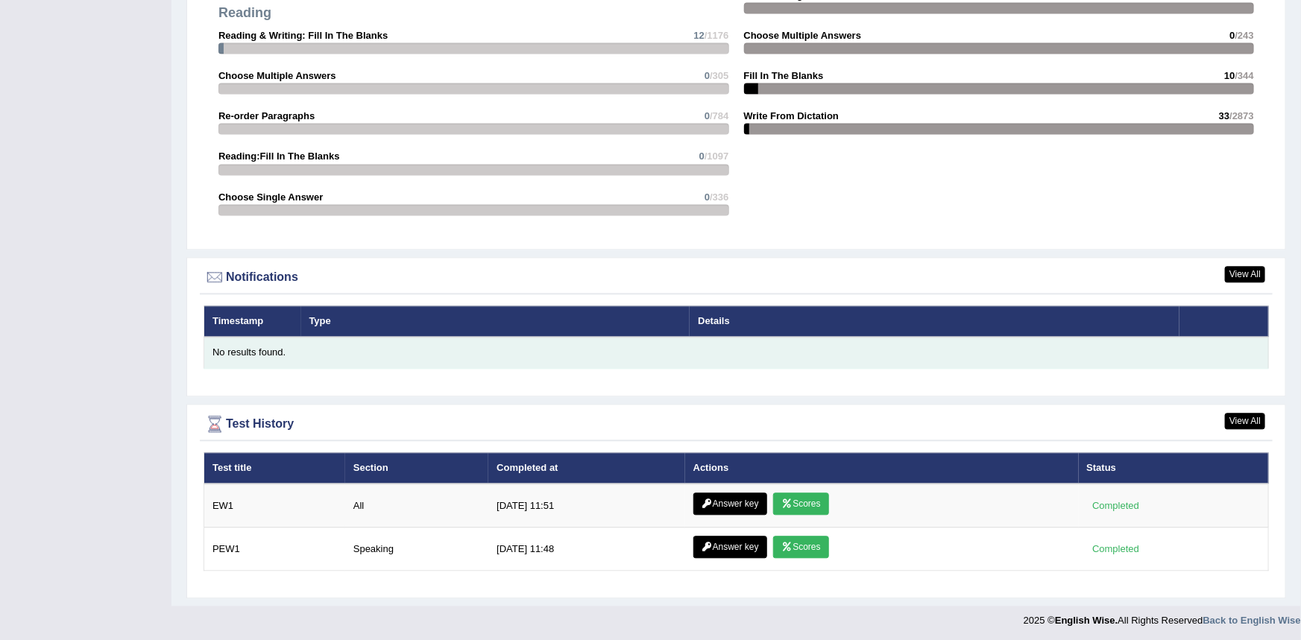
click at [253, 352] on div "No results found." at bounding box center [735, 353] width 1047 height 14
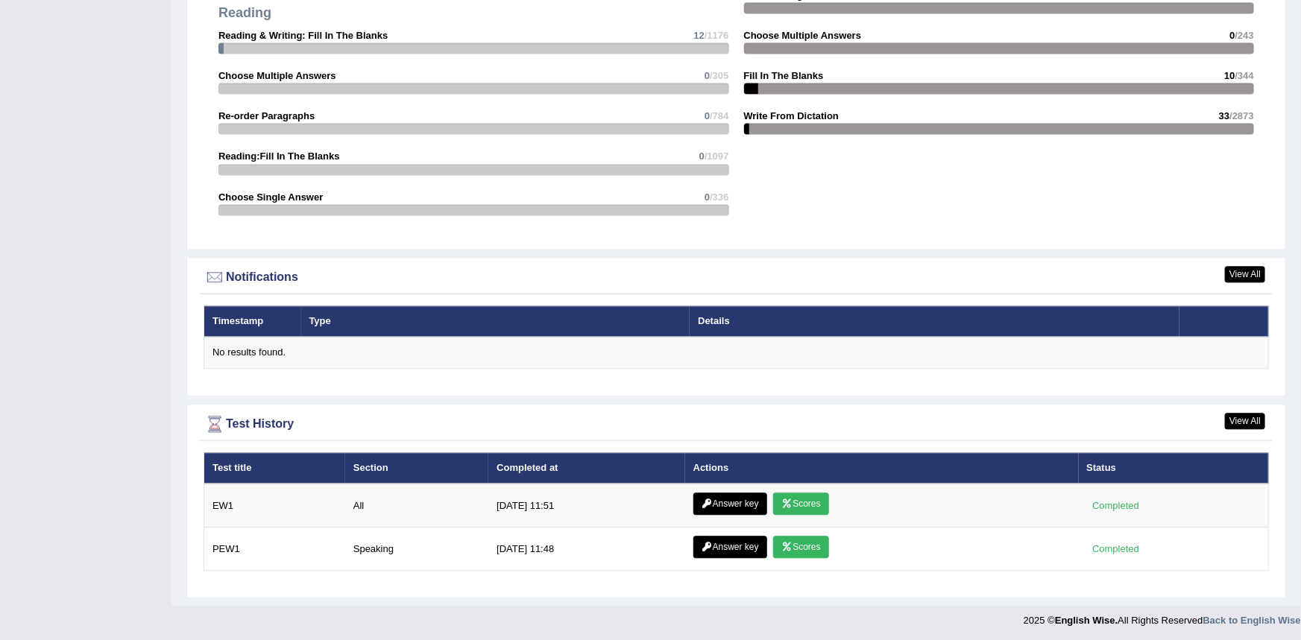
click at [256, 324] on th "Timestamp" at bounding box center [252, 321] width 97 height 31
drag, startPoint x: 323, startPoint y: 322, endPoint x: 370, endPoint y: 321, distance: 47.0
click at [325, 322] on th "Type" at bounding box center [495, 321] width 389 height 31
click at [404, 324] on th "Type" at bounding box center [495, 321] width 389 height 31
click at [212, 274] on div at bounding box center [214, 277] width 22 height 22
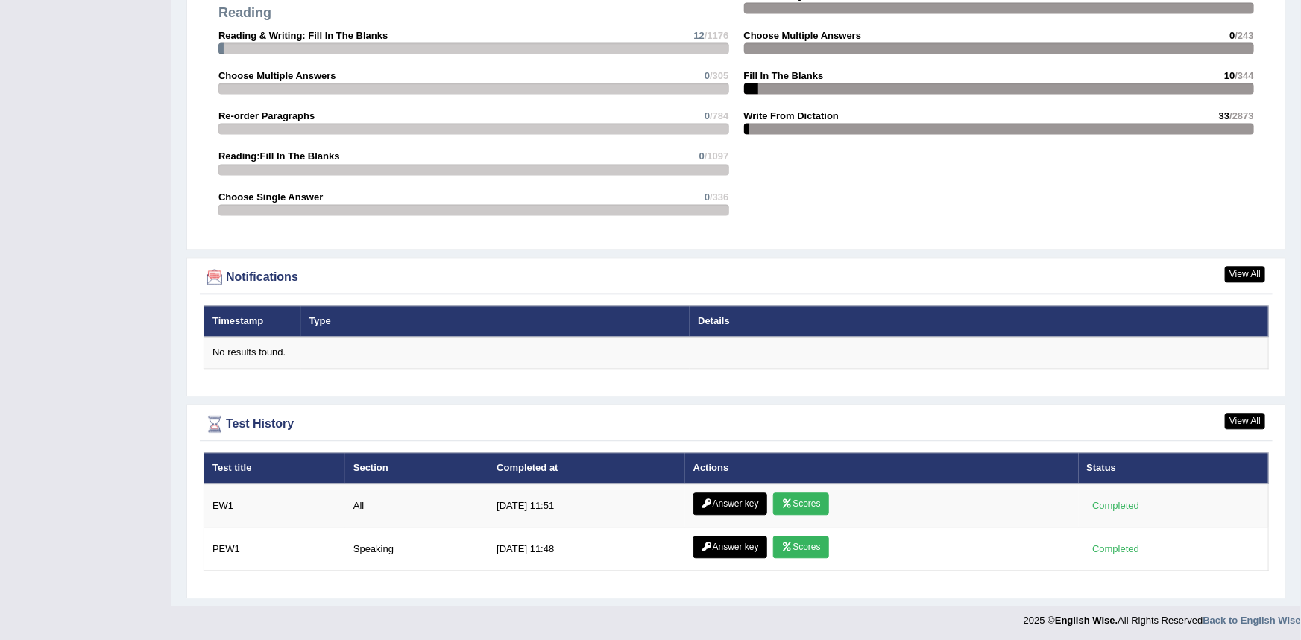
click at [213, 275] on div at bounding box center [214, 277] width 22 height 22
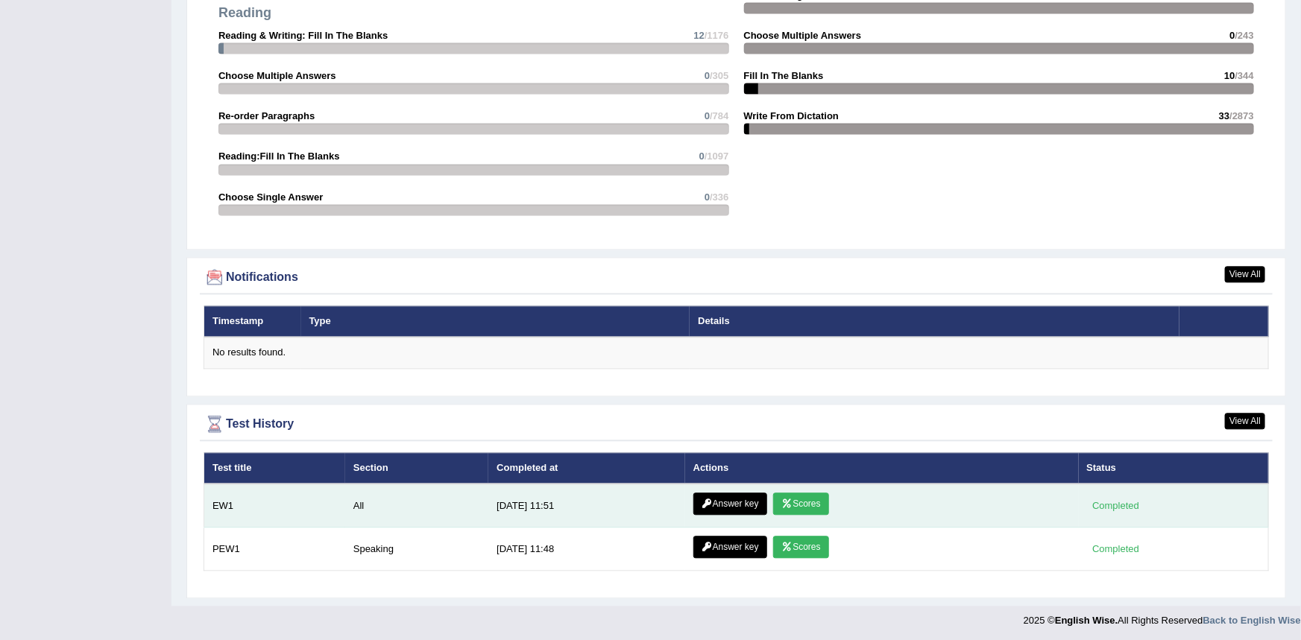
click at [799, 506] on link "Scores" at bounding box center [800, 504] width 55 height 22
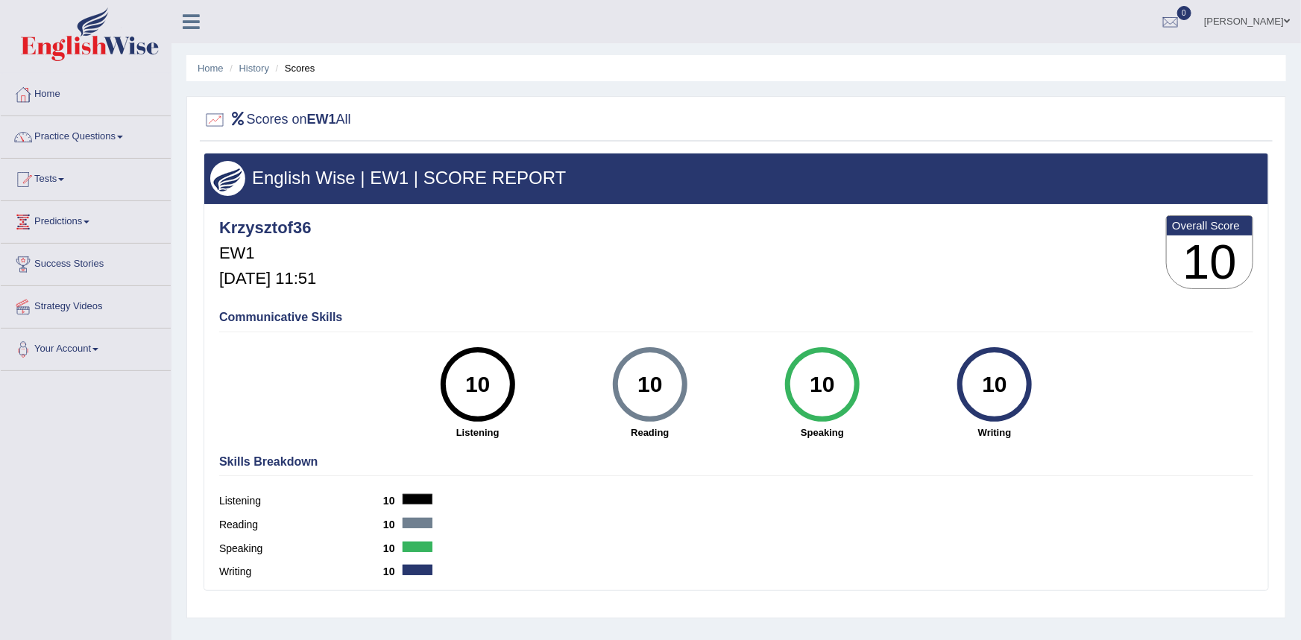
drag, startPoint x: 430, startPoint y: 469, endPoint x: 485, endPoint y: 353, distance: 128.7
click at [430, 462] on div "Skills Breakdown Listening 10 Reading 10 Speaking 10 Writing 10" at bounding box center [735, 519] width 1041 height 142
click at [484, 365] on div "10" at bounding box center [477, 384] width 54 height 63
click at [468, 393] on div "10" at bounding box center [477, 384] width 54 height 63
click at [486, 418] on div "10 Listening" at bounding box center [477, 393] width 172 height 92
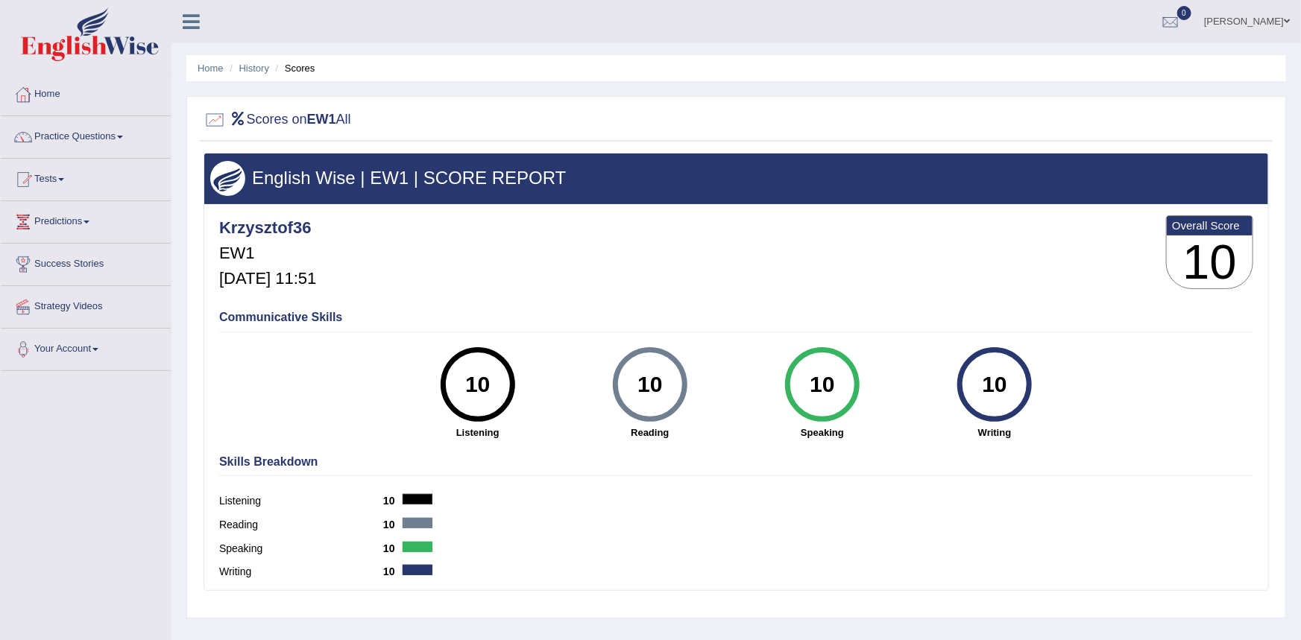
drag, startPoint x: 589, startPoint y: 398, endPoint x: 632, endPoint y: 402, distance: 43.4
click at [630, 403] on div "10 [GEOGRAPHIC_DATA]" at bounding box center [650, 393] width 172 height 92
drag, startPoint x: 647, startPoint y: 397, endPoint x: 692, endPoint y: 390, distance: 46.1
click at [659, 395] on div "10" at bounding box center [649, 384] width 54 height 63
drag, startPoint x: 900, startPoint y: 372, endPoint x: 894, endPoint y: 385, distance: 14.3
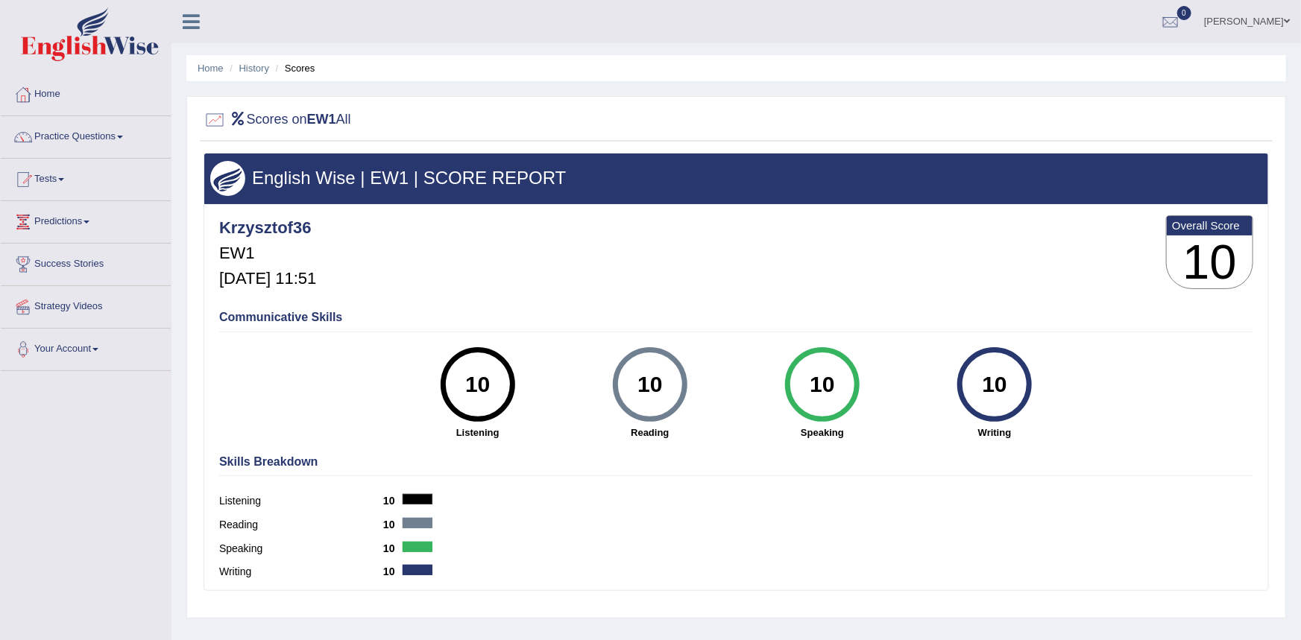
click at [896, 384] on div "10 Speaking" at bounding box center [822, 393] width 172 height 92
drag, startPoint x: 805, startPoint y: 389, endPoint x: 984, endPoint y: 373, distance: 179.6
click at [854, 387] on div "10" at bounding box center [822, 384] width 75 height 75
click at [991, 382] on div "10" at bounding box center [995, 384] width 54 height 63
drag, startPoint x: 585, startPoint y: 379, endPoint x: 322, endPoint y: 356, distance: 264.2
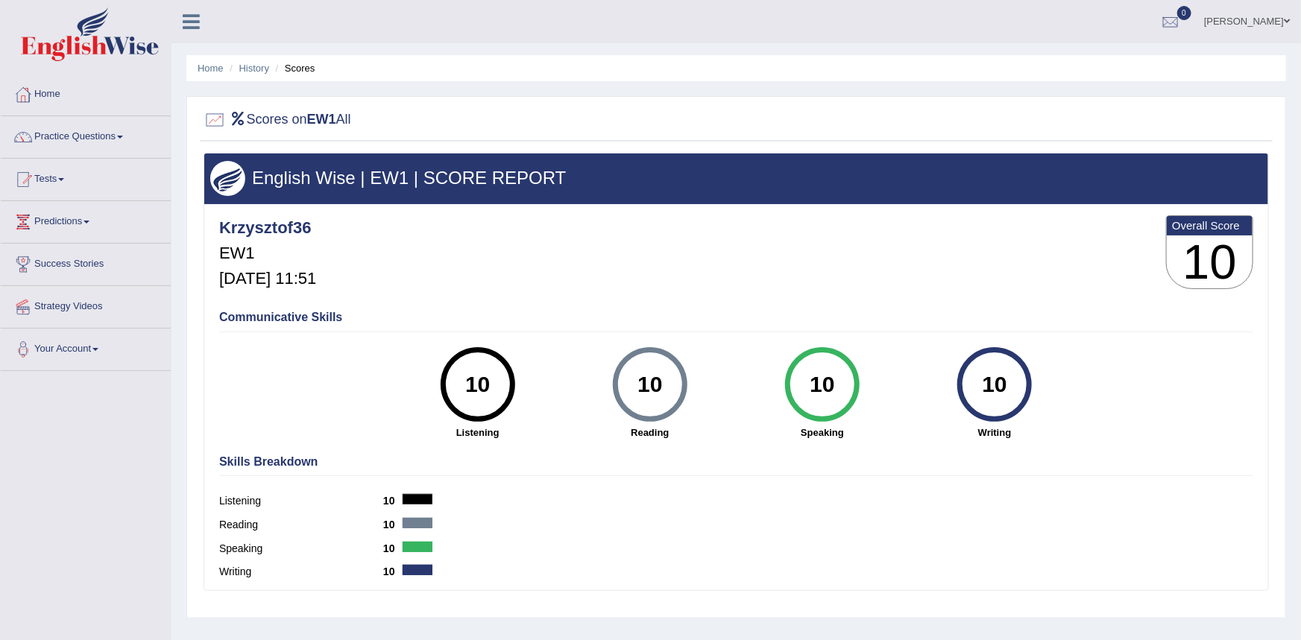
click at [340, 366] on div "Communicative Skills 10 Listening 10 Reading 10 Speaking 10 Writing" at bounding box center [735, 373] width 1041 height 141
drag, startPoint x: 272, startPoint y: 282, endPoint x: 262, endPoint y: 371, distance: 90.0
click at [272, 283] on h5 "Jul 7, 2025, 11:51" at bounding box center [267, 279] width 97 height 18
drag, startPoint x: 258, startPoint y: 484, endPoint x: 250, endPoint y: 496, distance: 13.4
click at [255, 488] on div "Skills Breakdown Listening 10 Reading 10 Speaking 10 Writing 10" at bounding box center [735, 519] width 1041 height 142
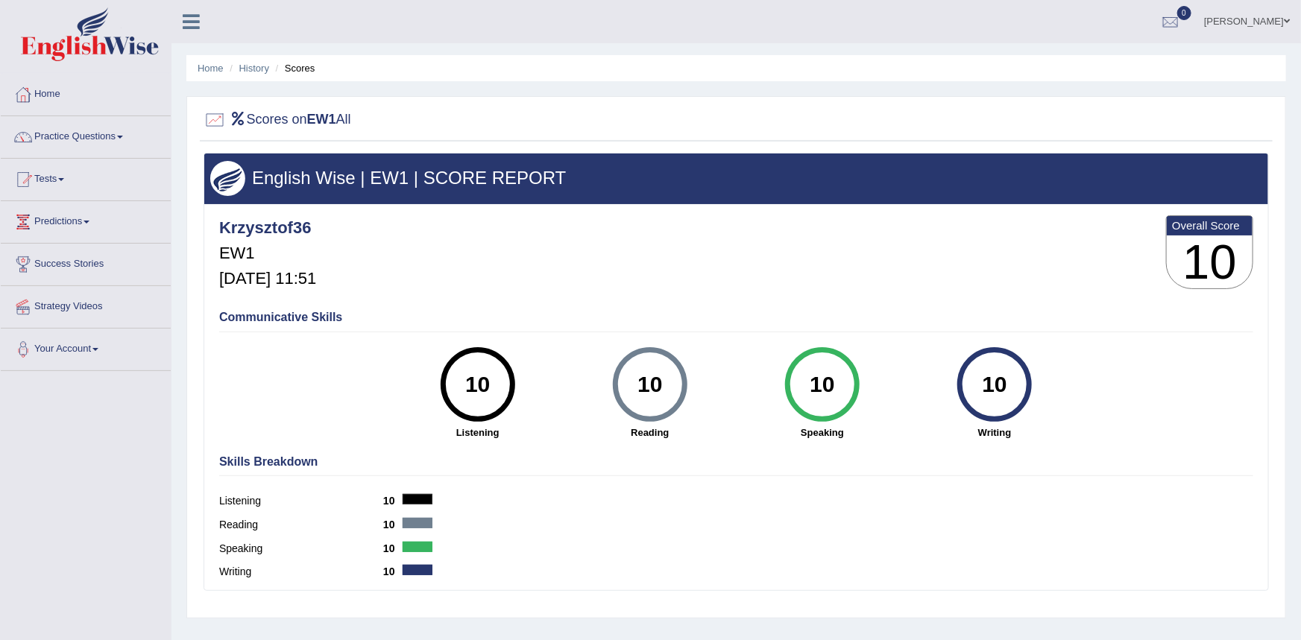
click at [243, 502] on label "Listening" at bounding box center [301, 501] width 164 height 16
drag, startPoint x: 232, startPoint y: 528, endPoint x: 637, endPoint y: 437, distance: 414.8
click at [256, 528] on label "Reading" at bounding box center [301, 525] width 164 height 16
drag, startPoint x: 1230, startPoint y: 264, endPoint x: 1201, endPoint y: 242, distance: 36.2
click at [1230, 263] on h3 "10" at bounding box center [1210, 263] width 86 height 54
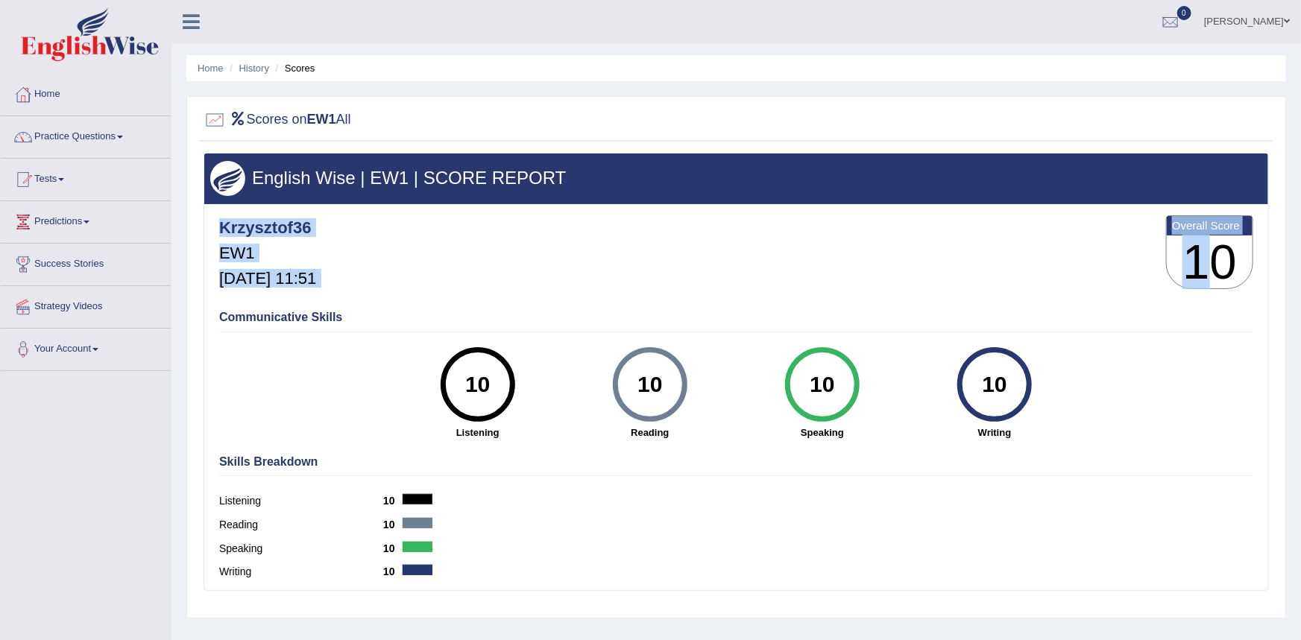
drag, startPoint x: 1089, startPoint y: 243, endPoint x: 698, endPoint y: 209, distance: 392.1
click at [1008, 243] on div "Krzysztof36 EW1 Jul 7, 2025, 11:51 Overall Score 10" at bounding box center [735, 256] width 1041 height 89
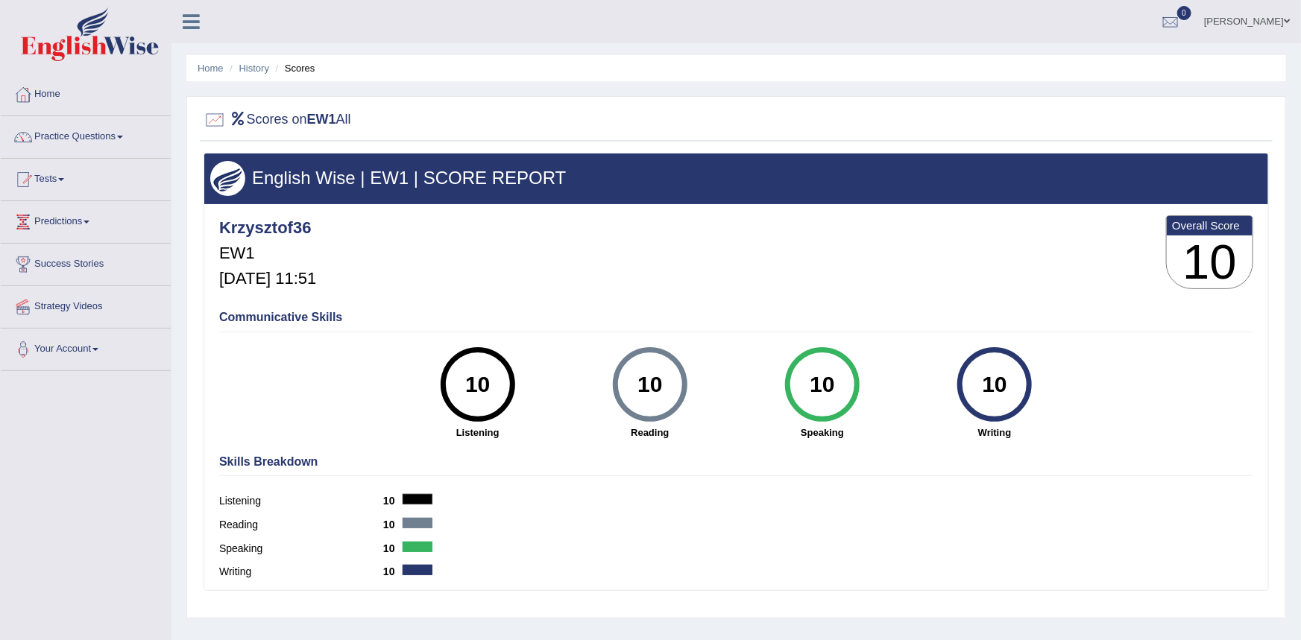
click at [275, 320] on h4 "Communicative Skills" at bounding box center [736, 317] width 1034 height 13
drag, startPoint x: 285, startPoint y: 493, endPoint x: 272, endPoint y: 487, distance: 14.7
click at [284, 489] on div "Skills Breakdown Listening 10 Reading 10 Speaking 10 Writing 10" at bounding box center [735, 519] width 1041 height 142
drag, startPoint x: 247, startPoint y: 534, endPoint x: 246, endPoint y: 550, distance: 16.4
click at [246, 550] on div "Skills Breakdown Listening 10 Reading 10 Speaking 10 Writing 10" at bounding box center [735, 519] width 1041 height 142
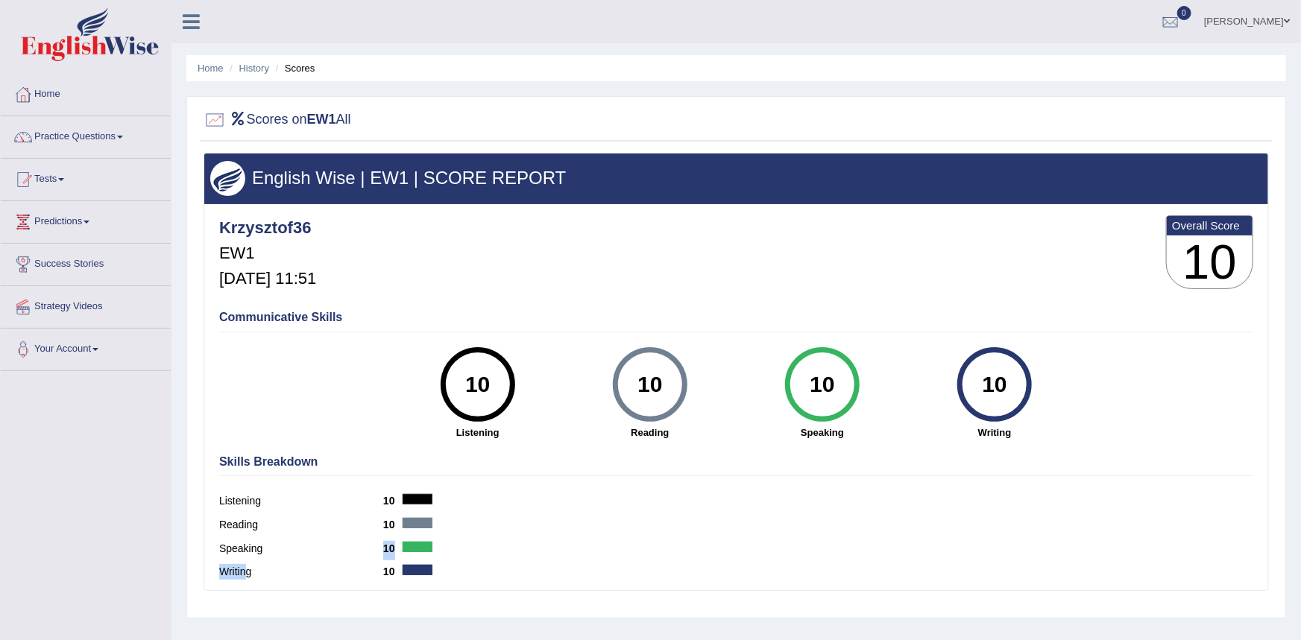
drag, startPoint x: 246, startPoint y: 572, endPoint x: 286, endPoint y: 563, distance: 41.2
click at [250, 568] on div "Skills Breakdown Listening 10 Reading 10 Speaking 10 Writing 10" at bounding box center [735, 519] width 1041 height 142
drag, startPoint x: 414, startPoint y: 561, endPoint x: 419, endPoint y: 528, distance: 33.2
click at [414, 560] on div "Speaking 10" at bounding box center [736, 551] width 1034 height 24
drag, startPoint x: 423, startPoint y: 487, endPoint x: 432, endPoint y: 393, distance: 95.0
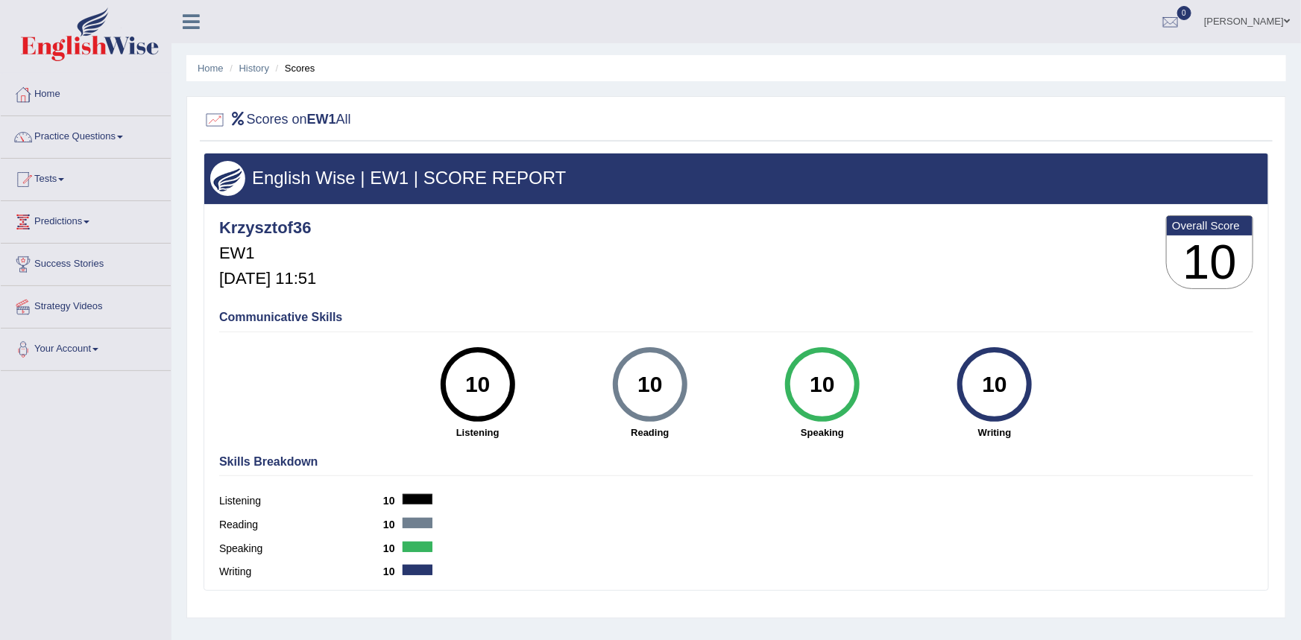
click at [424, 476] on div "Skills Breakdown Listening 10 Reading 10 Speaking 10 Writing 10" at bounding box center [735, 519] width 1041 height 142
click at [259, 66] on link "History" at bounding box center [254, 68] width 30 height 11
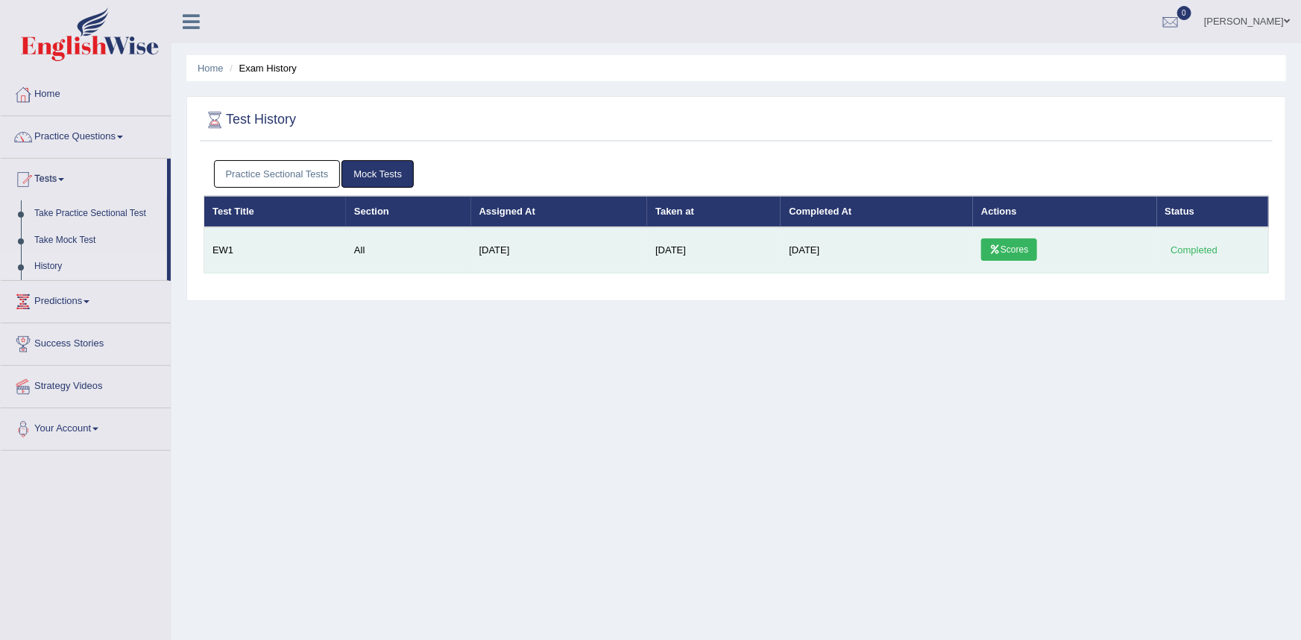
click at [1014, 252] on link "Scores" at bounding box center [1008, 250] width 55 height 22
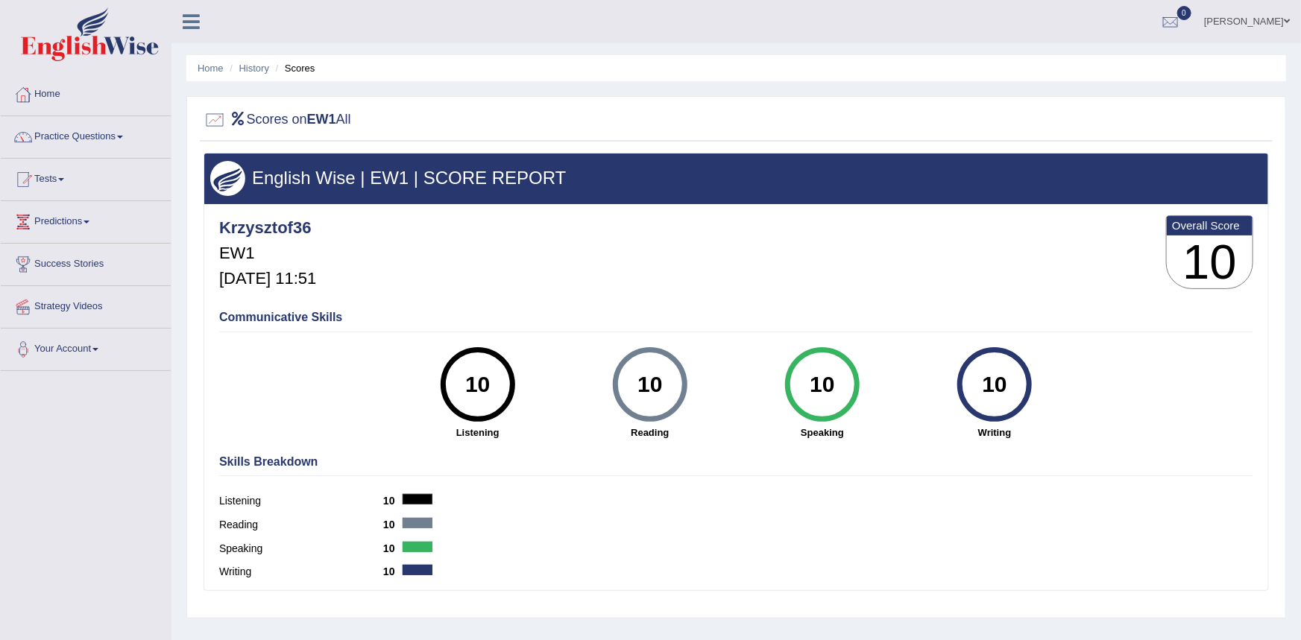
click at [479, 401] on div "10" at bounding box center [477, 384] width 54 height 63
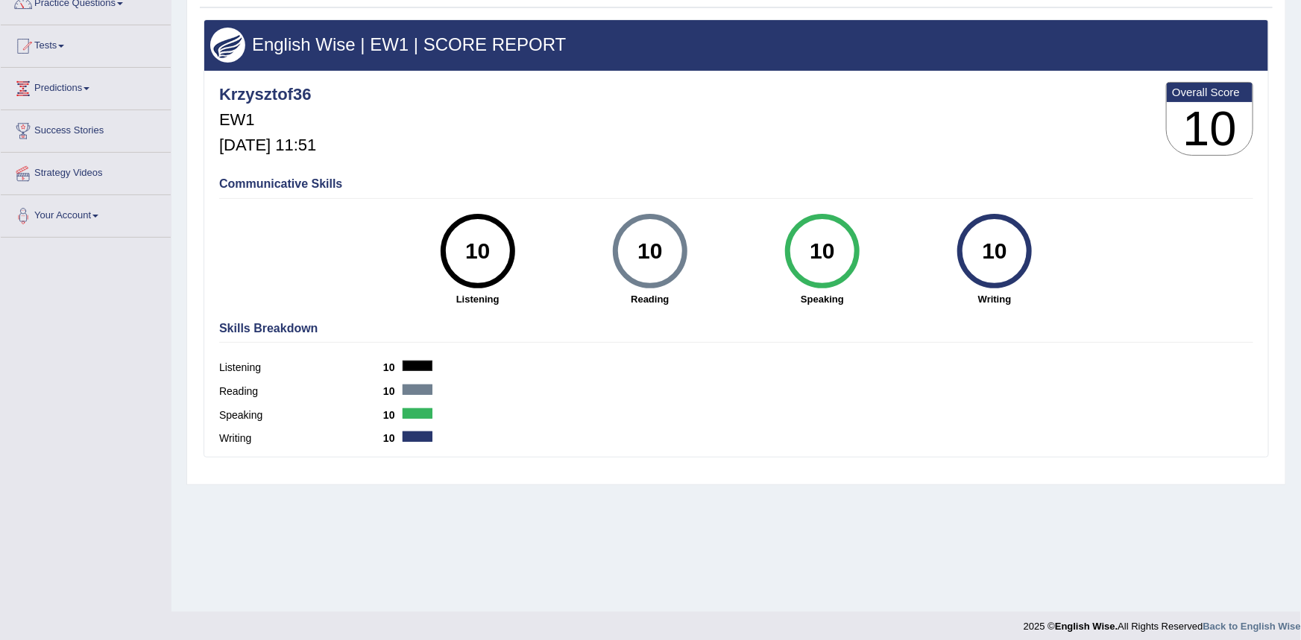
scroll to position [142, 0]
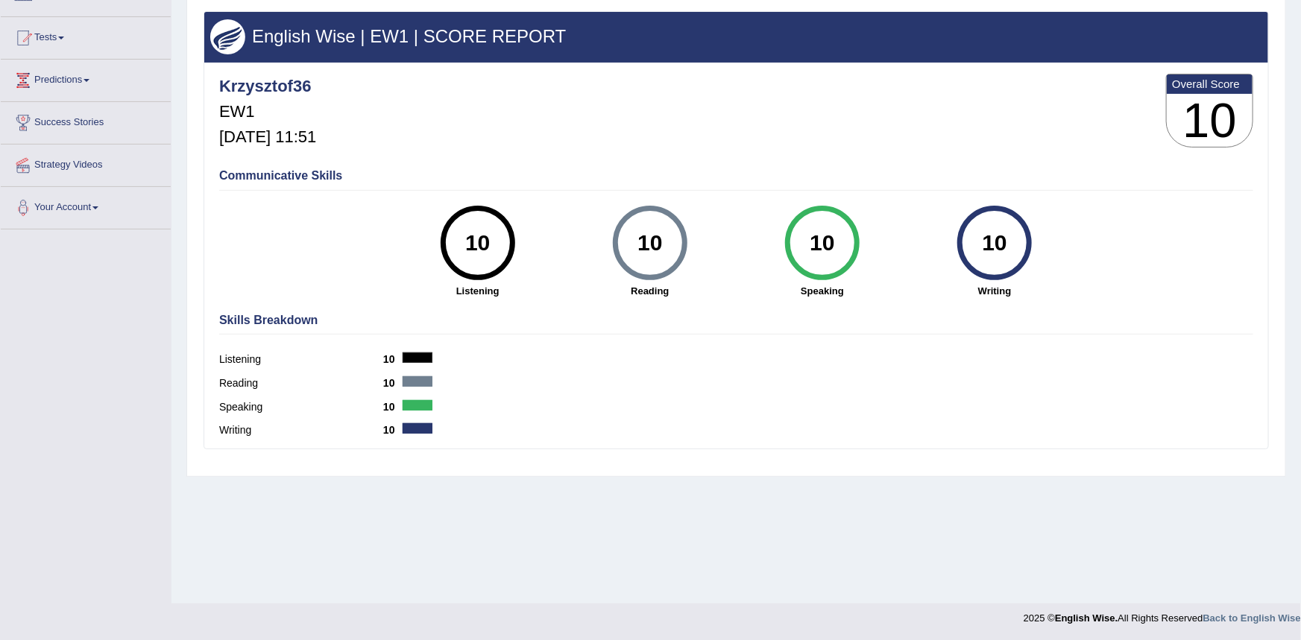
click at [393, 367] on div "Listening 10" at bounding box center [736, 362] width 1034 height 24
click at [399, 380] on b "10" at bounding box center [392, 383] width 19 height 12
click at [395, 411] on b "10" at bounding box center [392, 407] width 19 height 12
click at [398, 432] on b "10" at bounding box center [392, 430] width 19 height 12
drag, startPoint x: 242, startPoint y: 434, endPoint x: 238, endPoint y: 417, distance: 16.8
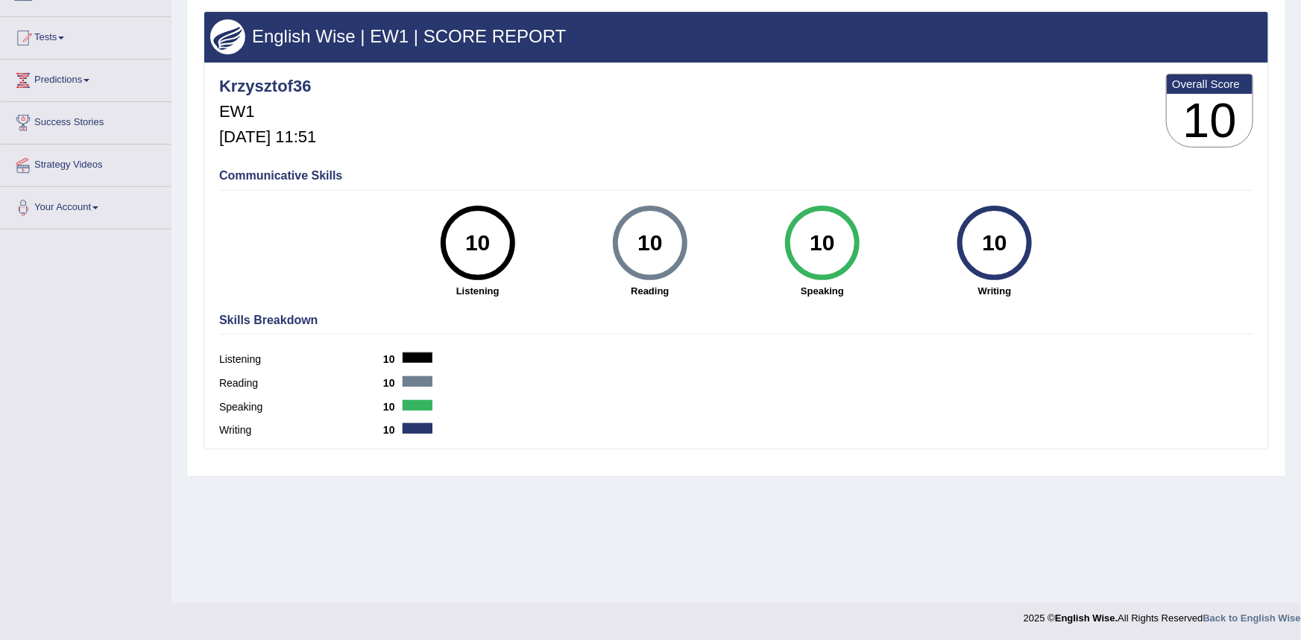
click at [242, 430] on label "Writing" at bounding box center [301, 431] width 164 height 16
drag, startPoint x: 236, startPoint y: 414, endPoint x: 232, endPoint y: 395, distance: 19.2
click at [234, 407] on div "Speaking 10" at bounding box center [736, 409] width 1034 height 24
drag, startPoint x: 235, startPoint y: 368, endPoint x: 247, endPoint y: 126, distance: 242.5
click at [238, 347] on div "Skills Breakdown Listening 10 Reading 10 Speaking 10 Writing 10" at bounding box center [735, 377] width 1041 height 142
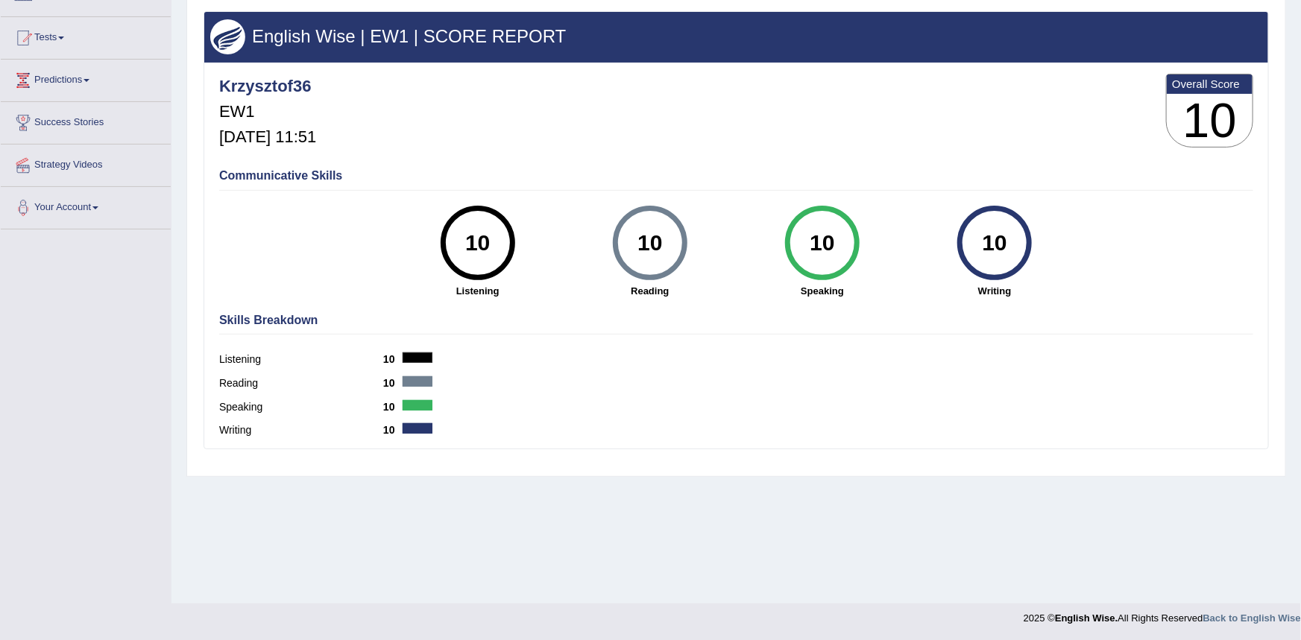
drag, startPoint x: 233, startPoint y: 102, endPoint x: 263, endPoint y: 71, distance: 43.7
click at [233, 103] on h5 "EW1" at bounding box center [267, 112] width 97 height 18
drag, startPoint x: 270, startPoint y: 58, endPoint x: 307, endPoint y: 45, distance: 39.6
click at [284, 51] on div "English Wise | EW1 | SCORE REPORT" at bounding box center [736, 37] width 1064 height 50
drag, startPoint x: 460, startPoint y: 82, endPoint x: 551, endPoint y: 57, distance: 94.4
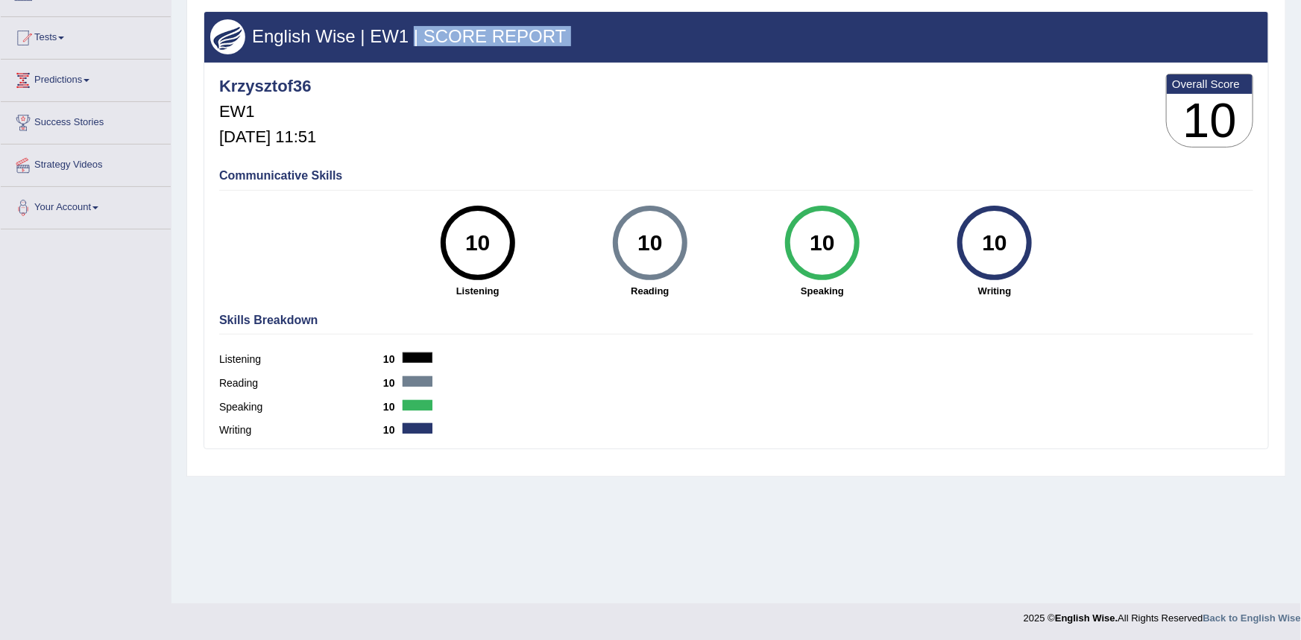
click at [492, 70] on div "English Wise | EW1 | SCORE REPORT Krzysztof36 EW1 Jul 7, 2025, 11:51 Overall Sc…" at bounding box center [735, 230] width 1065 height 438
drag, startPoint x: 1204, startPoint y: 253, endPoint x: 1213, endPoint y: 134, distance: 118.9
click at [1208, 244] on div "Communicative Skills 10 Listening 10 Reading 10 Speaking 10 Writing" at bounding box center [735, 232] width 1041 height 141
click at [1215, 103] on h3 "10" at bounding box center [1210, 121] width 86 height 54
click at [1214, 104] on h3 "10" at bounding box center [1210, 121] width 86 height 54
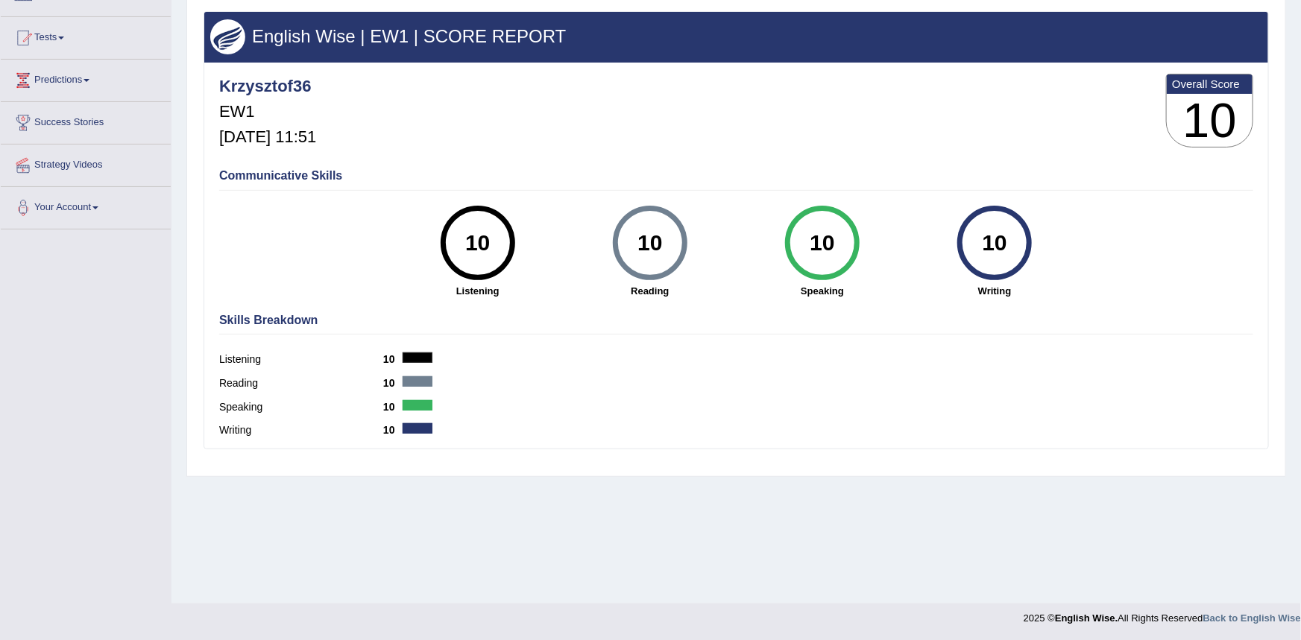
click at [985, 265] on div "10" at bounding box center [995, 243] width 54 height 63
drag, startPoint x: 985, startPoint y: 264, endPoint x: 646, endPoint y: 81, distance: 385.5
click at [980, 261] on div "10" at bounding box center [995, 243] width 54 height 63
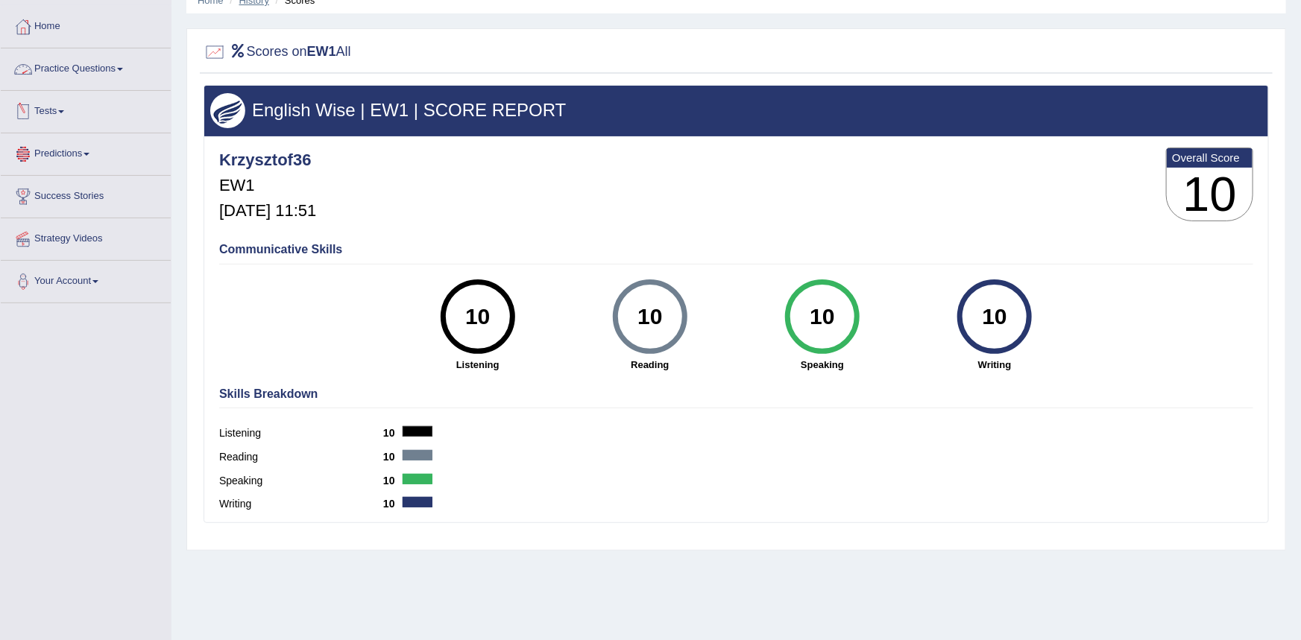
scroll to position [0, 0]
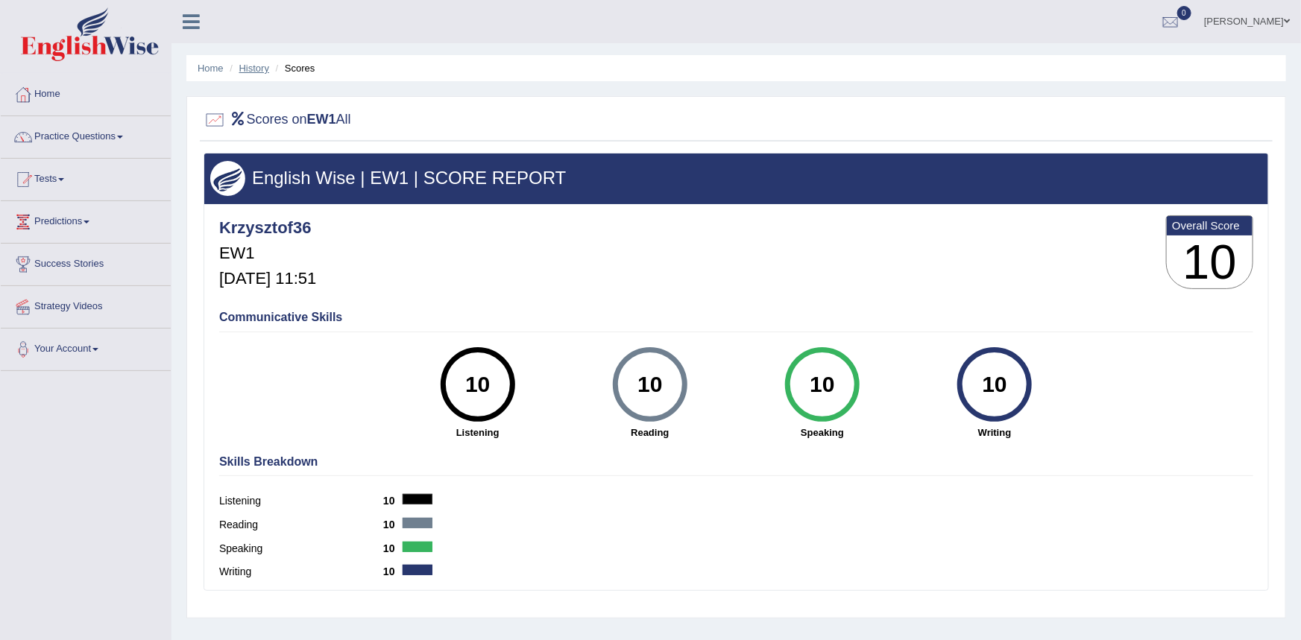
click at [268, 65] on link "History" at bounding box center [254, 68] width 30 height 11
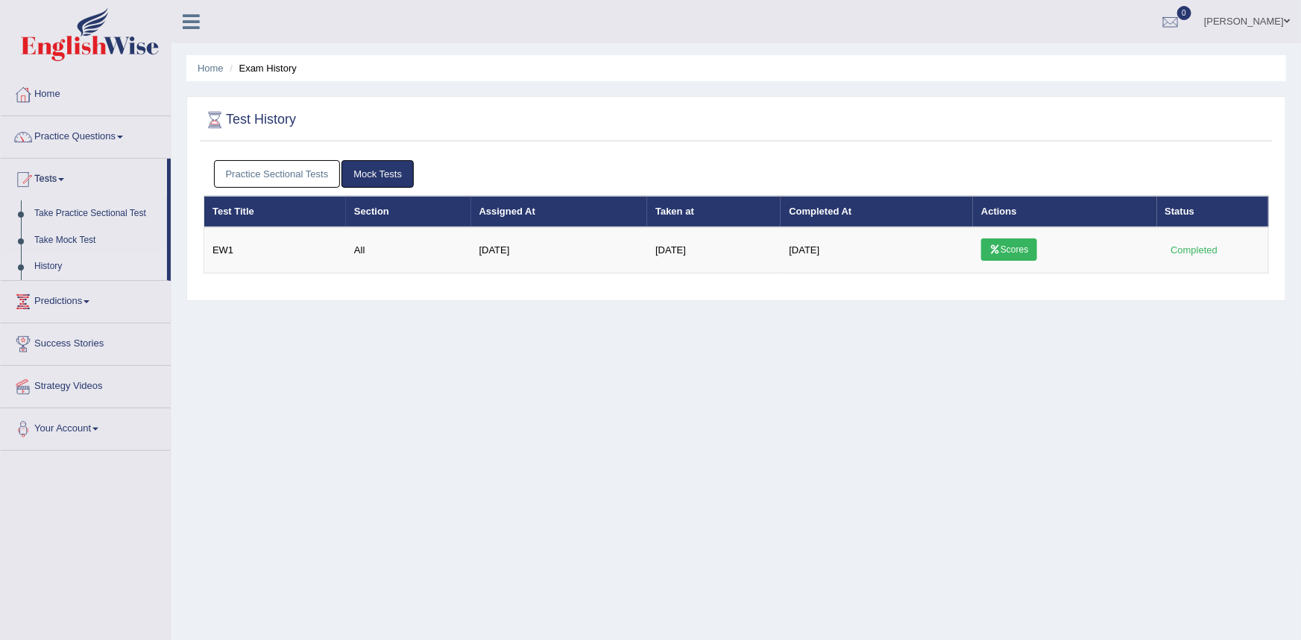
click at [367, 177] on link "Mock Tests" at bounding box center [377, 174] width 72 height 28
click at [283, 175] on link "Practice Sectional Tests" at bounding box center [277, 174] width 127 height 28
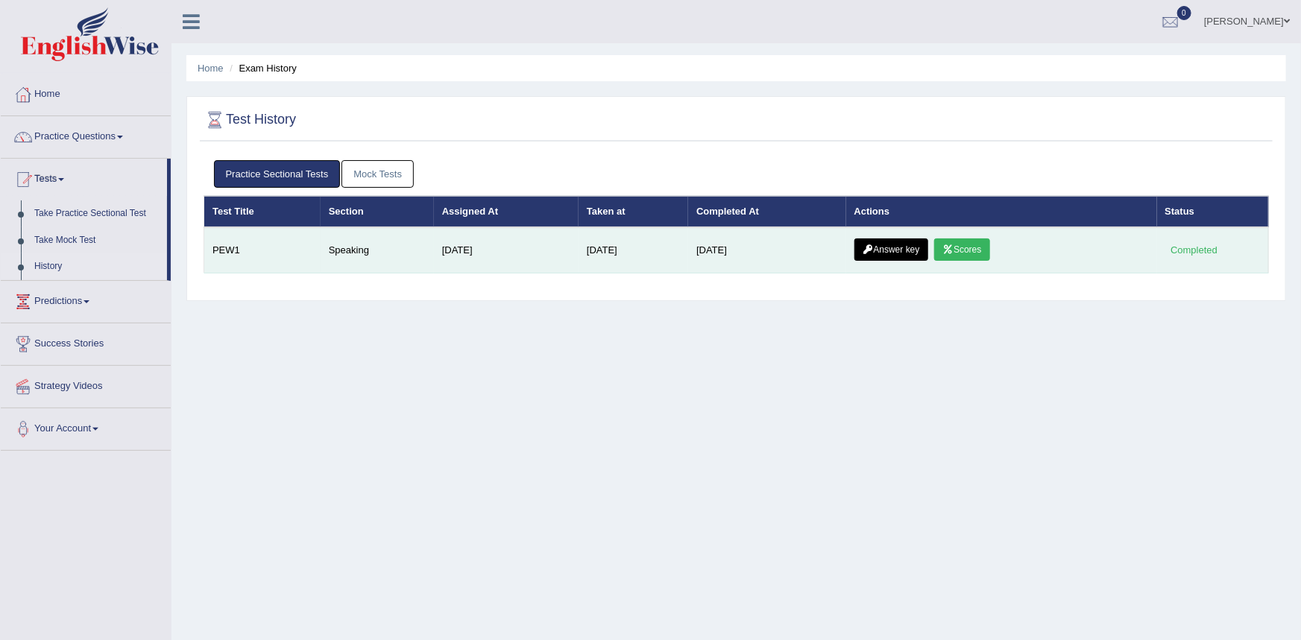
click at [889, 252] on link "Answer key" at bounding box center [891, 250] width 74 height 22
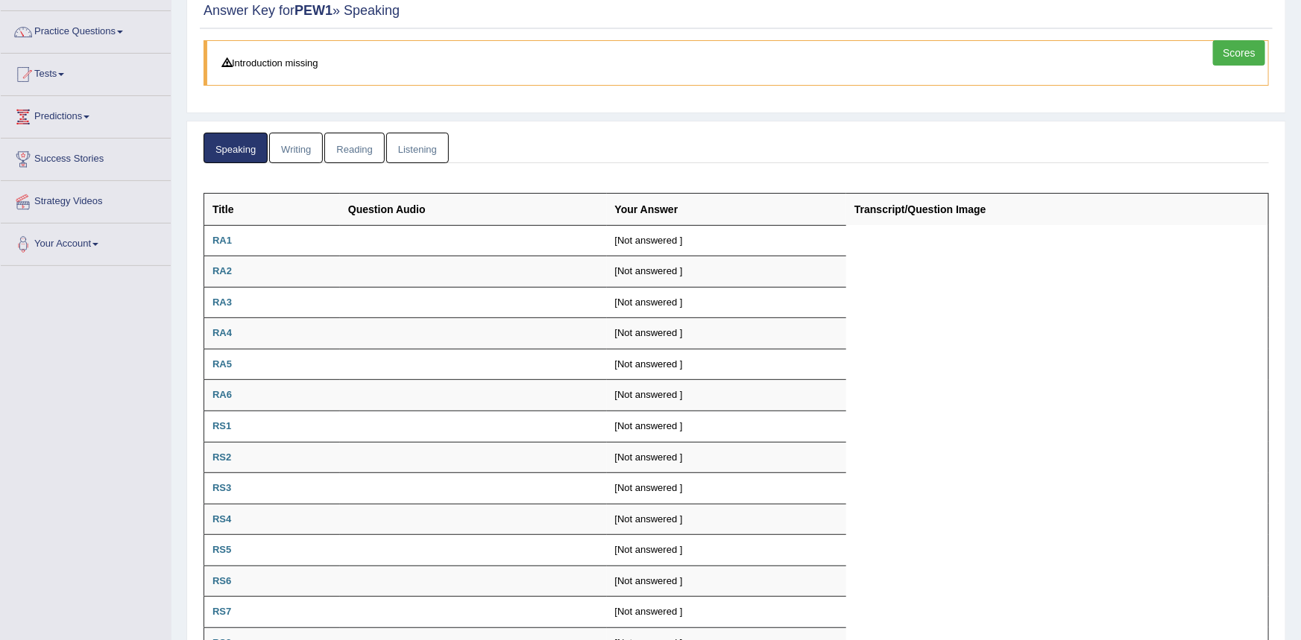
scroll to position [134, 0]
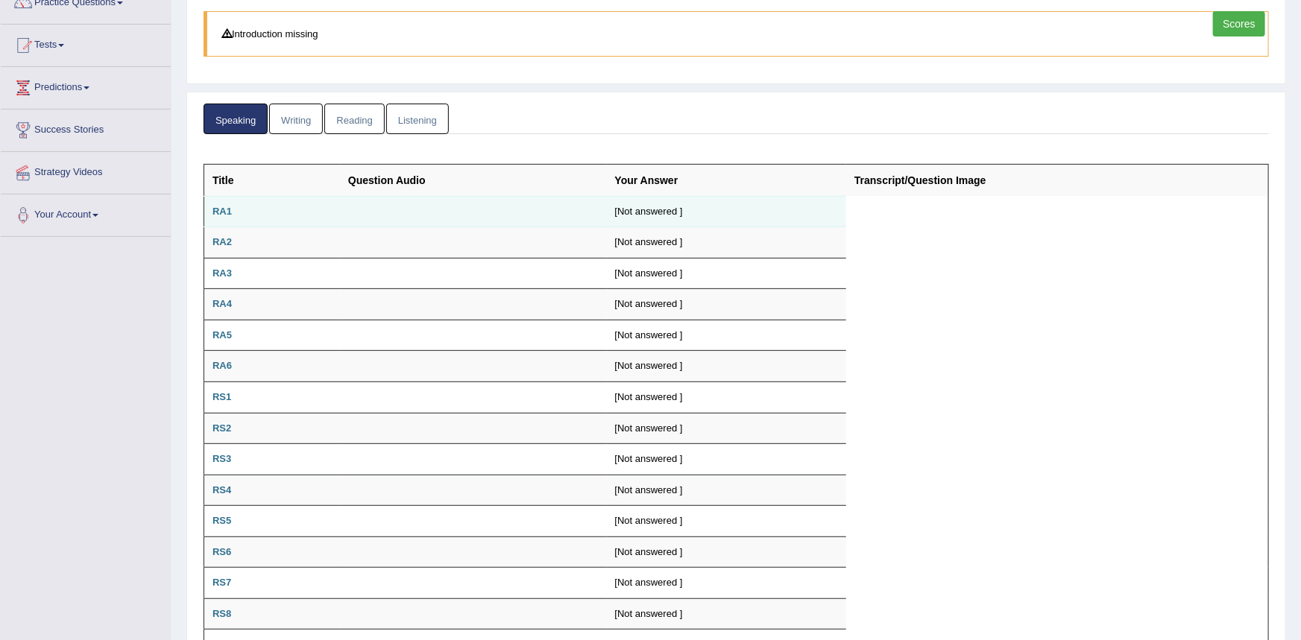
click at [363, 213] on td at bounding box center [473, 211] width 267 height 31
click at [218, 211] on b "RA1" at bounding box center [221, 211] width 19 height 11
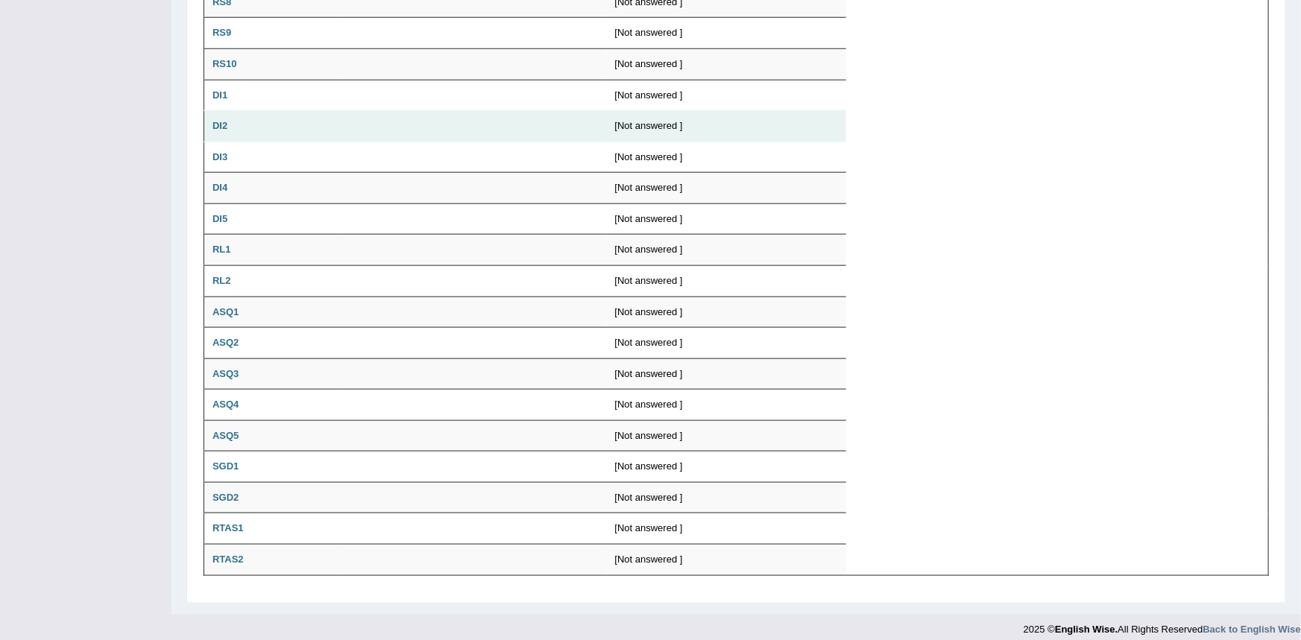
scroll to position [754, 0]
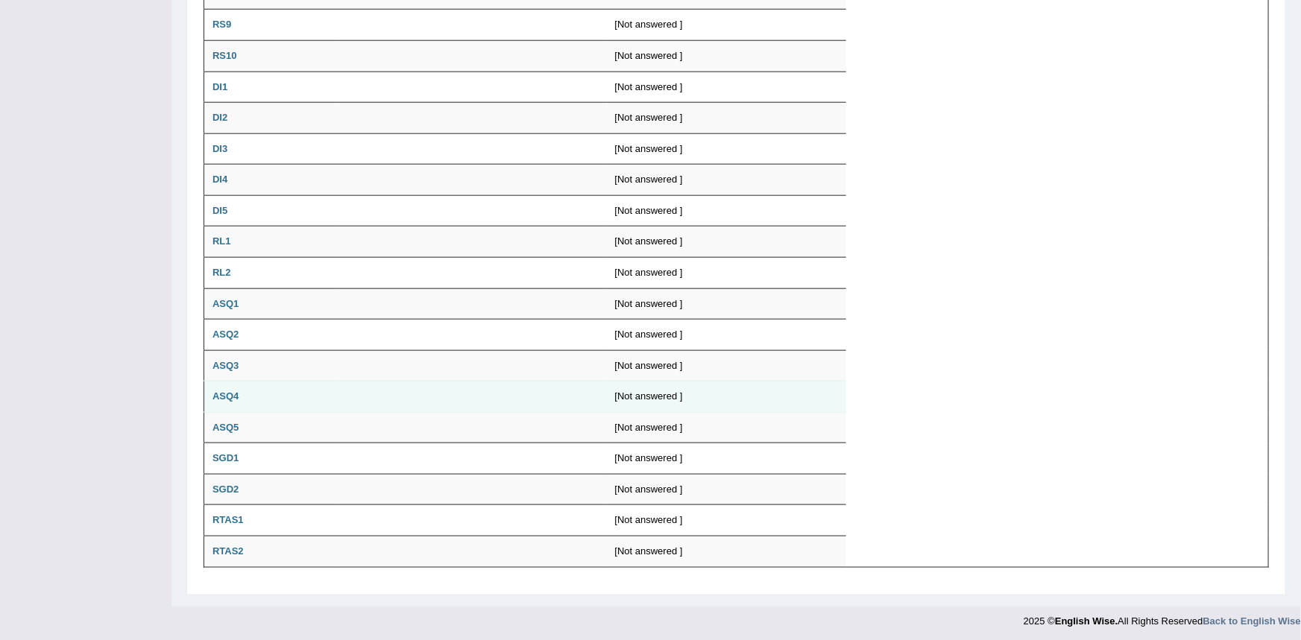
drag, startPoint x: 226, startPoint y: 392, endPoint x: 229, endPoint y: 383, distance: 9.4
click at [228, 391] on b "ASQ4" at bounding box center [225, 396] width 26 height 11
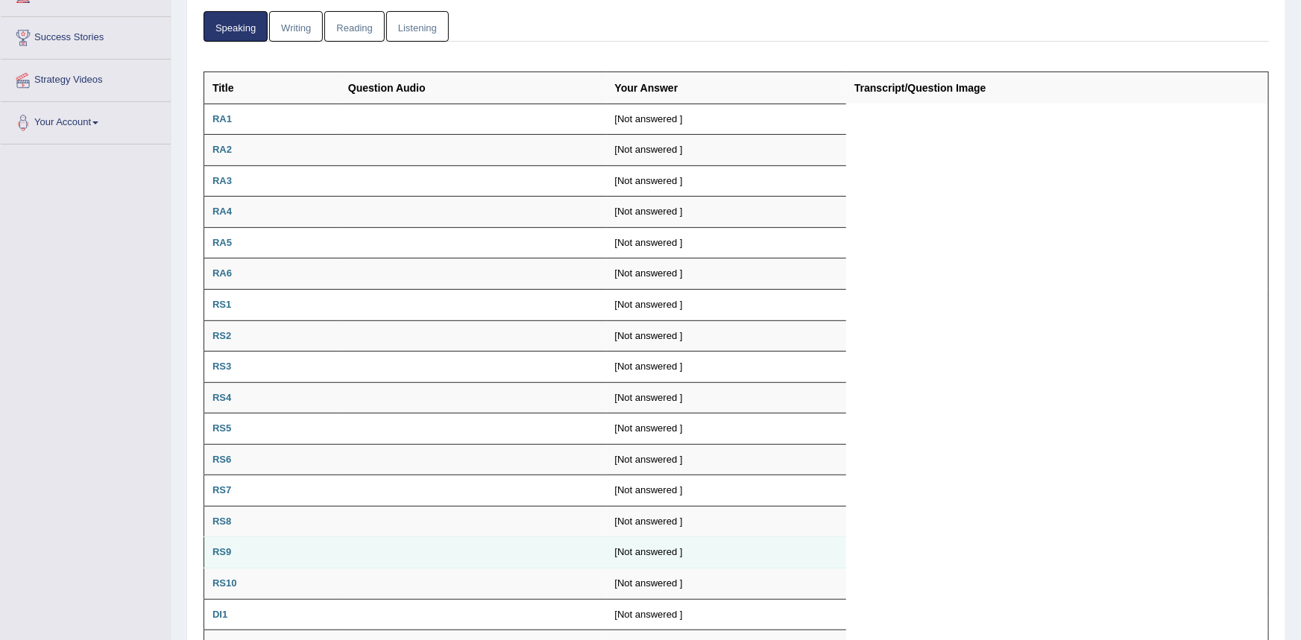
scroll to position [130, 0]
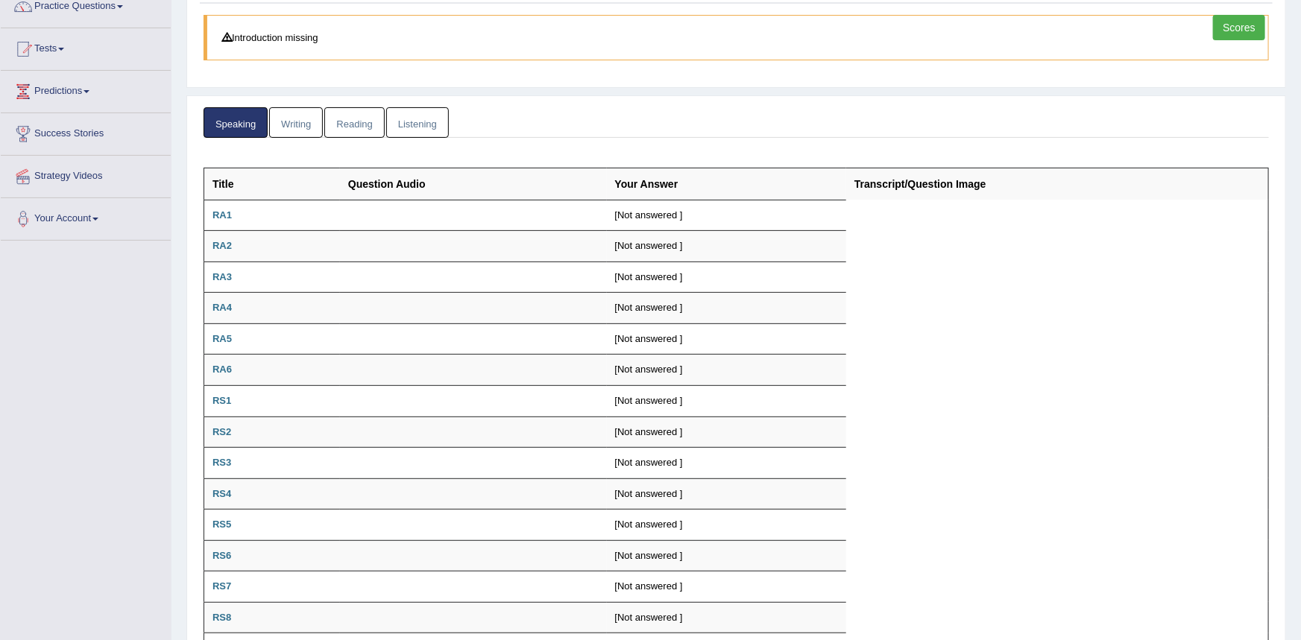
click at [347, 118] on link "Reading" at bounding box center [354, 122] width 60 height 31
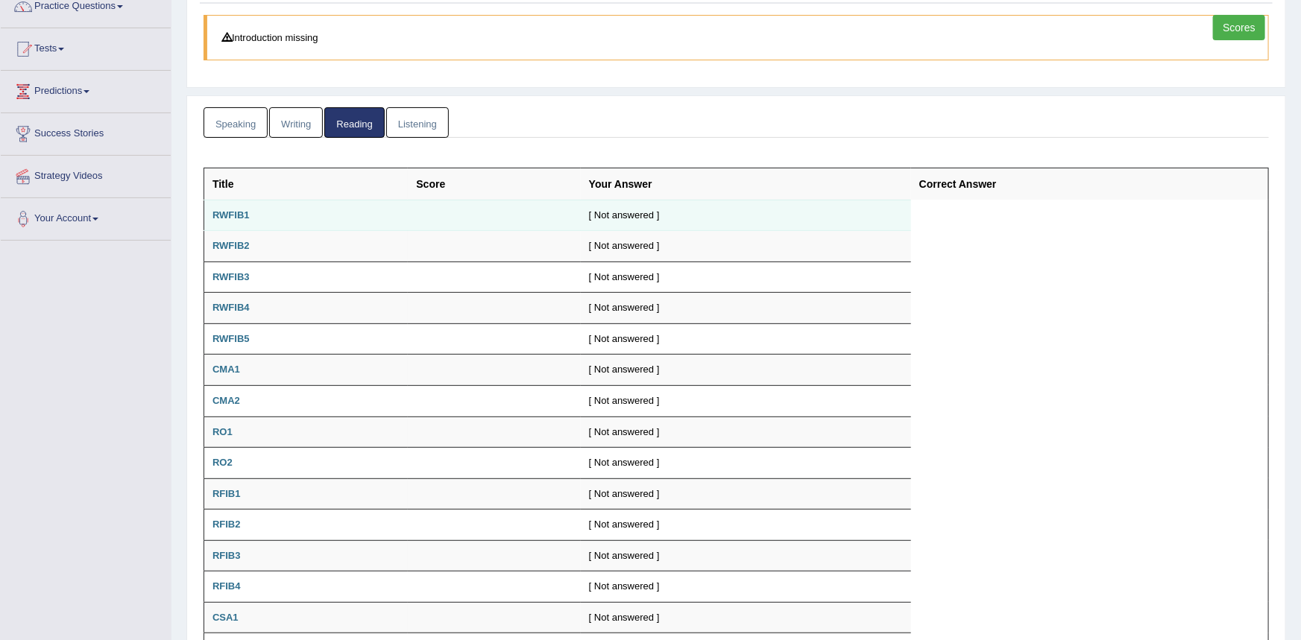
drag, startPoint x: 675, startPoint y: 216, endPoint x: 733, endPoint y: 206, distance: 59.7
click at [676, 215] on td "[ Not answered ]" at bounding box center [746, 215] width 330 height 31
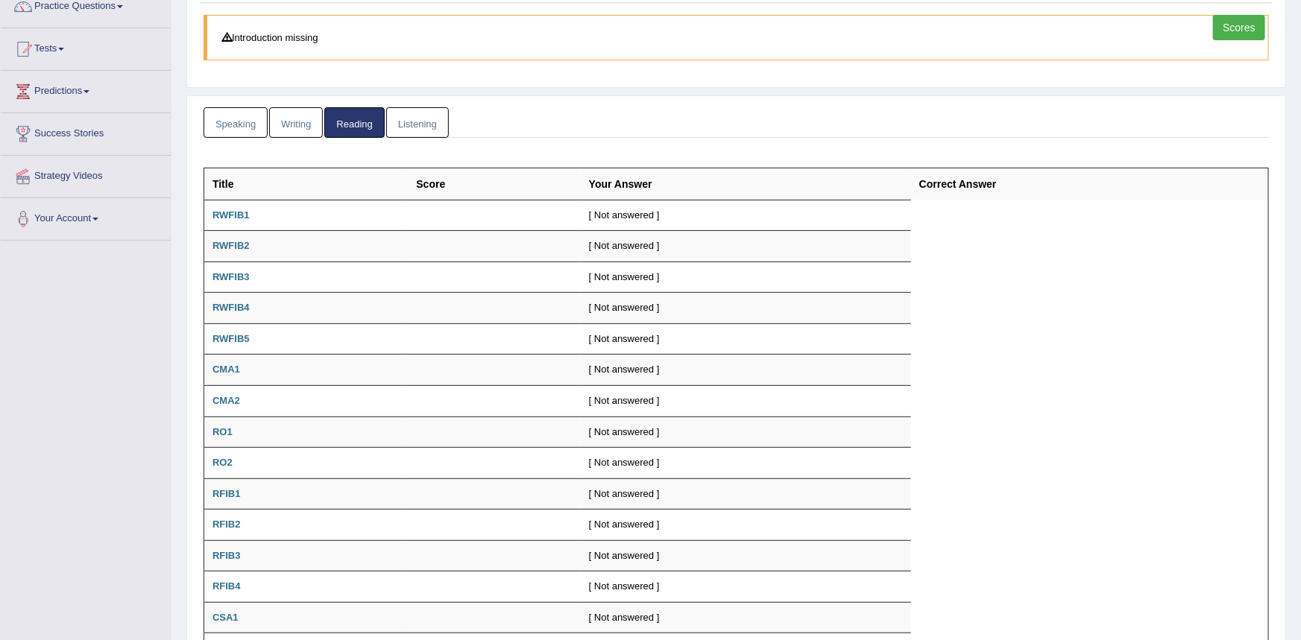
click at [960, 181] on th "Correct Answer" at bounding box center [1090, 184] width 358 height 32
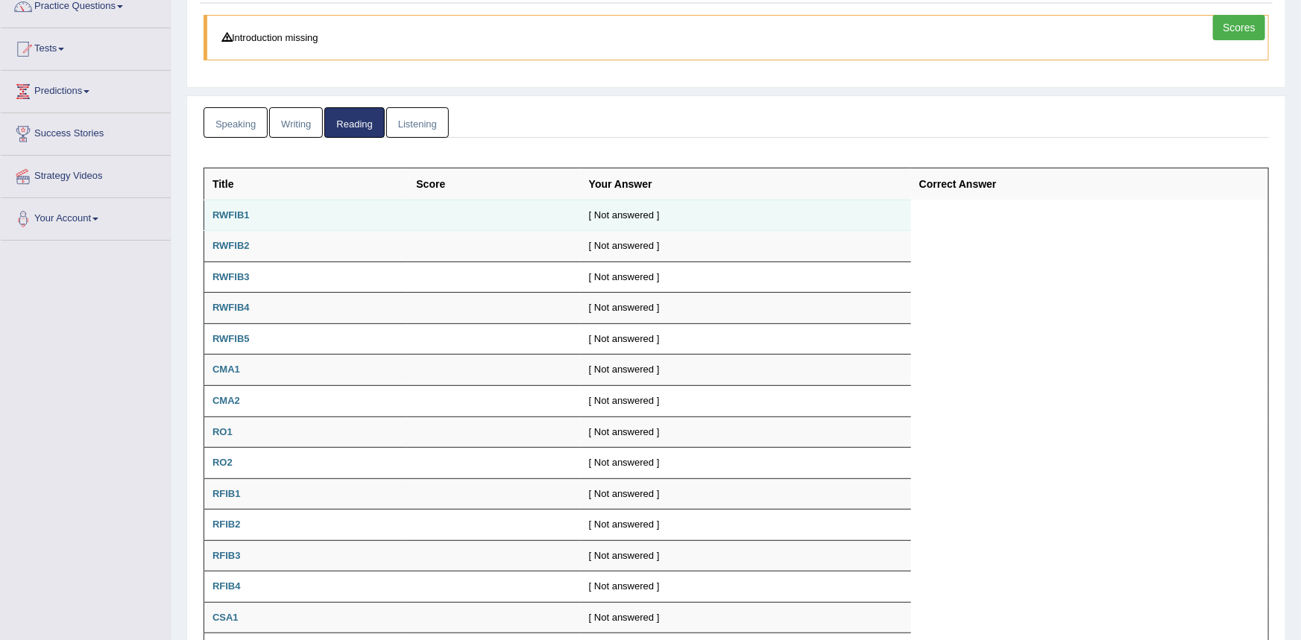
click at [610, 221] on td "[ Not answered ]" at bounding box center [746, 215] width 330 height 31
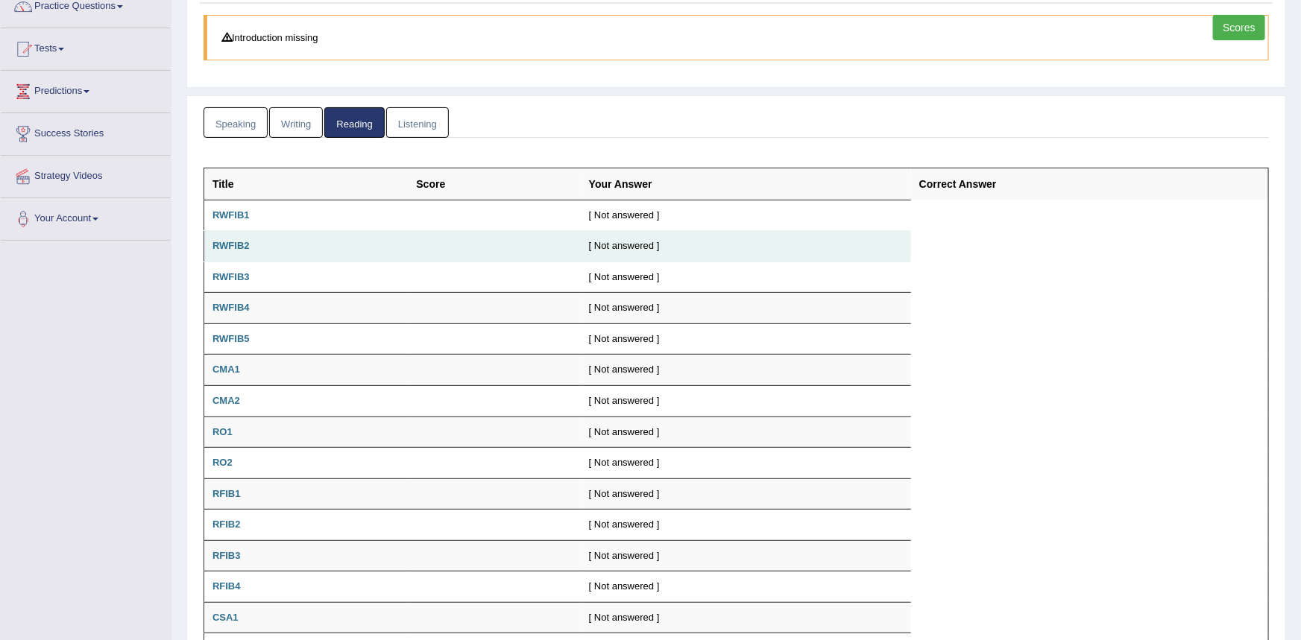
click at [445, 249] on td at bounding box center [494, 246] width 172 height 31
drag, startPoint x: 331, startPoint y: 255, endPoint x: 274, endPoint y: 255, distance: 56.6
click at [309, 255] on td "RWFIB2" at bounding box center [306, 246] width 204 height 31
click at [222, 241] on b "RWFIB2" at bounding box center [230, 245] width 37 height 11
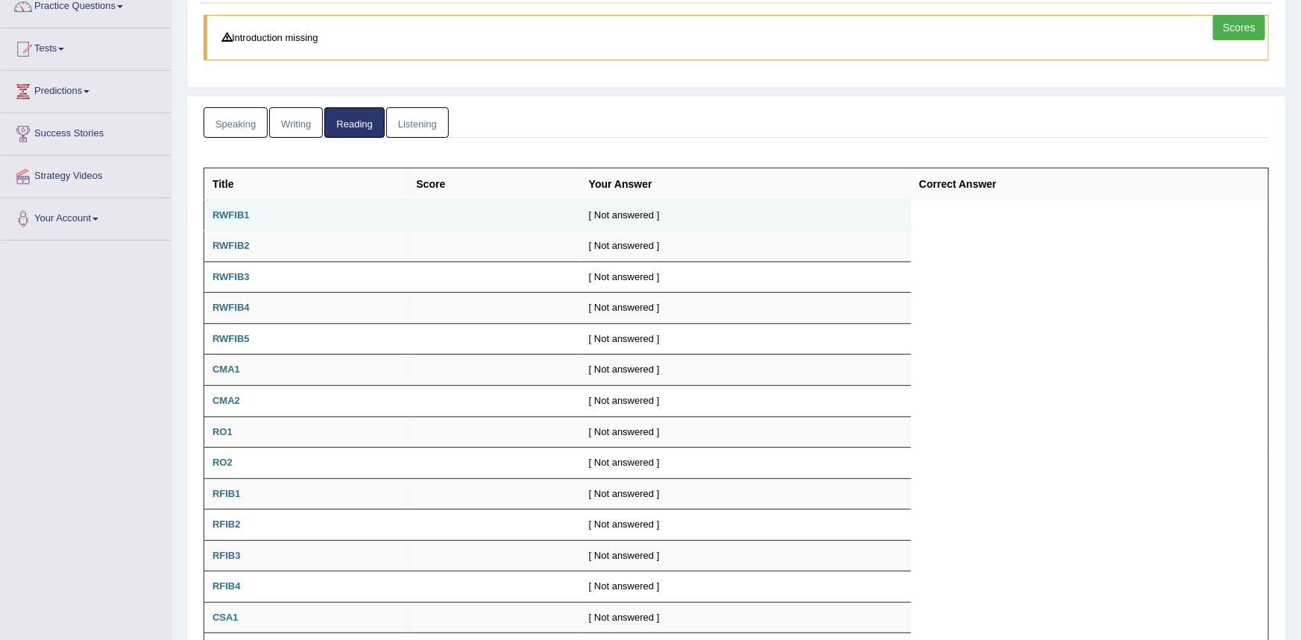
click at [238, 218] on b "RWFIB1" at bounding box center [230, 214] width 37 height 11
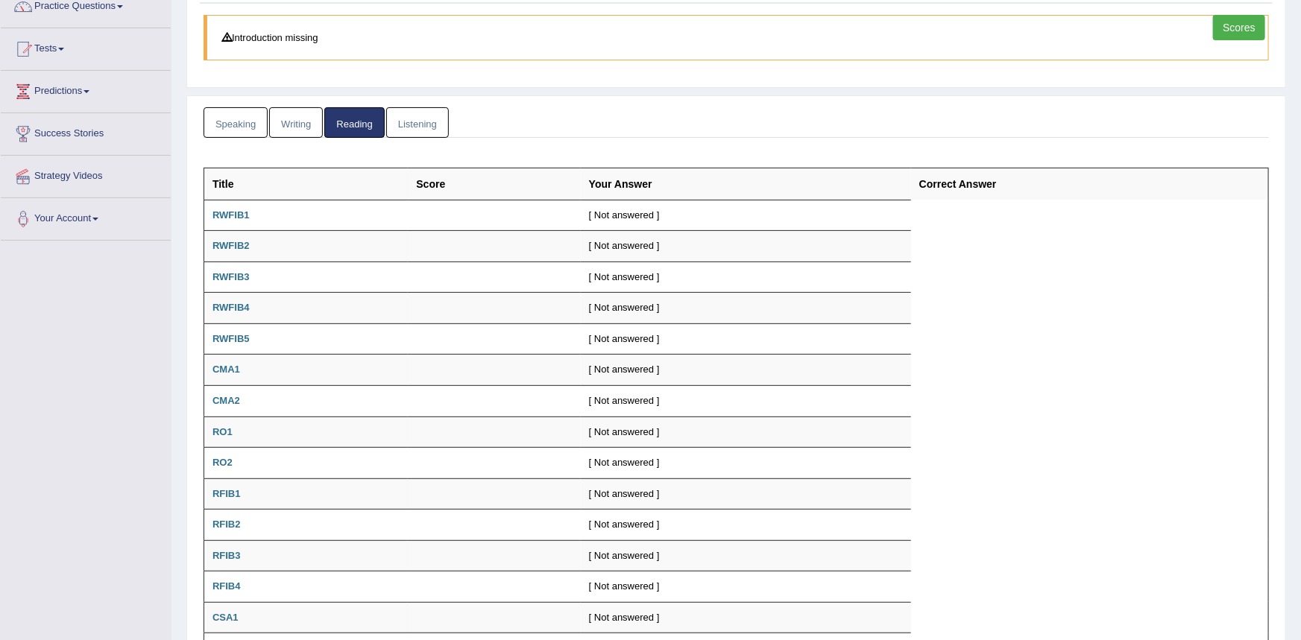
click at [403, 124] on link "Listening" at bounding box center [417, 122] width 63 height 31
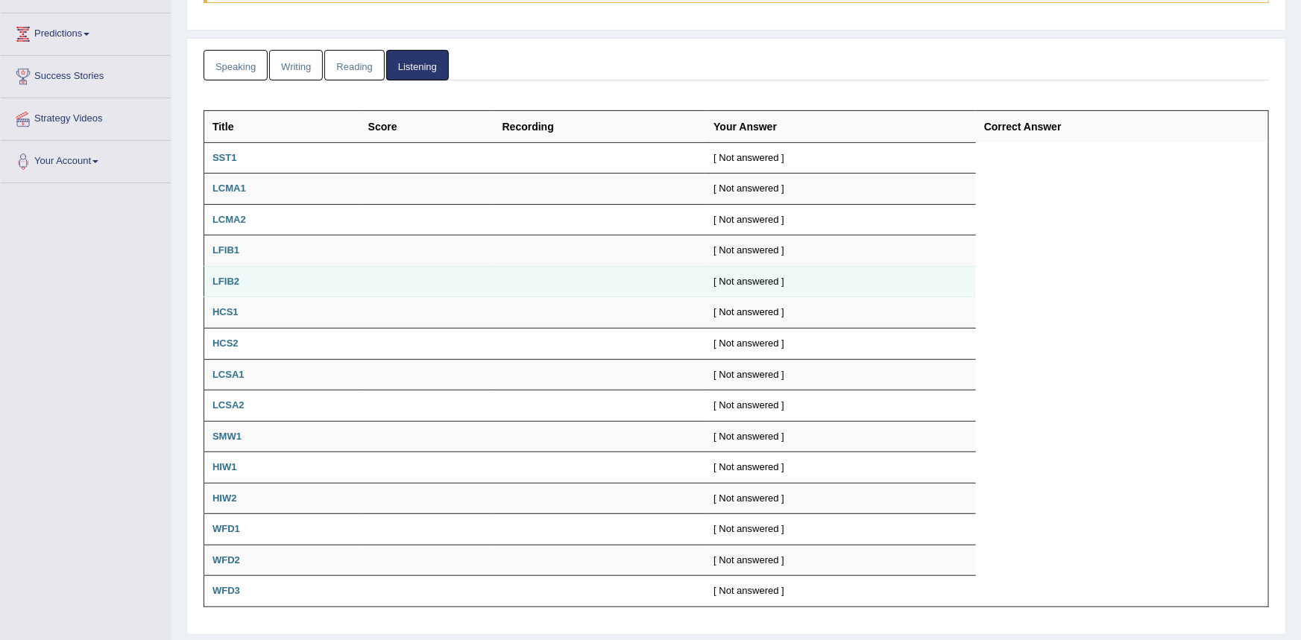
scroll to position [229, 0]
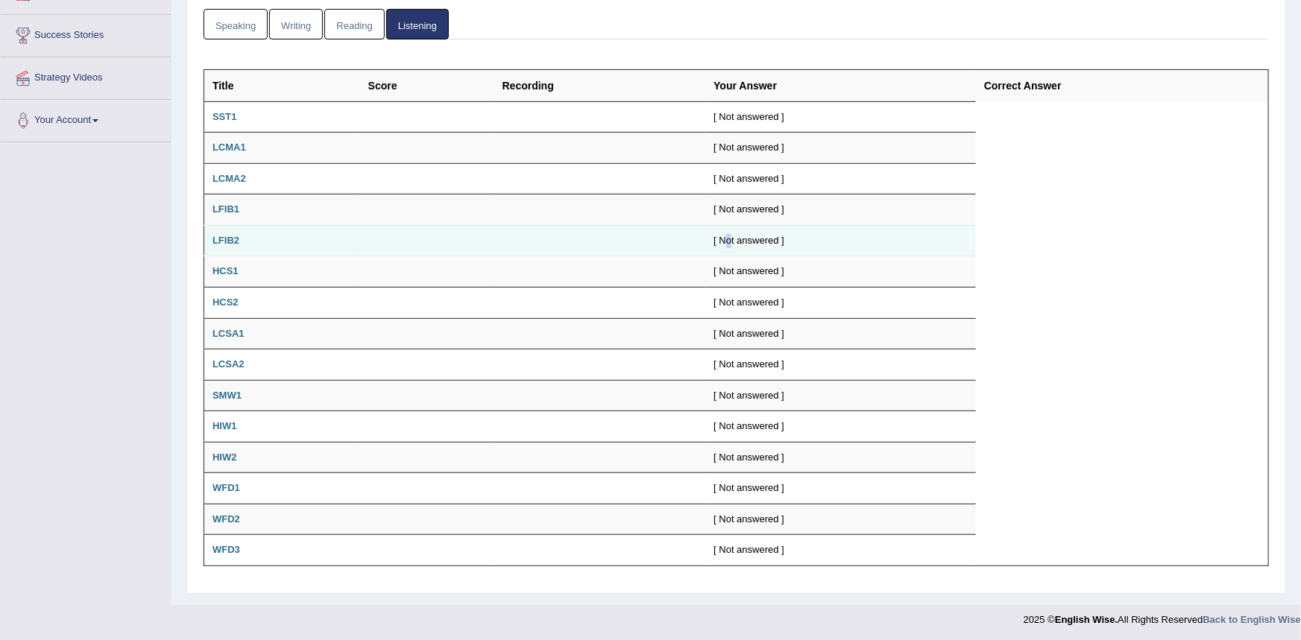
click at [725, 236] on div "[ Not answered ]" at bounding box center [840, 241] width 254 height 14
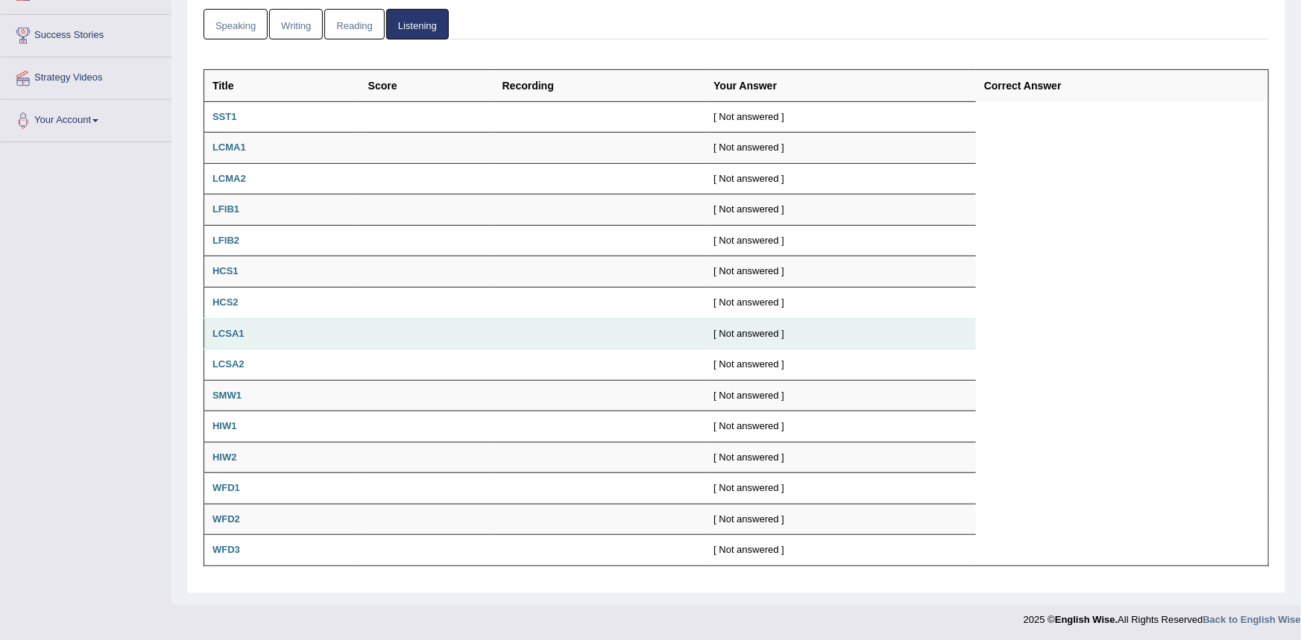
drag, startPoint x: 729, startPoint y: 313, endPoint x: 706, endPoint y: 319, distance: 23.9
click at [727, 313] on td "[ Not answered ]" at bounding box center [840, 302] width 271 height 31
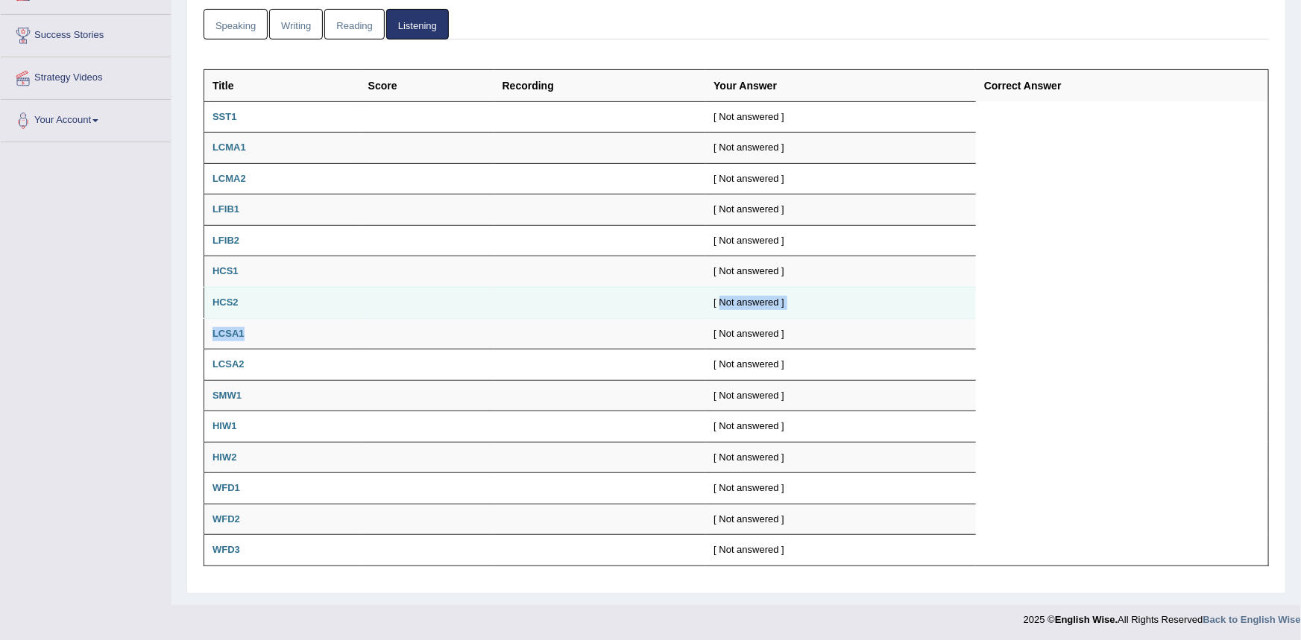
drag, startPoint x: 706, startPoint y: 319, endPoint x: 500, endPoint y: 304, distance: 206.3
click at [605, 319] on tbody "Title Score Recording Your Answer Correct Answer SST1 [ Not answered ] LCMA1 [ …" at bounding box center [736, 317] width 1064 height 496
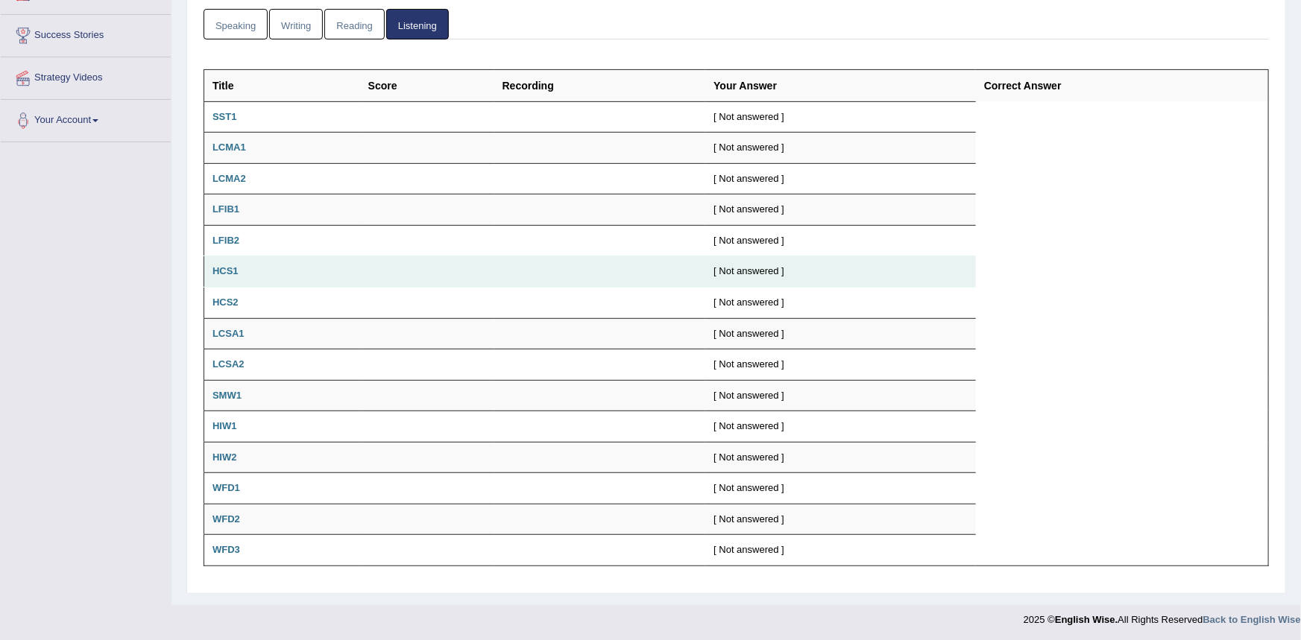
drag, startPoint x: 457, startPoint y: 299, endPoint x: 388, endPoint y: 279, distance: 72.2
click at [388, 279] on tbody "Title Score Recording Your Answer Correct Answer SST1 [ Not answered ] LCMA1 [ …" at bounding box center [736, 317] width 1064 height 496
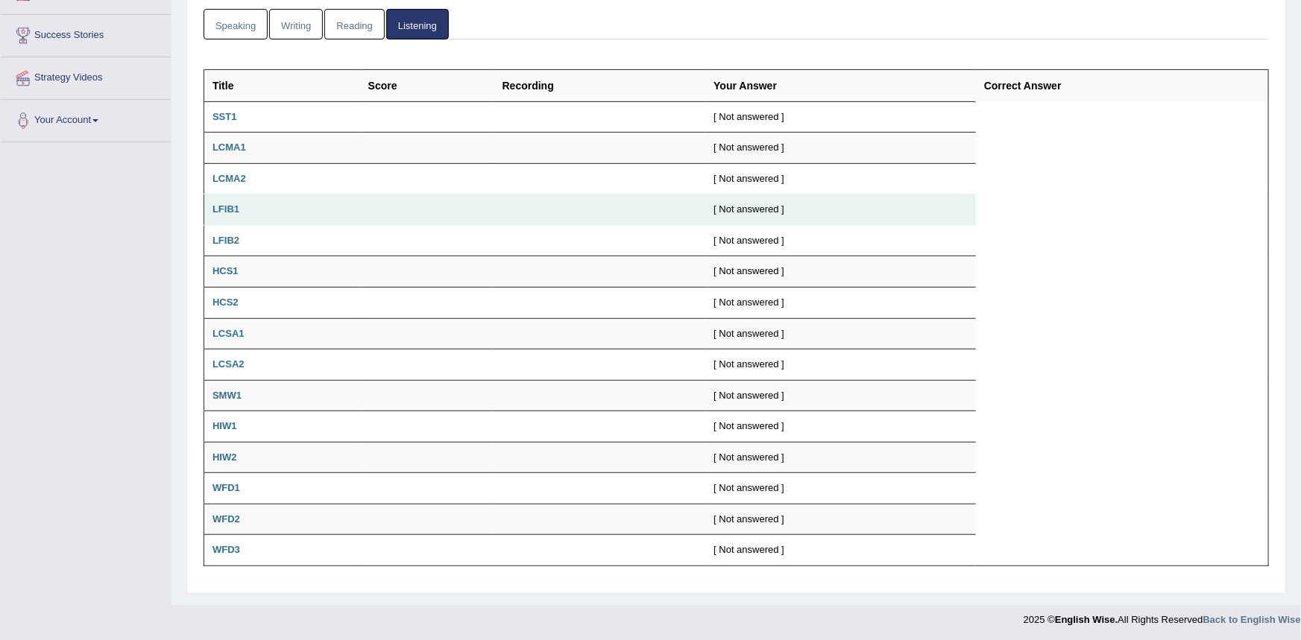
drag, startPoint x: 394, startPoint y: 215, endPoint x: 402, endPoint y: 192, distance: 23.8
click at [399, 198] on td at bounding box center [427, 210] width 134 height 31
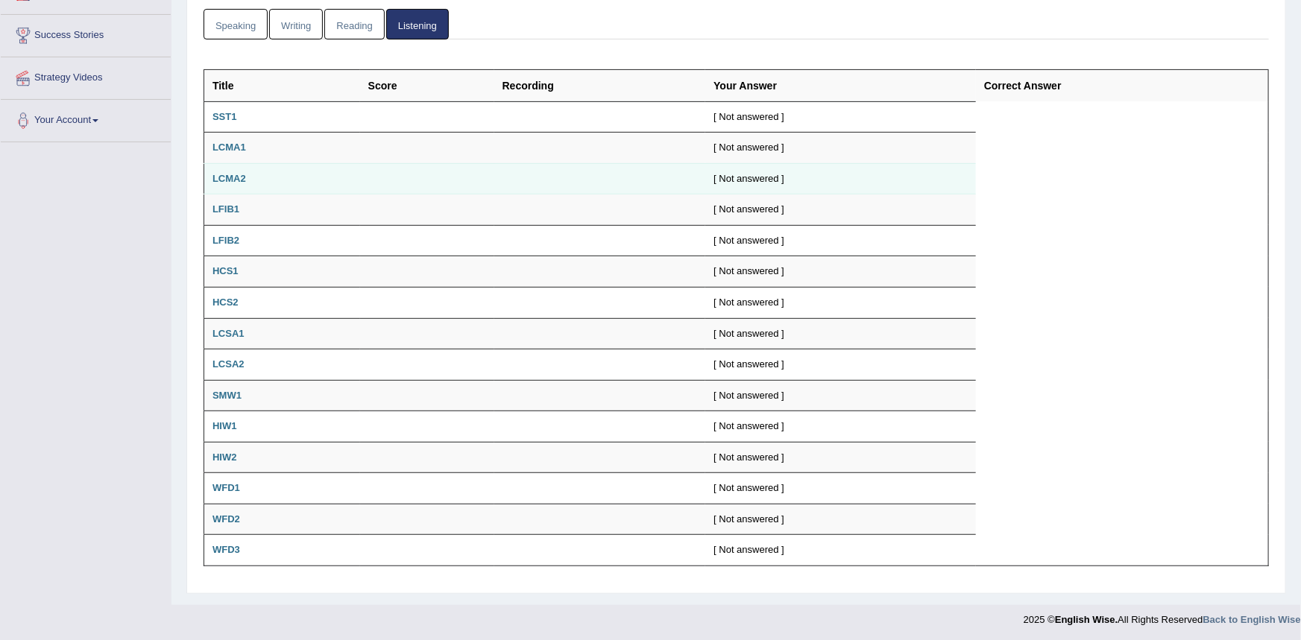
drag, startPoint x: 402, startPoint y: 192, endPoint x: 405, endPoint y: 184, distance: 8.7
click at [405, 185] on td at bounding box center [427, 178] width 134 height 31
drag, startPoint x: 405, startPoint y: 184, endPoint x: 405, endPoint y: 173, distance: 11.2
click at [405, 177] on td at bounding box center [427, 178] width 134 height 31
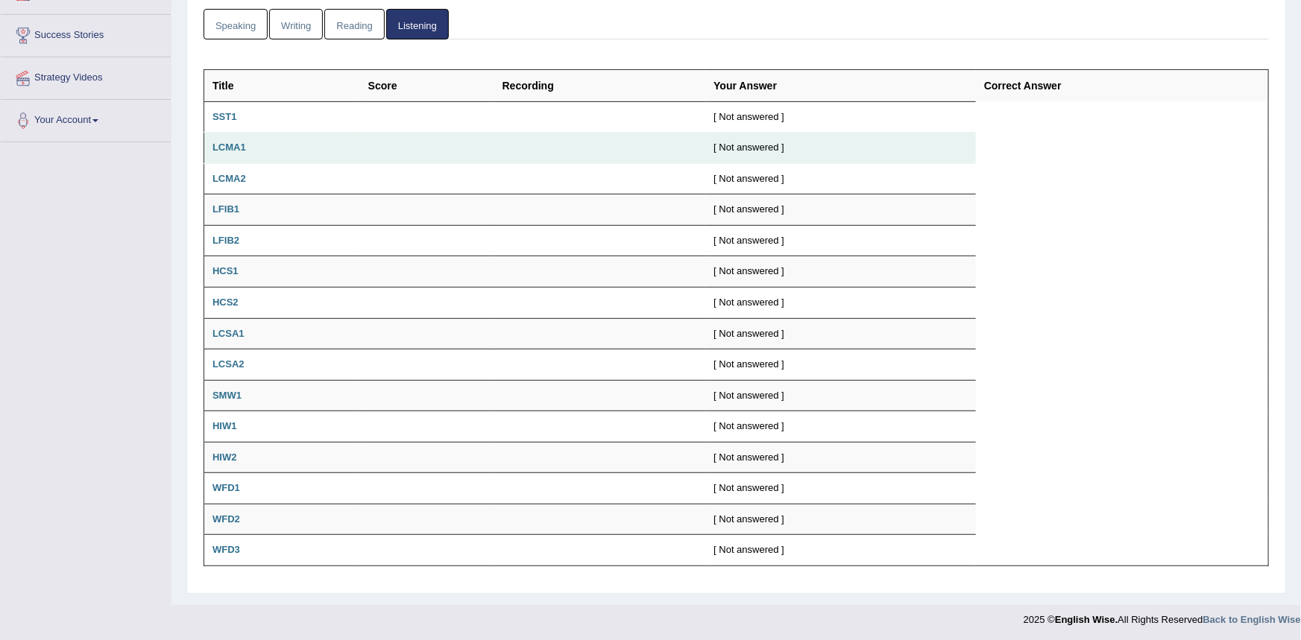
drag, startPoint x: 405, startPoint y: 173, endPoint x: 383, endPoint y: 154, distance: 28.5
click at [394, 160] on tbody "Title Score Recording Your Answer Correct Answer SST1 [ Not answered ] LCMA1 [ …" at bounding box center [736, 317] width 1064 height 496
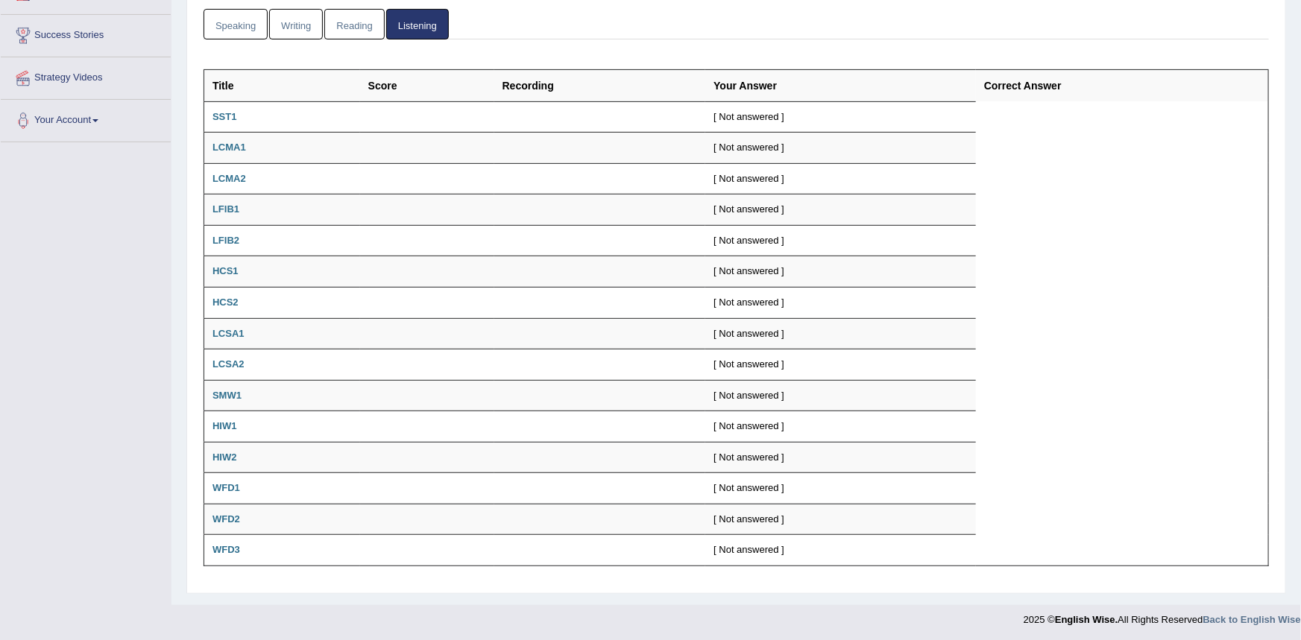
drag, startPoint x: 295, startPoint y: 112, endPoint x: 271, endPoint y: 95, distance: 29.4
click at [273, 95] on tbody "Title Score Recording Your Answer Correct Answer SST1 [ Not answered ] LCMA1 [ …" at bounding box center [736, 317] width 1064 height 496
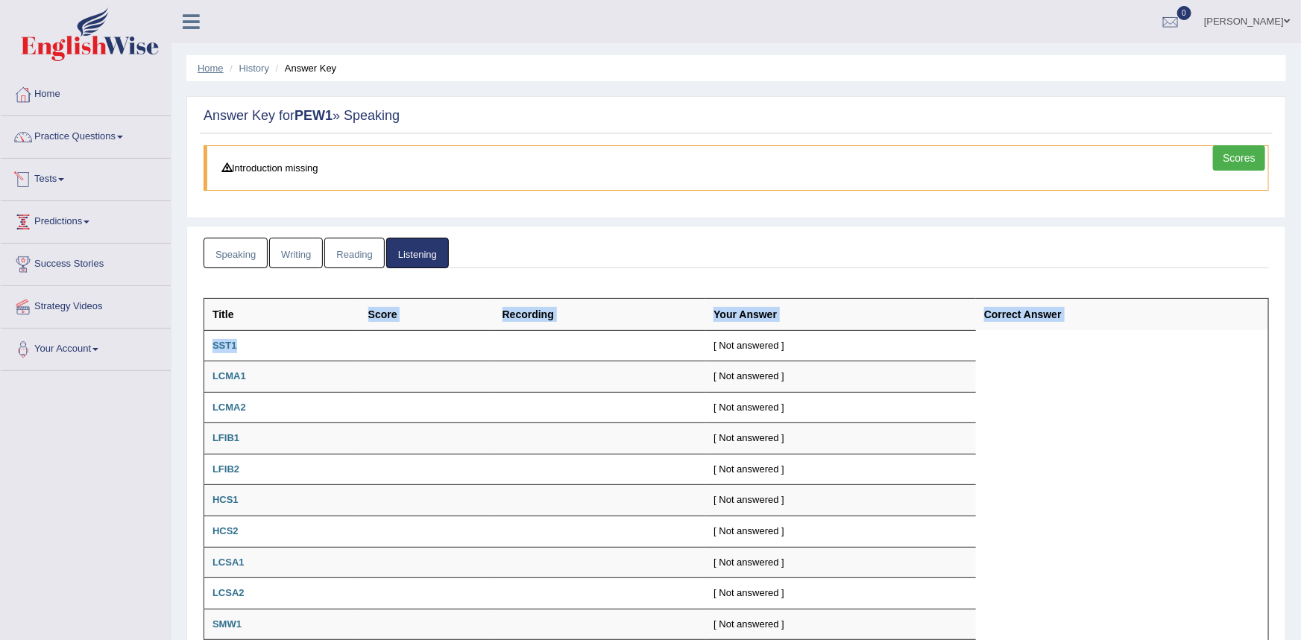
click at [213, 67] on link "Home" at bounding box center [211, 68] width 26 height 11
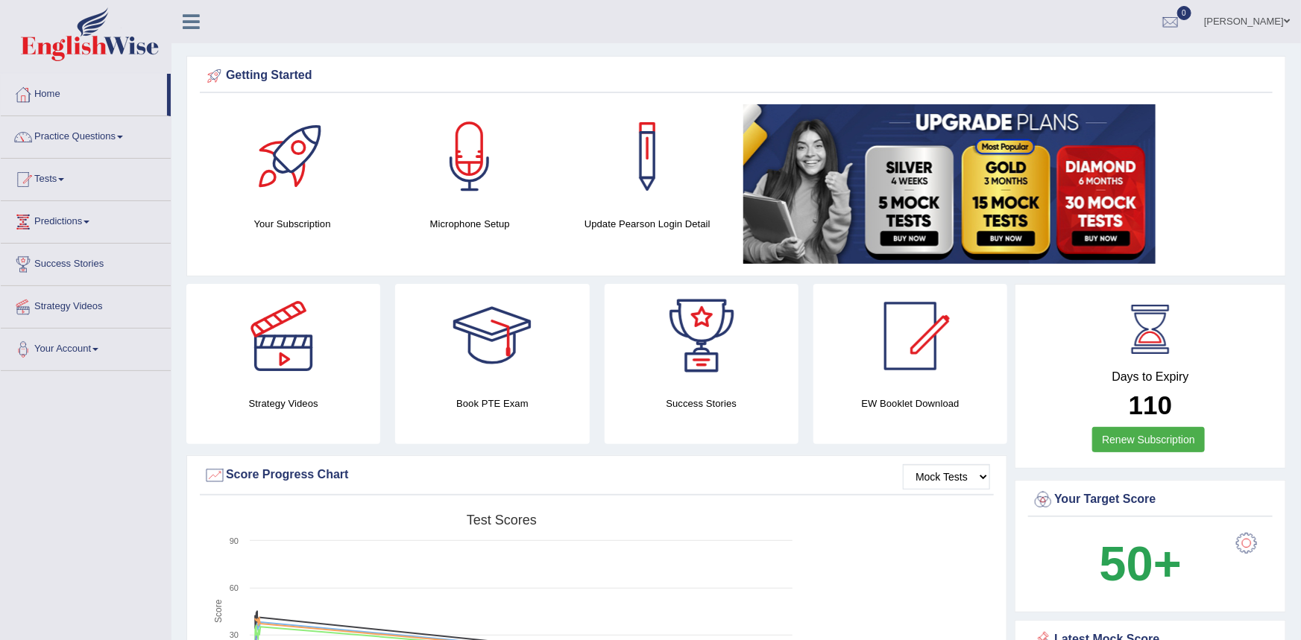
click at [304, 157] on div at bounding box center [292, 156] width 104 height 104
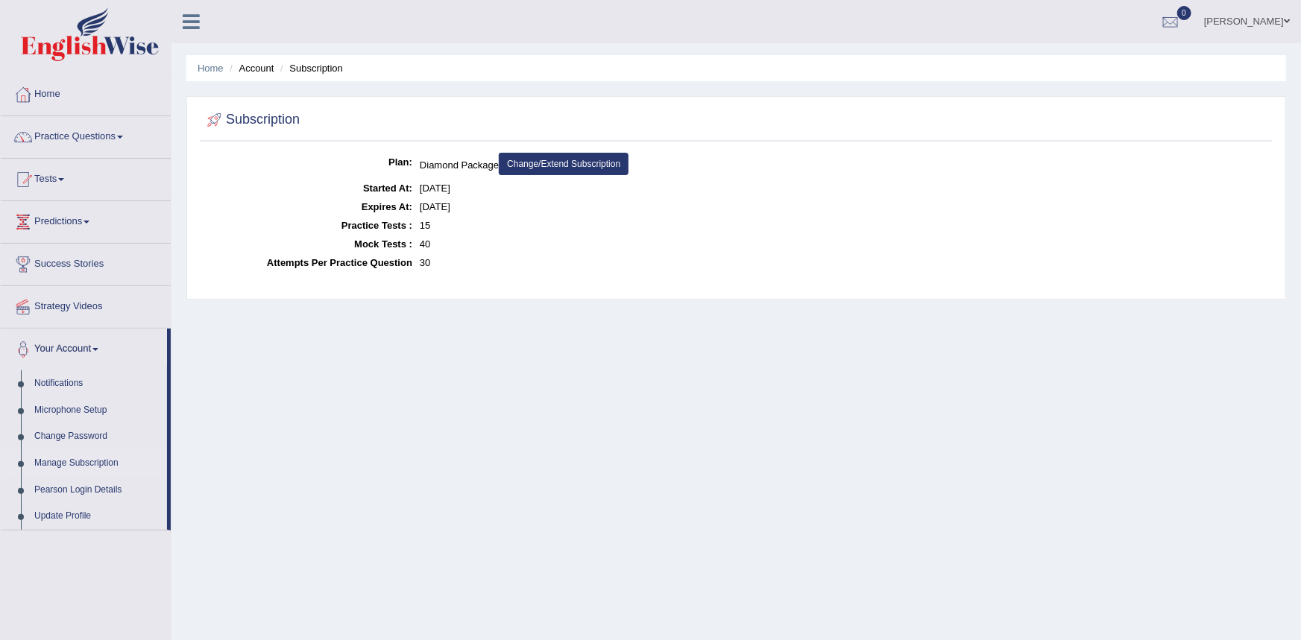
click at [189, 20] on icon at bounding box center [191, 21] width 17 height 19
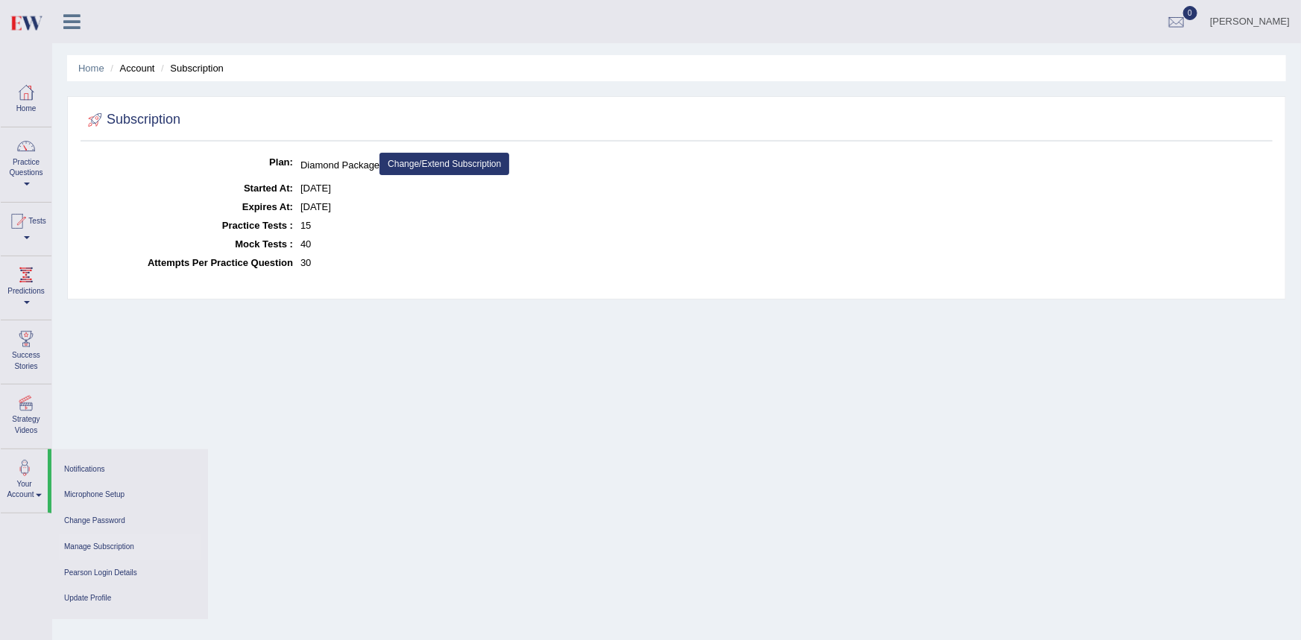
click at [78, 19] on icon at bounding box center [71, 21] width 17 height 19
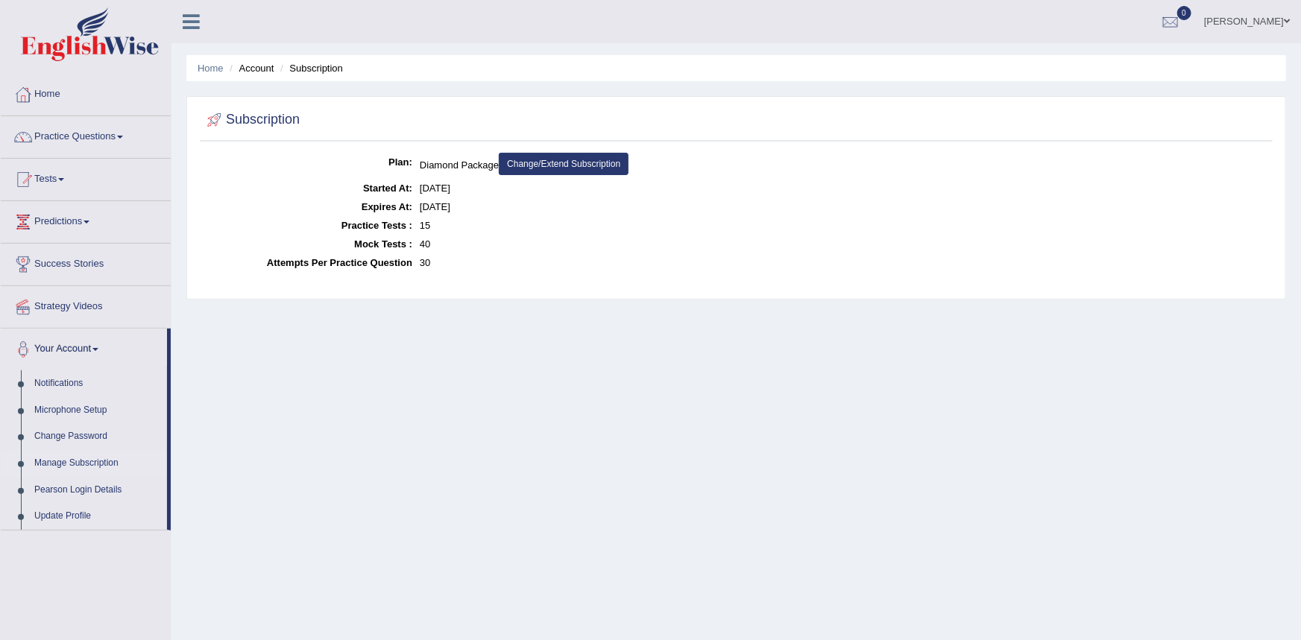
click at [1253, 13] on link "[PERSON_NAME]" at bounding box center [1247, 19] width 108 height 39
